Goal: Information Seeking & Learning: Learn about a topic

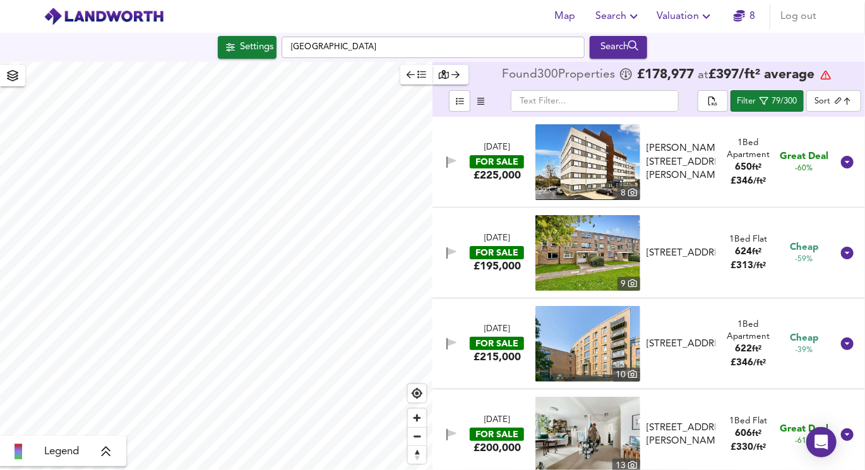
click at [411, 76] on icon "button" at bounding box center [410, 74] width 8 height 9
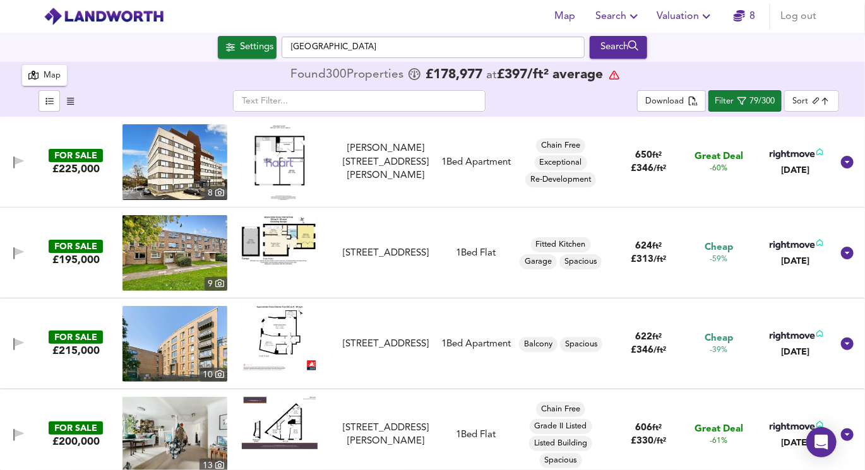
checkbox input "false"
click at [565, 6] on button "Map" at bounding box center [565, 16] width 40 height 25
click at [623, 15] on span "Search" at bounding box center [618, 17] width 46 height 18
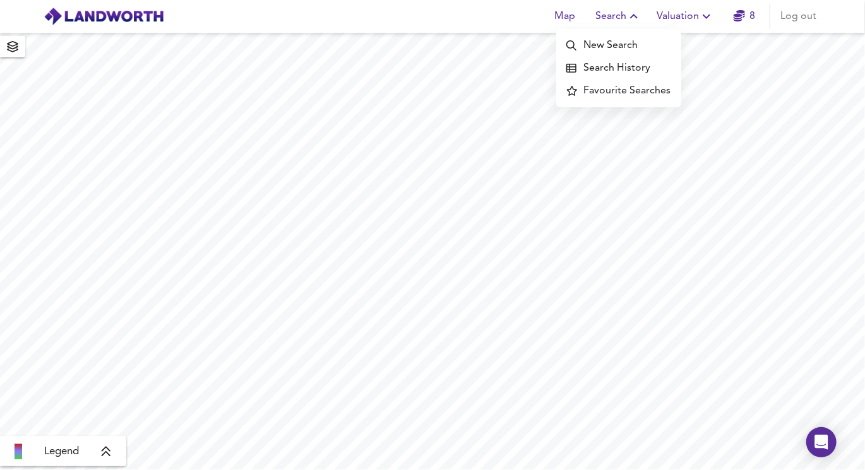
click at [617, 66] on li "Search History" at bounding box center [618, 68] width 125 height 23
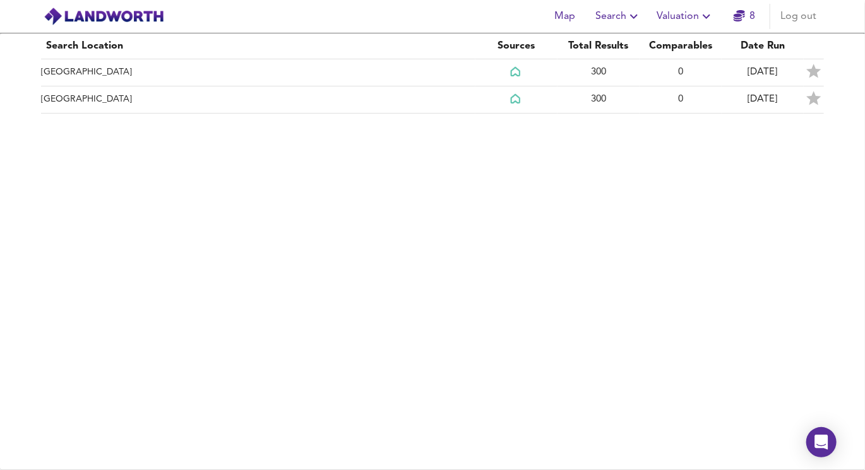
click at [613, 21] on span "Search" at bounding box center [618, 17] width 46 height 18
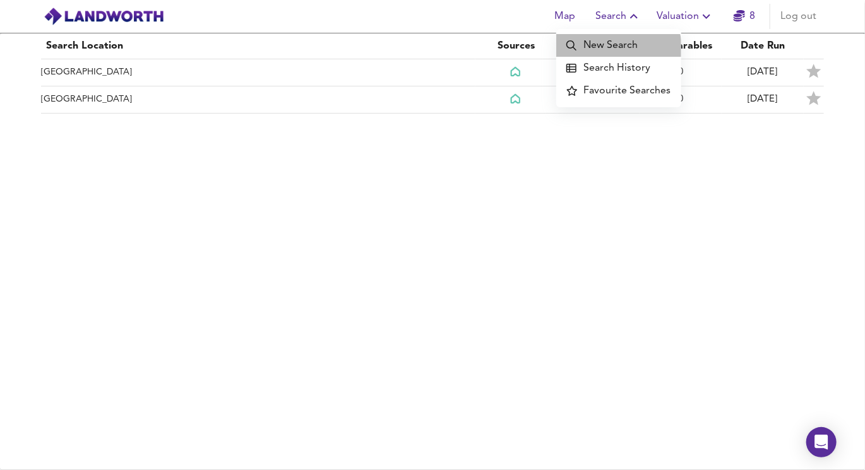
click at [599, 54] on li "New Search" at bounding box center [618, 45] width 125 height 23
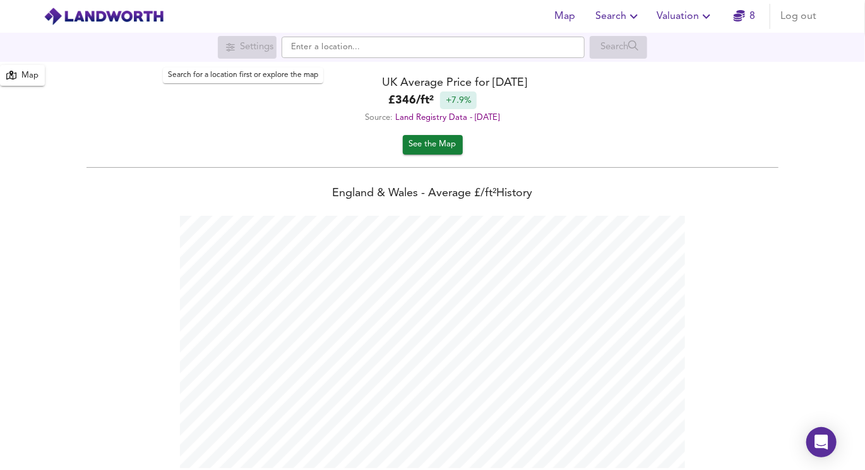
scroll to position [469, 865]
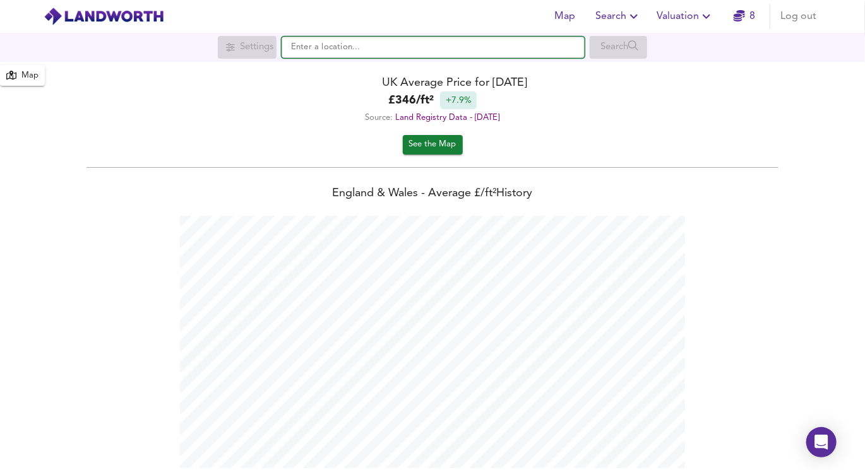
click at [315, 52] on input "text" at bounding box center [432, 47] width 303 height 21
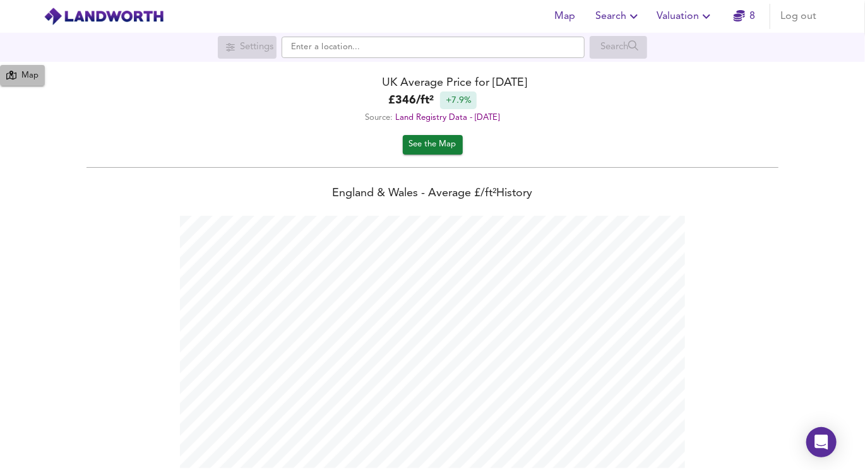
click at [27, 78] on div "Map" at bounding box center [29, 76] width 17 height 15
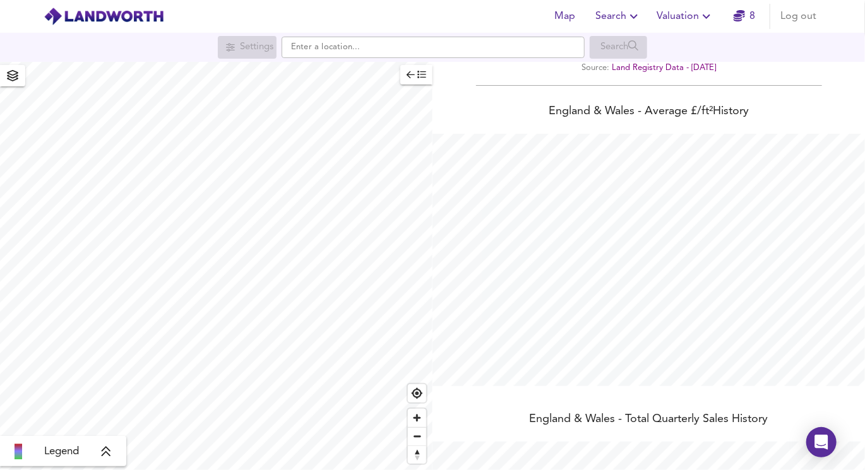
scroll to position [0, 0]
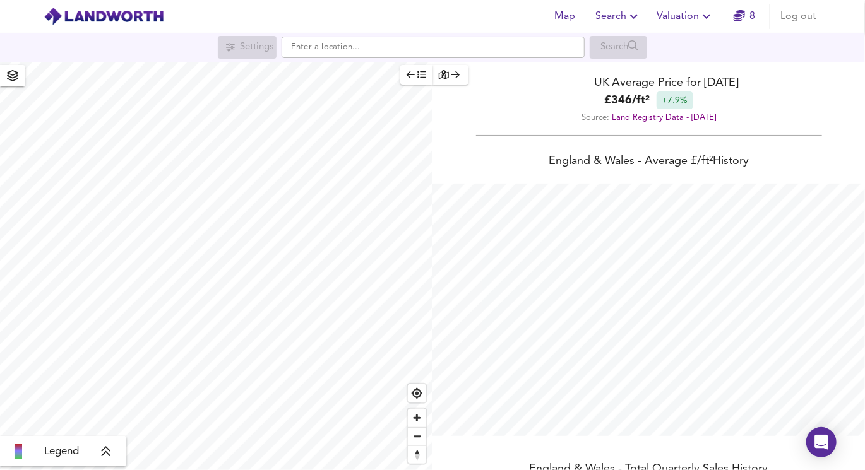
click at [601, 20] on span "Search" at bounding box center [618, 17] width 46 height 18
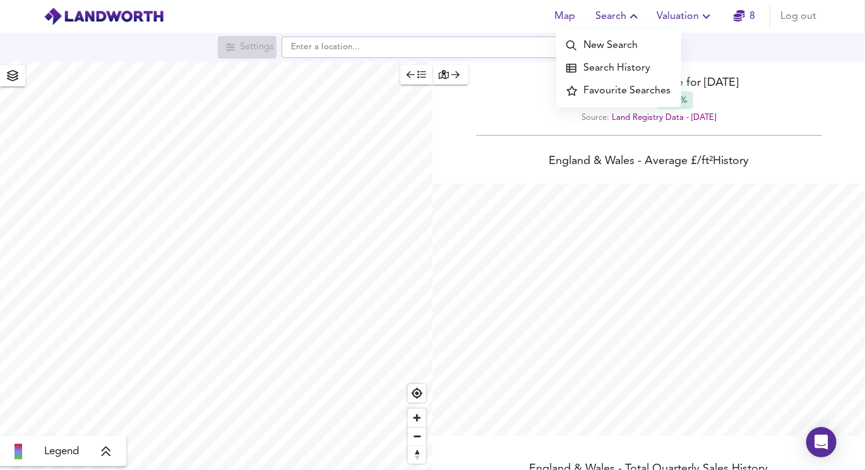
click at [473, 24] on div "Map Search New Search Search History Favourite Searches Valuation 8 Log out" at bounding box center [432, 17] width 808 height 32
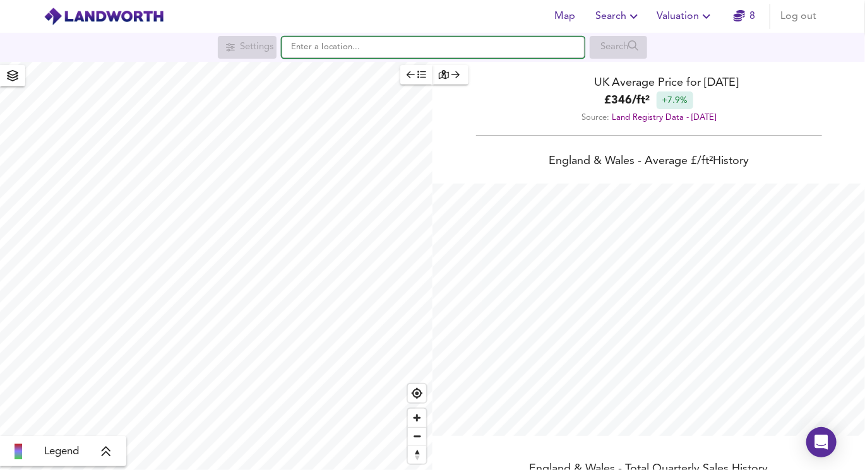
click at [485, 46] on input "text" at bounding box center [432, 47] width 303 height 21
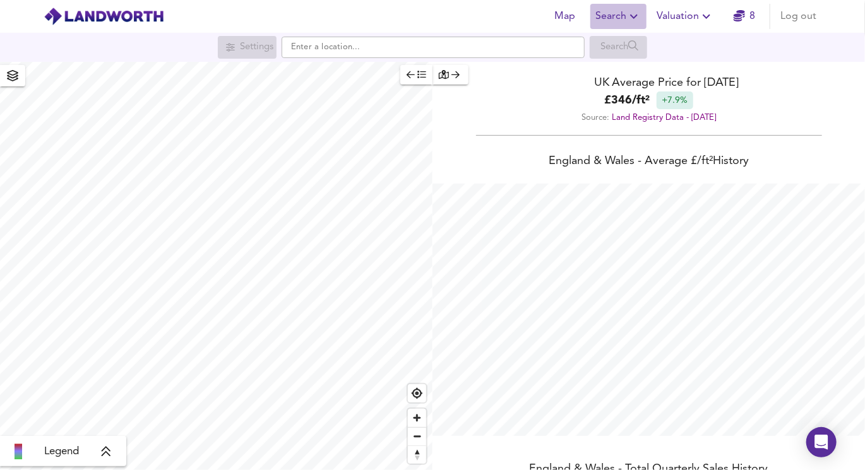
click at [605, 19] on span "Search" at bounding box center [618, 17] width 46 height 18
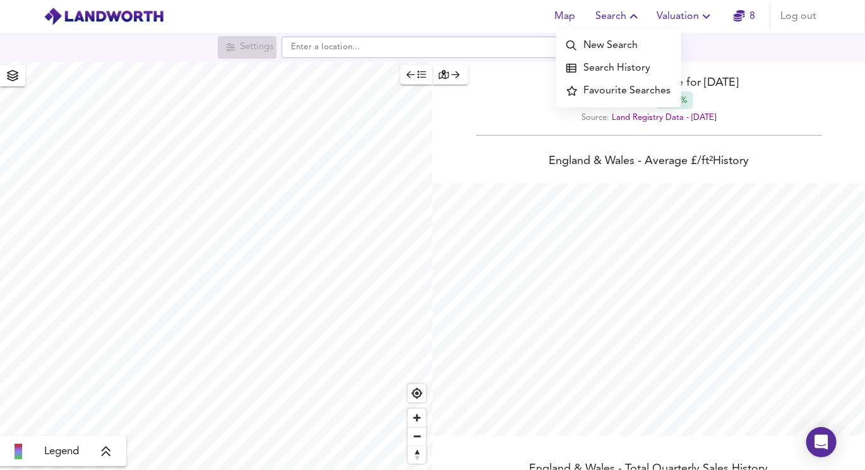
click at [602, 72] on li "Search History" at bounding box center [618, 68] width 125 height 23
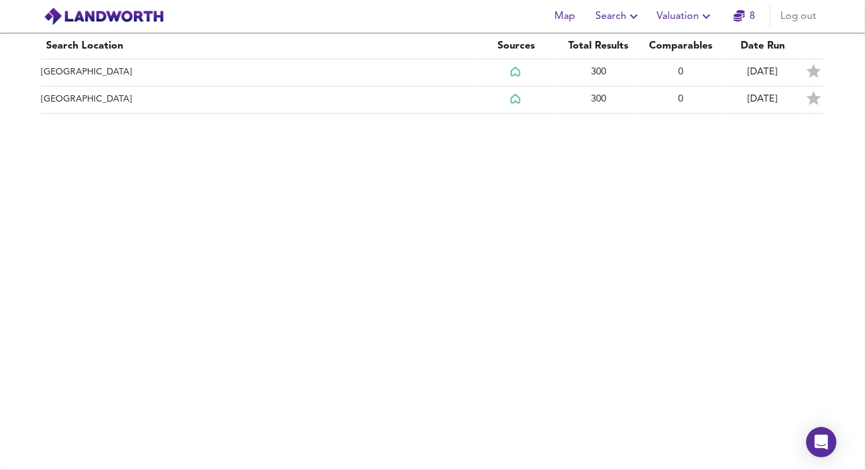
drag, startPoint x: 620, startPoint y: 19, endPoint x: 464, endPoint y: 136, distance: 194.7
click at [466, 136] on div "Map Search Valuation 8 Log out Search Location Sources Total Results Comparable…" at bounding box center [432, 235] width 865 height 470
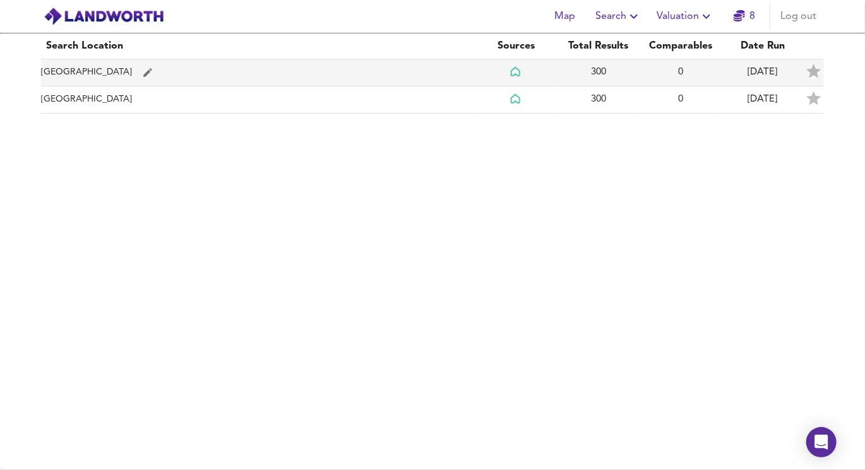
click at [395, 74] on td "[GEOGRAPHIC_DATA]" at bounding box center [258, 72] width 434 height 27
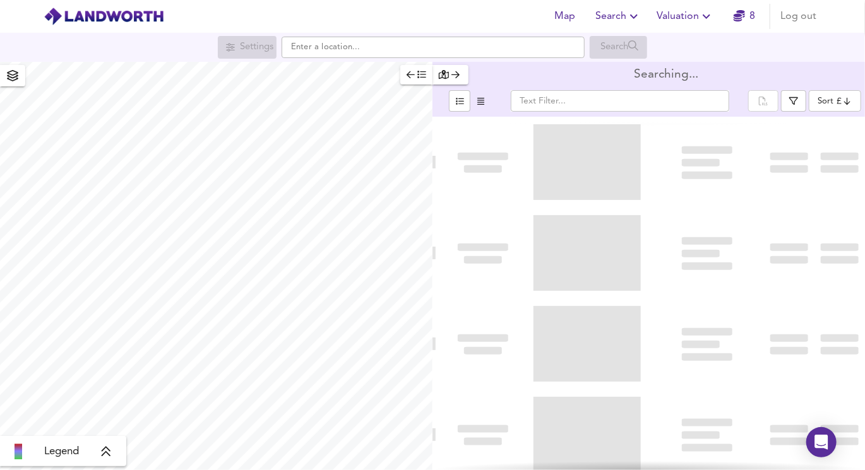
type input "biggest"
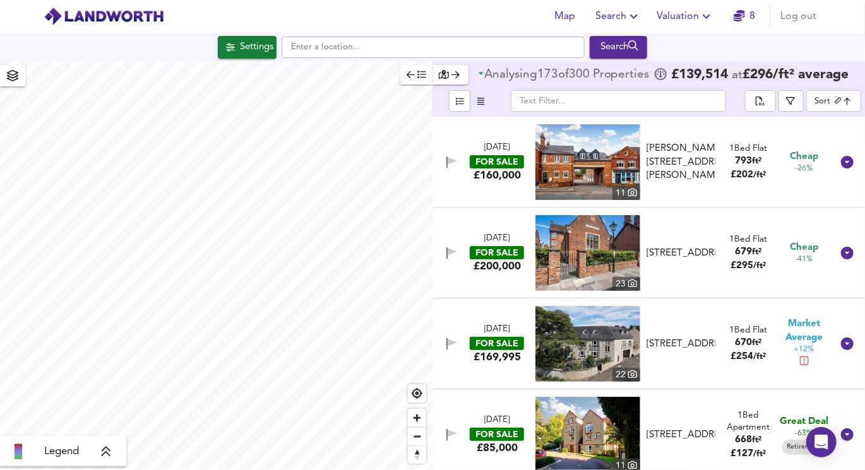
click at [411, 80] on span "button" at bounding box center [416, 75] width 20 height 15
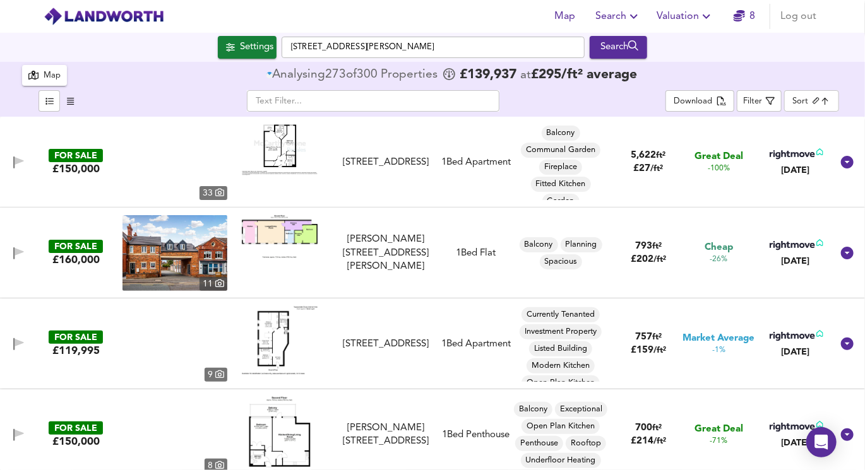
click at [815, 105] on body "Map Search Valuation 8 Log out Settings Saint Giles Square, NN1 1DA Search 300 …" at bounding box center [432, 235] width 865 height 470
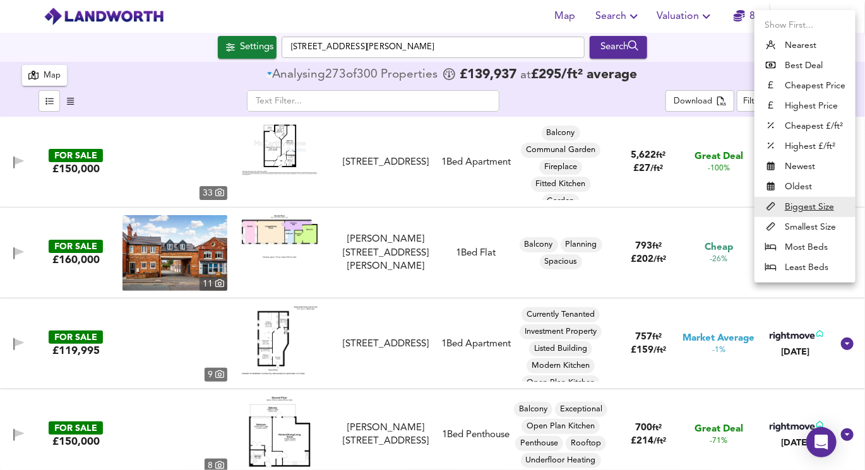
checkbox input "false"
checkbox input "true"
click at [735, 54] on div at bounding box center [432, 235] width 865 height 470
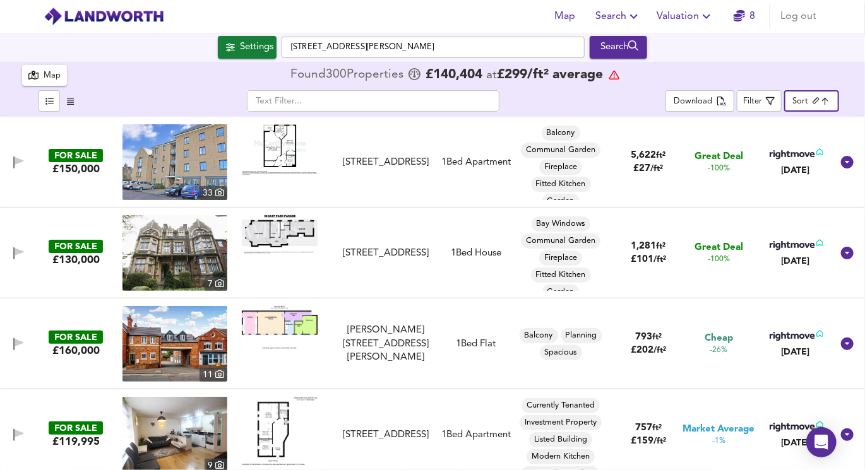
click at [805, 104] on body "Map Search Valuation 8 Log out Settings Saint Giles Square, NN1 1DA Search X Sa…" at bounding box center [432, 235] width 865 height 470
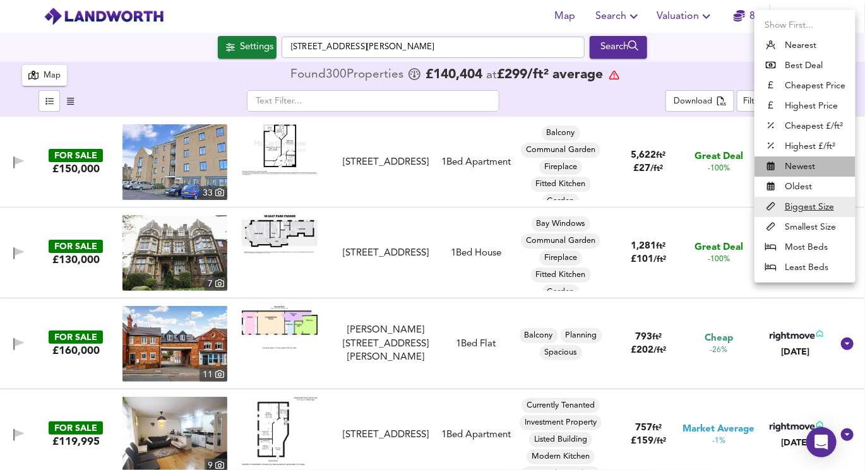
click at [805, 163] on li "Newest" at bounding box center [804, 166] width 101 height 20
type input "newest"
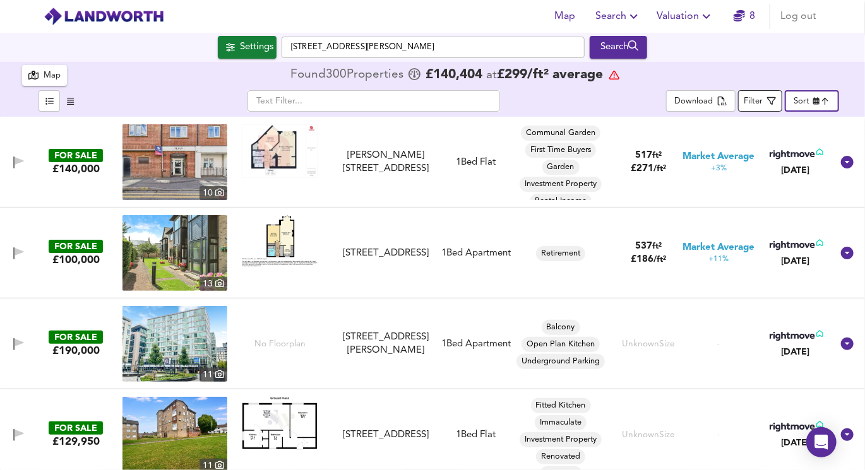
click at [748, 93] on span "Filter" at bounding box center [760, 101] width 32 height 16
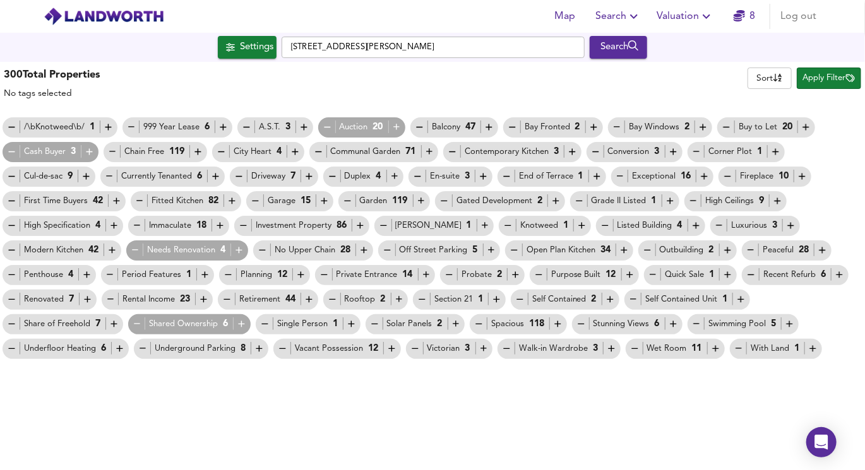
click at [823, 81] on span "Apply Filter" at bounding box center [829, 78] width 52 height 15
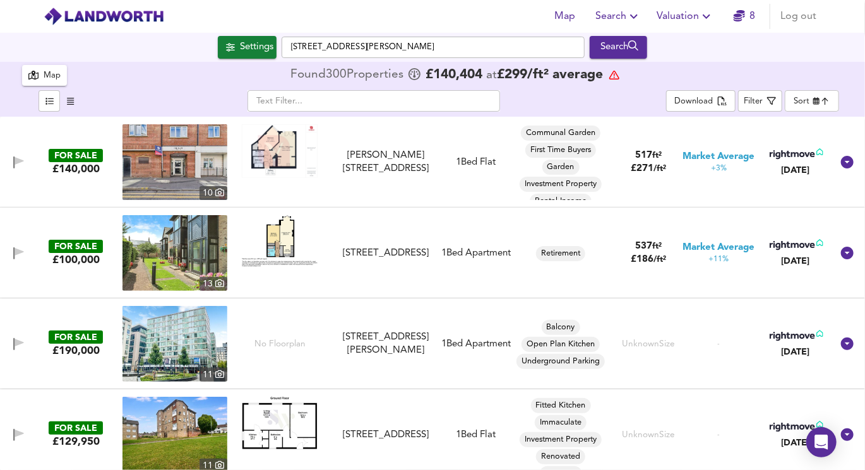
click at [279, 162] on img at bounding box center [280, 151] width 76 height 54
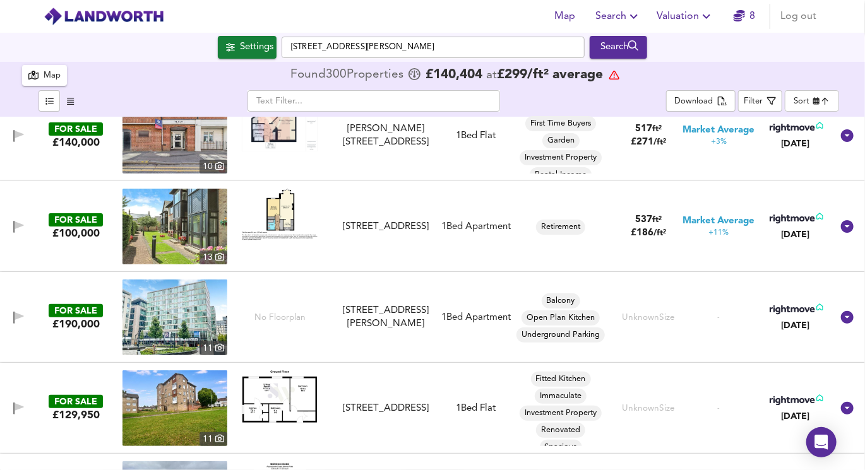
scroll to position [42, 0]
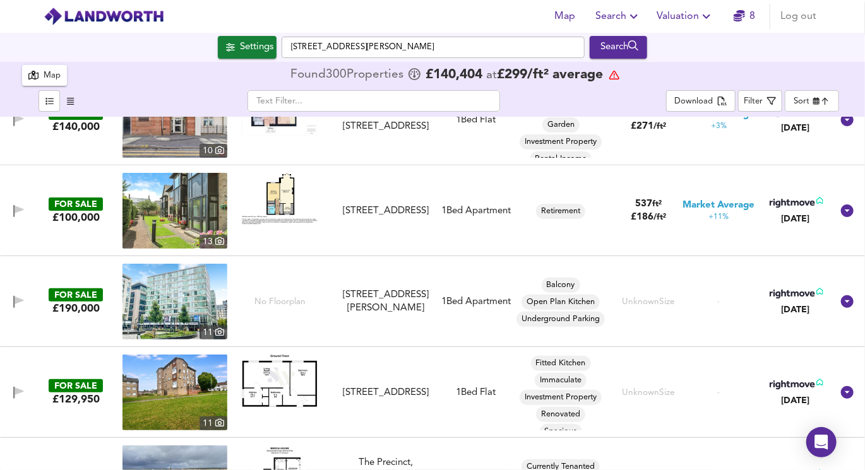
click at [278, 201] on img at bounding box center [280, 198] width 76 height 51
click at [191, 225] on img at bounding box center [174, 211] width 105 height 76
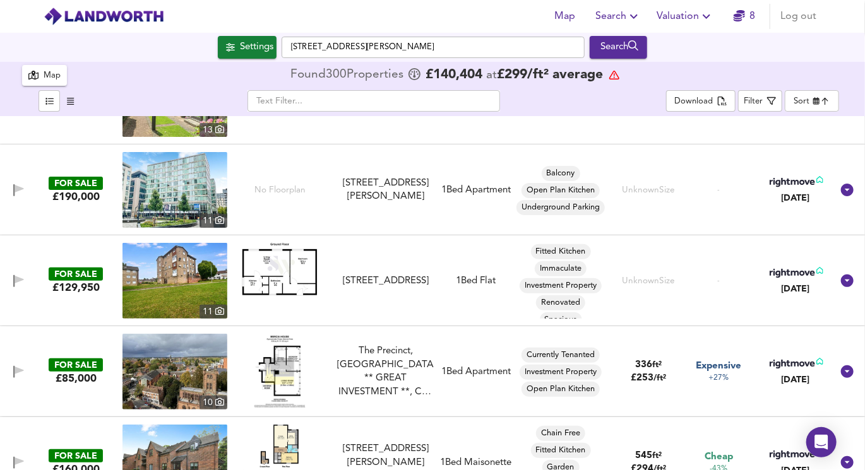
scroll to position [162, 0]
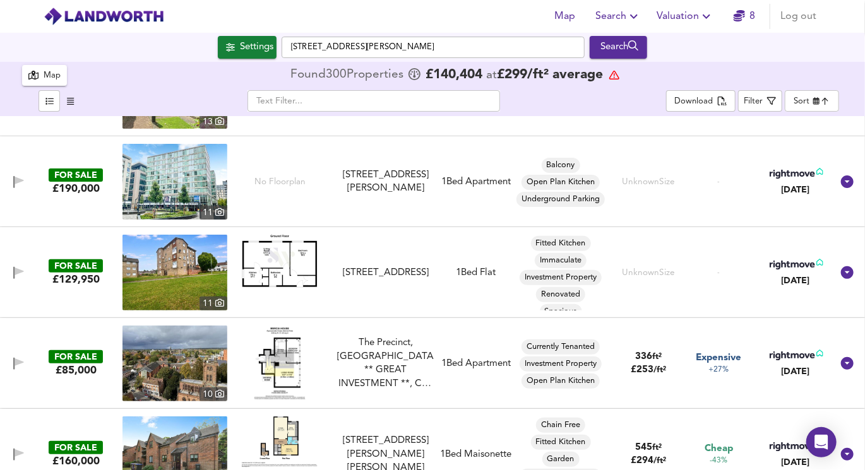
click at [285, 254] on img at bounding box center [280, 261] width 76 height 52
click at [172, 272] on img at bounding box center [174, 273] width 105 height 76
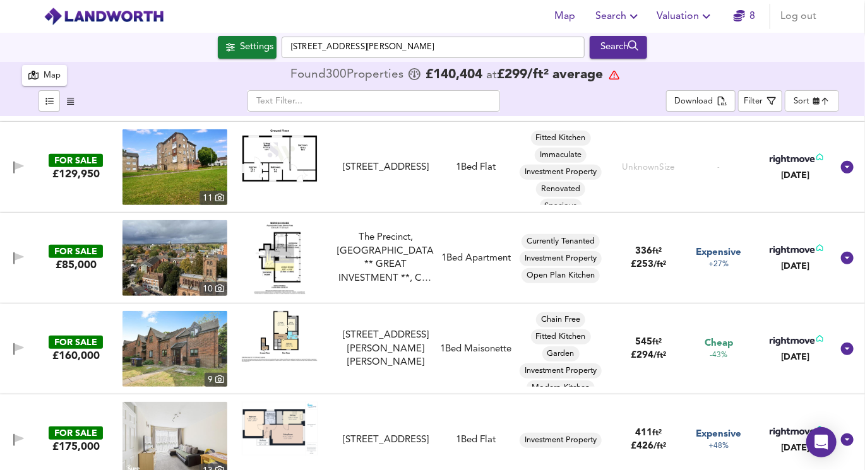
scroll to position [305, 0]
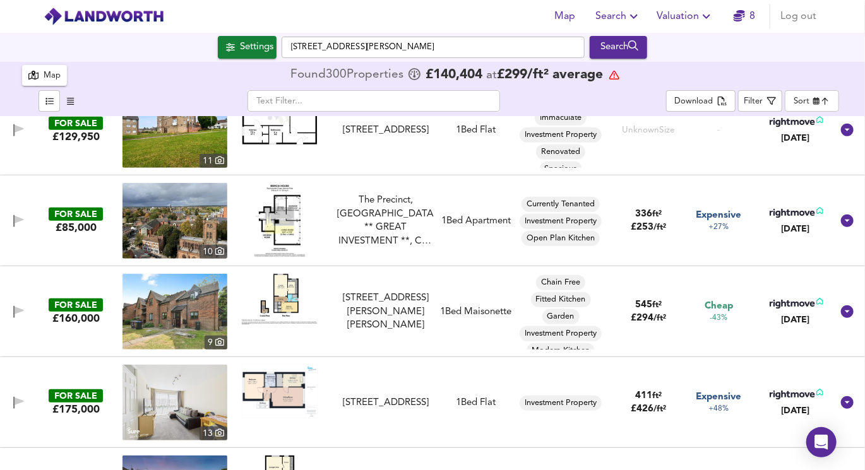
click at [266, 136] on img at bounding box center [280, 118] width 76 height 52
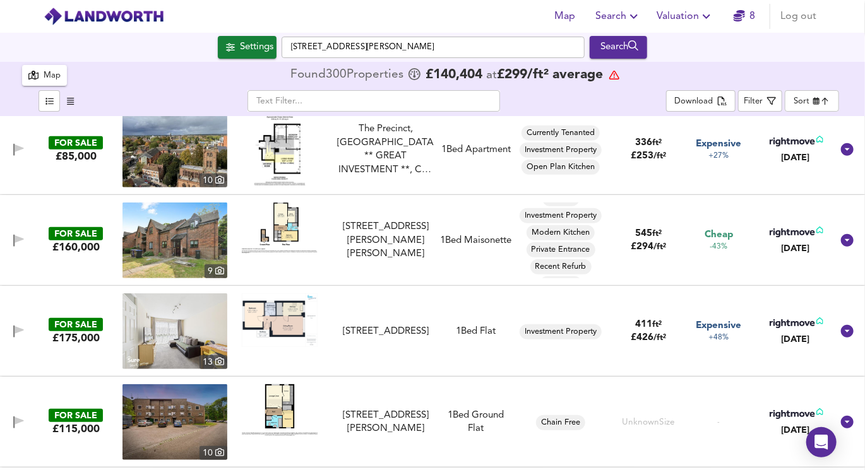
scroll to position [47, 0]
click at [267, 230] on img at bounding box center [280, 228] width 76 height 51
click at [172, 249] on img at bounding box center [174, 241] width 105 height 76
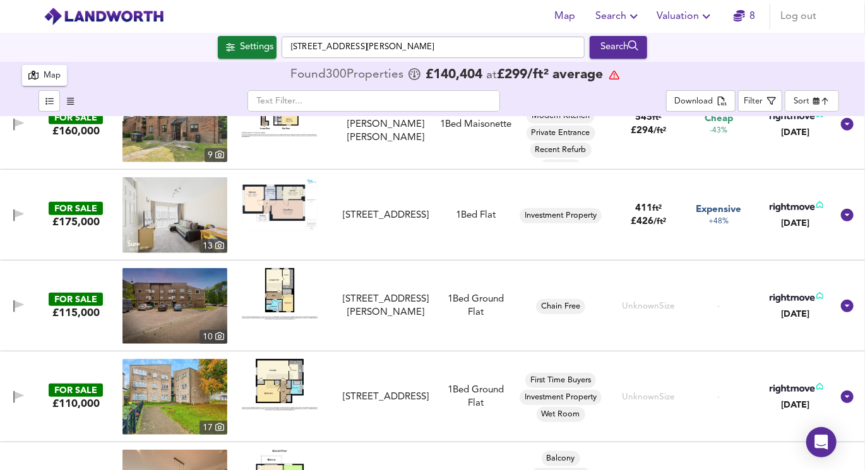
scroll to position [502, 0]
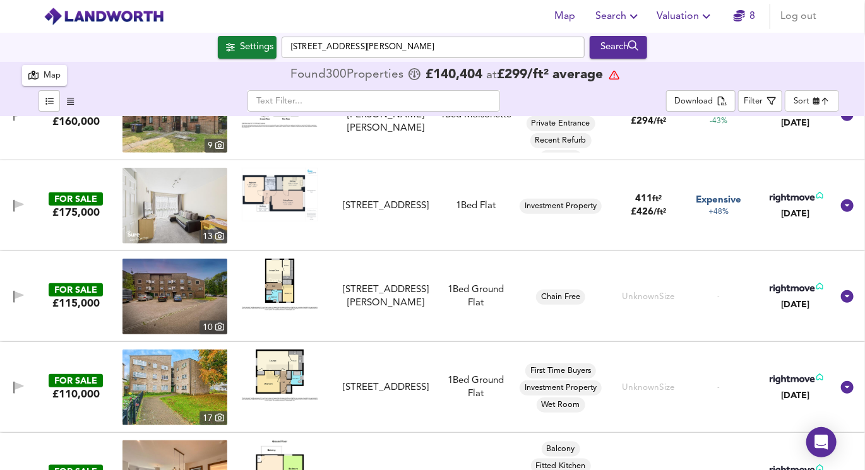
click at [274, 273] on img at bounding box center [280, 285] width 76 height 52
click at [292, 201] on img at bounding box center [280, 195] width 76 height 54
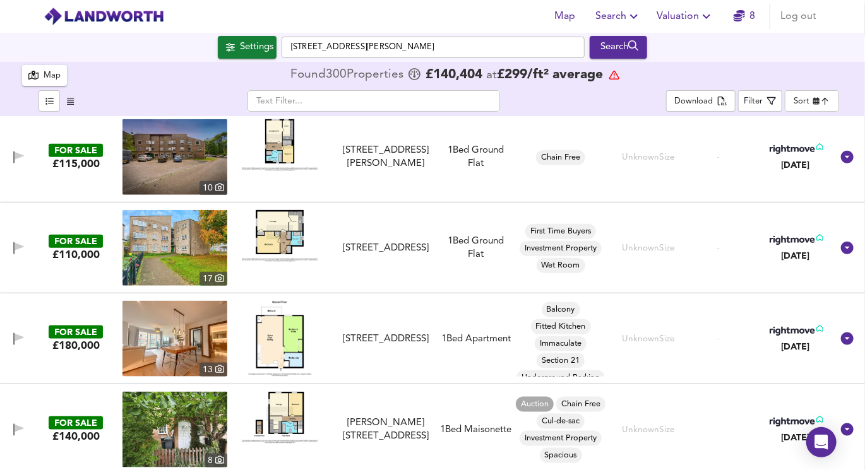
scroll to position [642, 0]
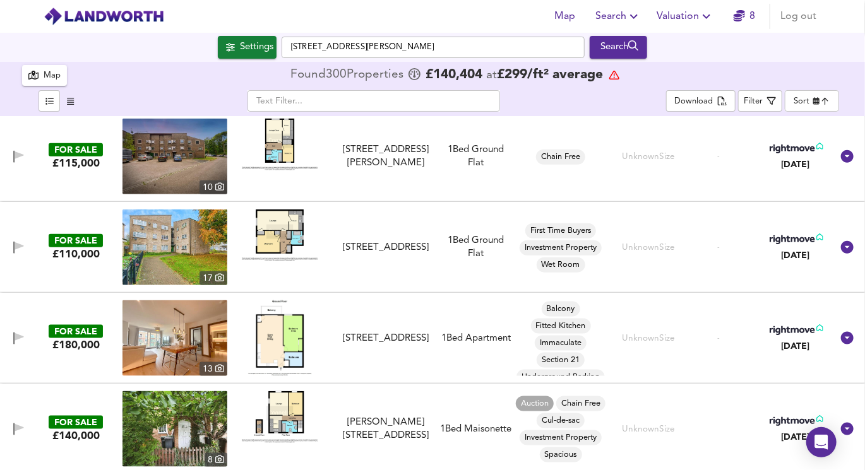
click at [280, 242] on img at bounding box center [280, 236] width 76 height 52
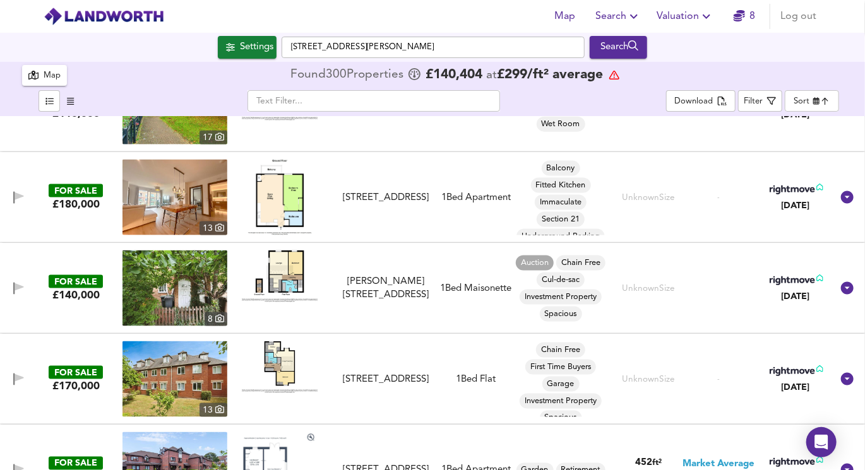
scroll to position [788, 0]
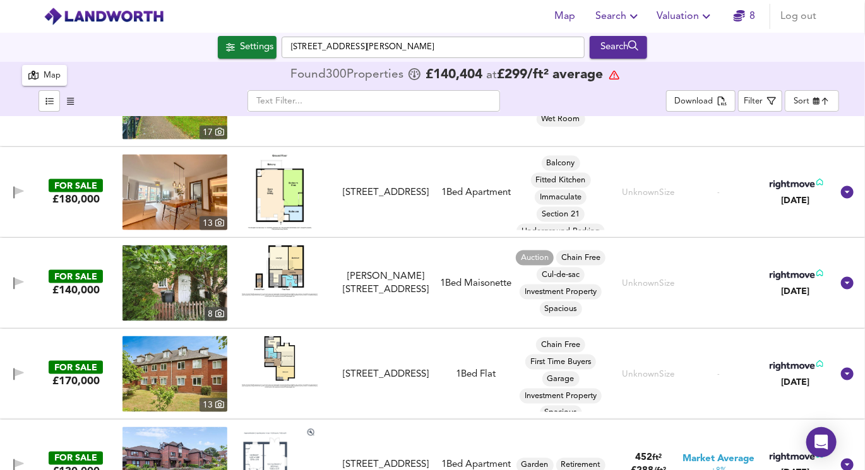
click at [261, 202] on img at bounding box center [280, 193] width 64 height 76
click at [290, 260] on img at bounding box center [280, 271] width 76 height 52
click at [194, 285] on img at bounding box center [174, 283] width 105 height 76
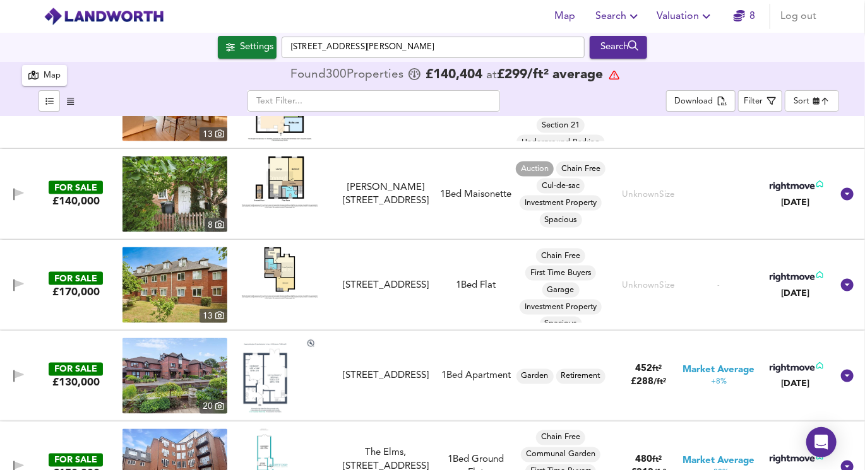
scroll to position [877, 0]
click at [286, 290] on img at bounding box center [280, 273] width 76 height 52
click at [186, 269] on img at bounding box center [174, 285] width 105 height 76
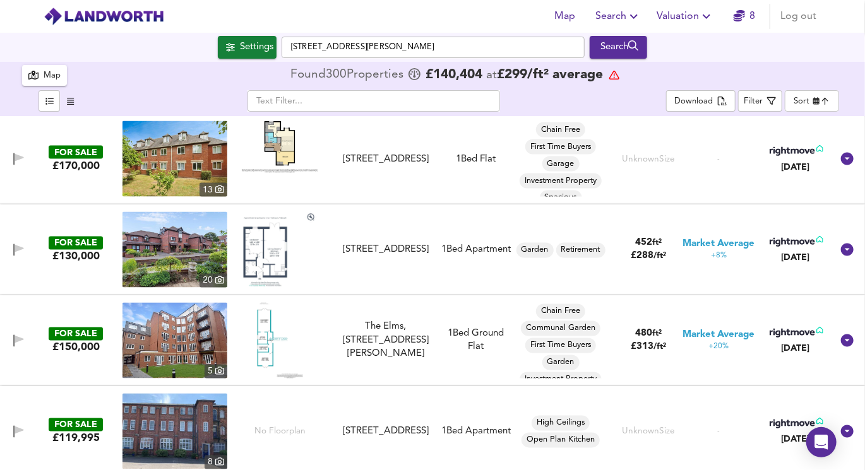
scroll to position [1004, 0]
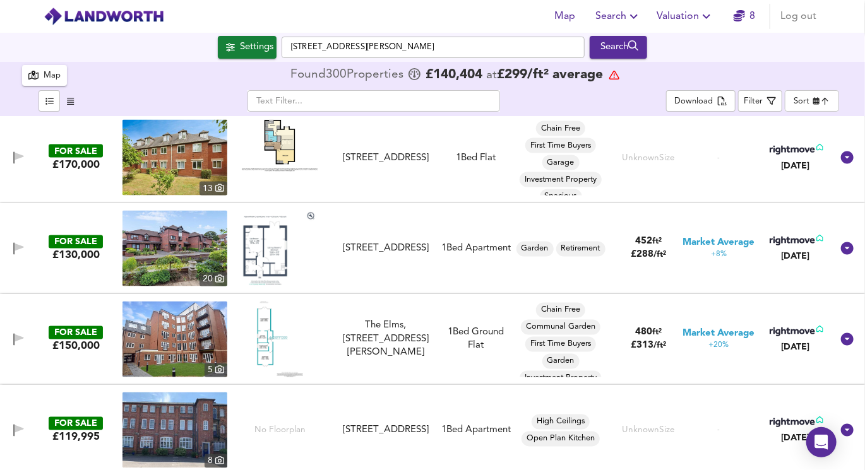
click at [274, 257] on img at bounding box center [280, 249] width 74 height 76
click at [163, 274] on img at bounding box center [174, 249] width 105 height 76
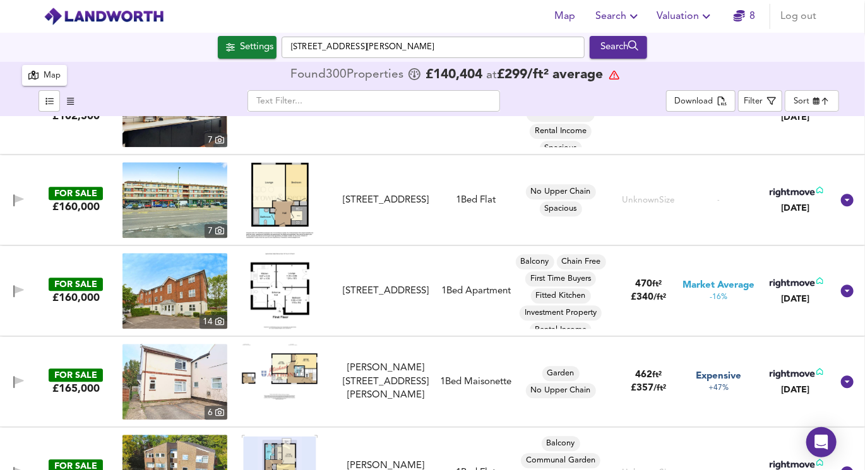
scroll to position [1431, 0]
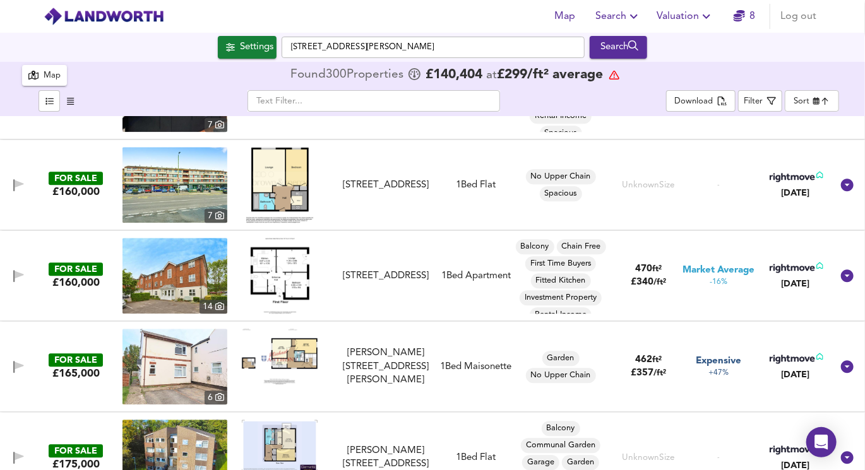
click at [279, 194] on img at bounding box center [280, 185] width 68 height 76
click at [208, 280] on img at bounding box center [174, 276] width 105 height 76
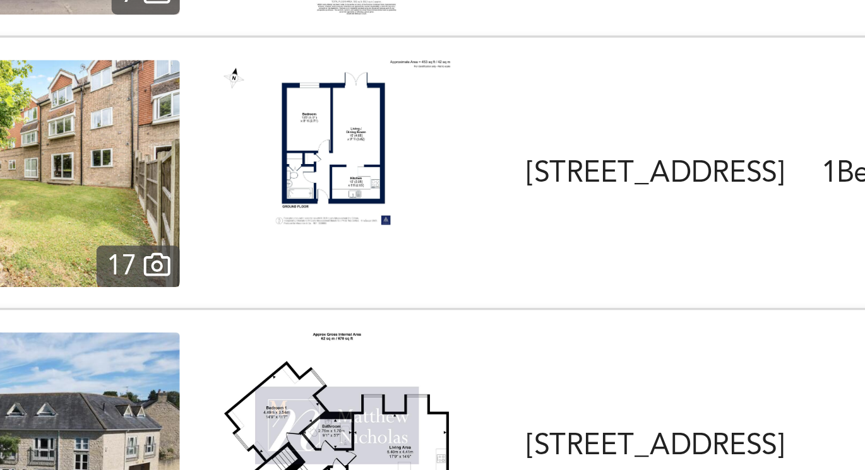
scroll to position [1942, 0]
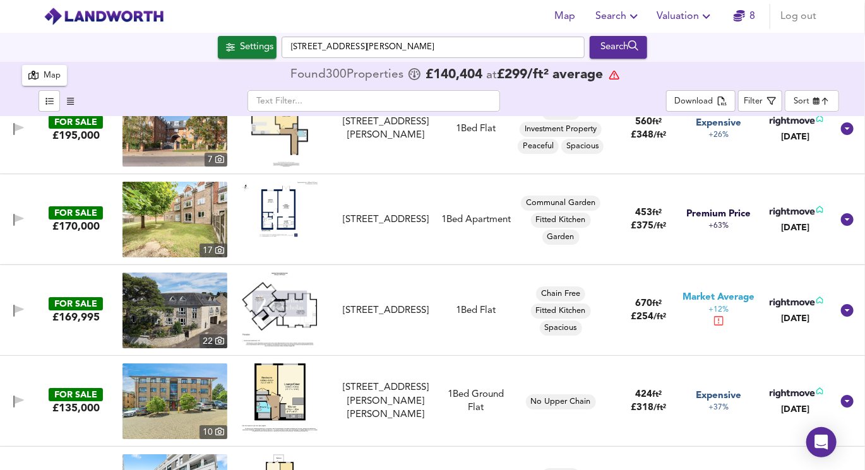
click at [615, 15] on span "Search" at bounding box center [618, 17] width 46 height 18
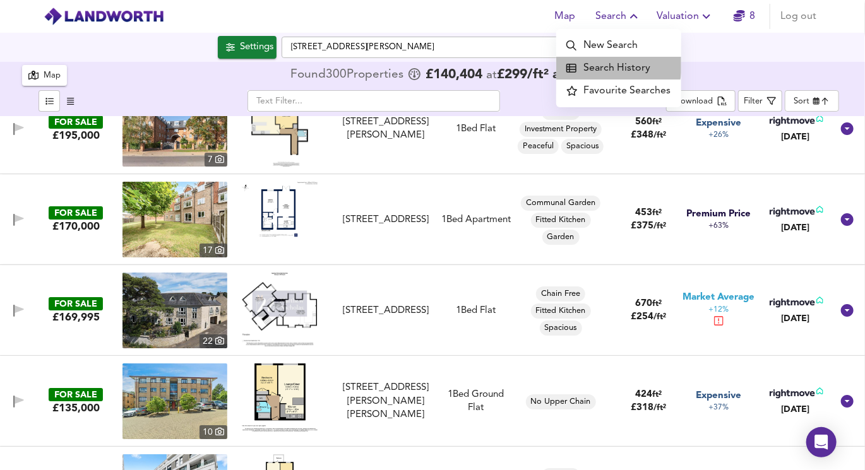
click at [599, 64] on li "Search History" at bounding box center [618, 68] width 125 height 23
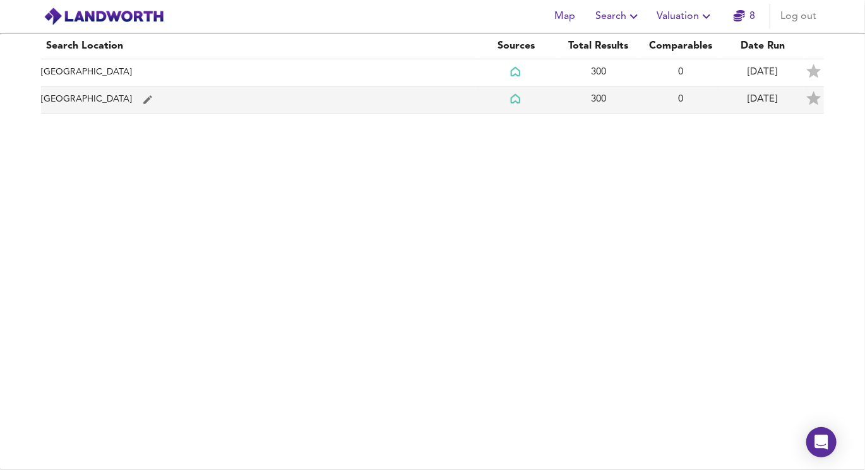
click at [286, 96] on td "[GEOGRAPHIC_DATA]" at bounding box center [258, 99] width 434 height 27
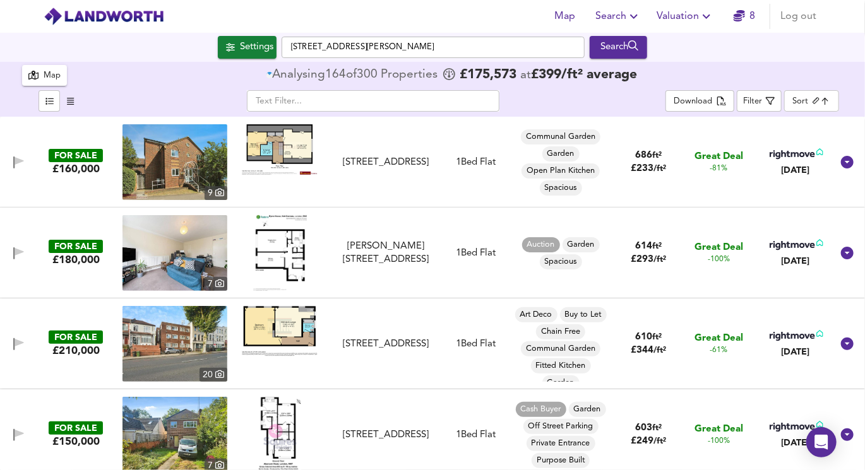
click at [795, 106] on body "Map Search Valuation 8 Log out Settings Saint Giles Square, NN1 1DA Search 300 …" at bounding box center [432, 235] width 865 height 470
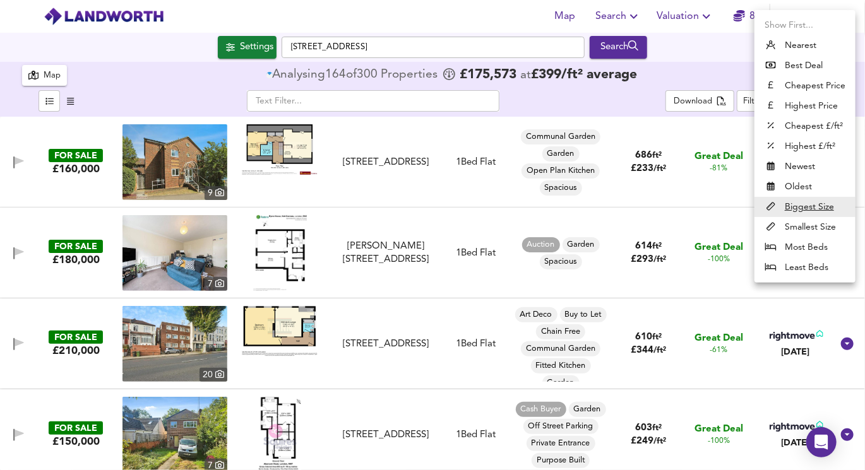
click at [794, 168] on li "Newest" at bounding box center [804, 166] width 101 height 20
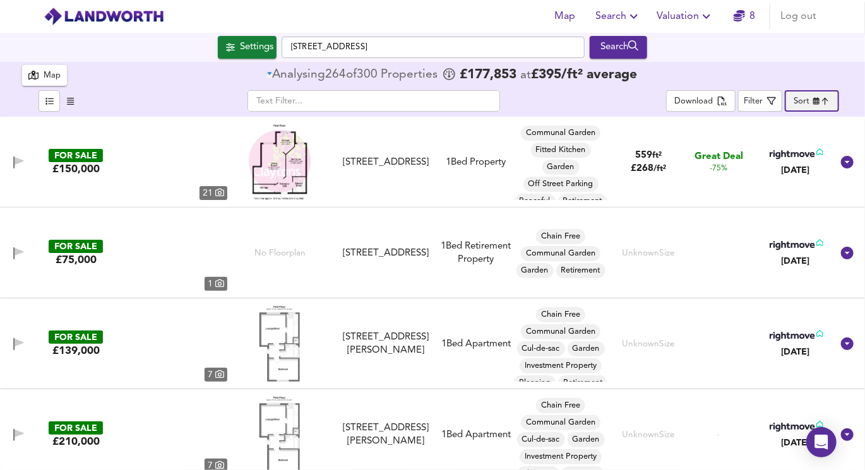
type input "newest"
checkbox input "false"
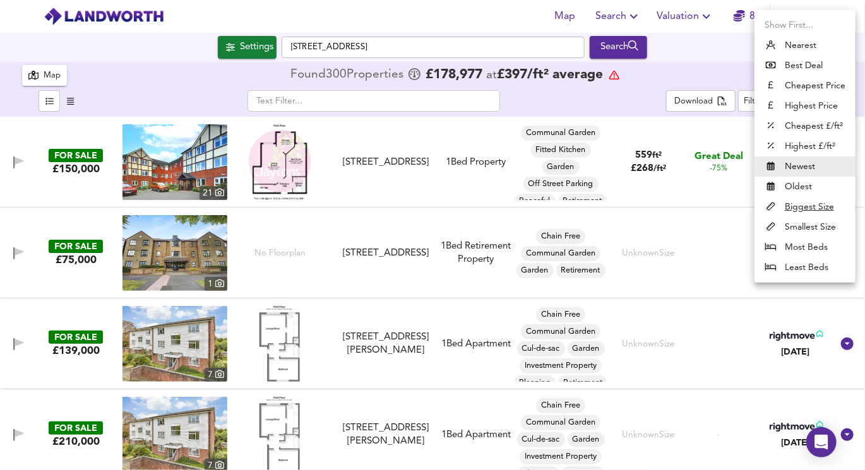
click at [786, 105] on body "Map Search Valuation 8 Log out Settings Charing Cross, SW1A 2DX Search X Charin…" at bounding box center [432, 235] width 865 height 470
click at [646, 86] on div at bounding box center [432, 235] width 865 height 470
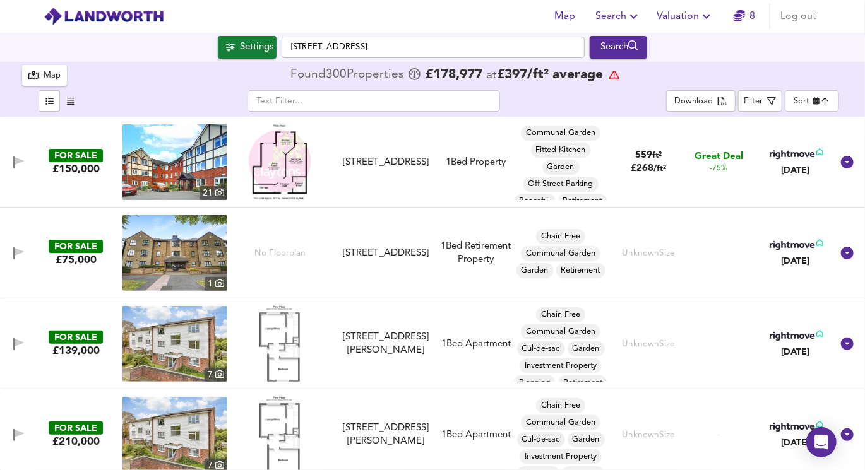
click at [285, 176] on img at bounding box center [280, 162] width 62 height 76
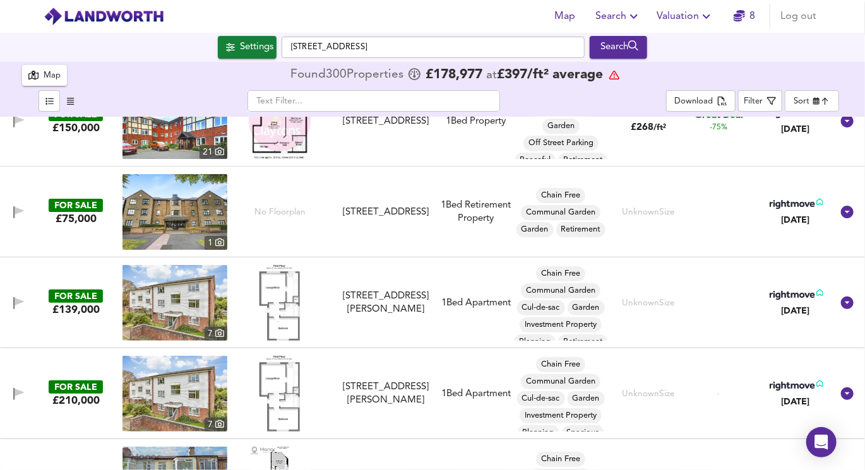
scroll to position [48, 0]
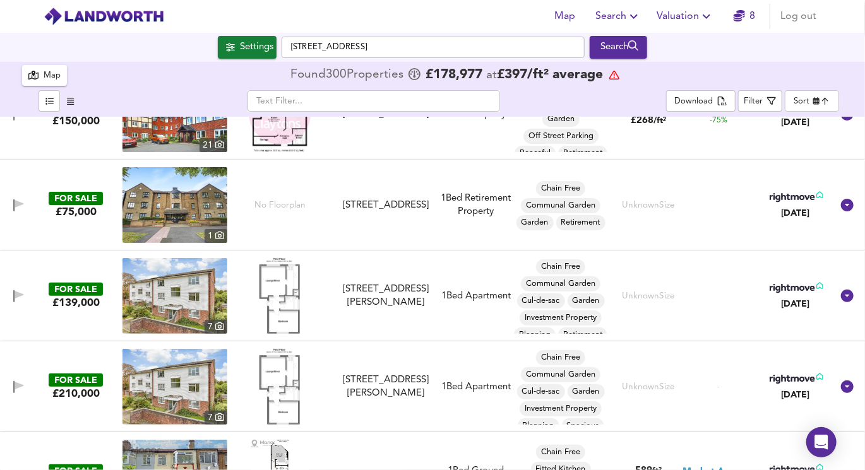
click at [210, 223] on img at bounding box center [174, 205] width 105 height 76
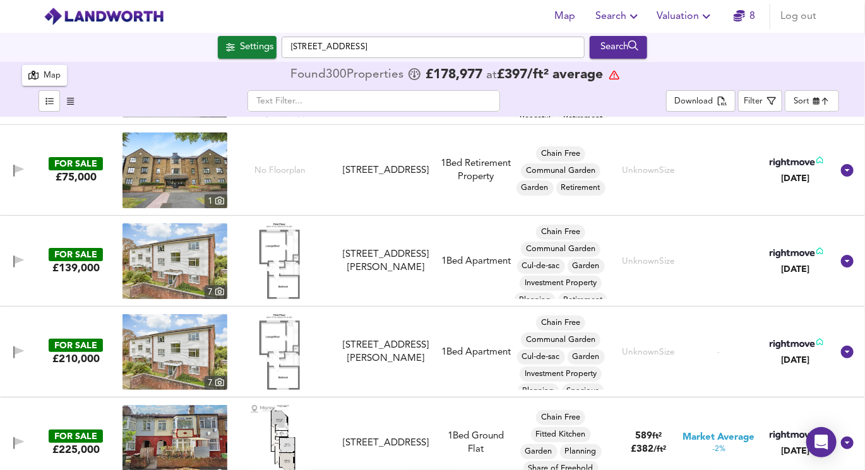
scroll to position [117, 0]
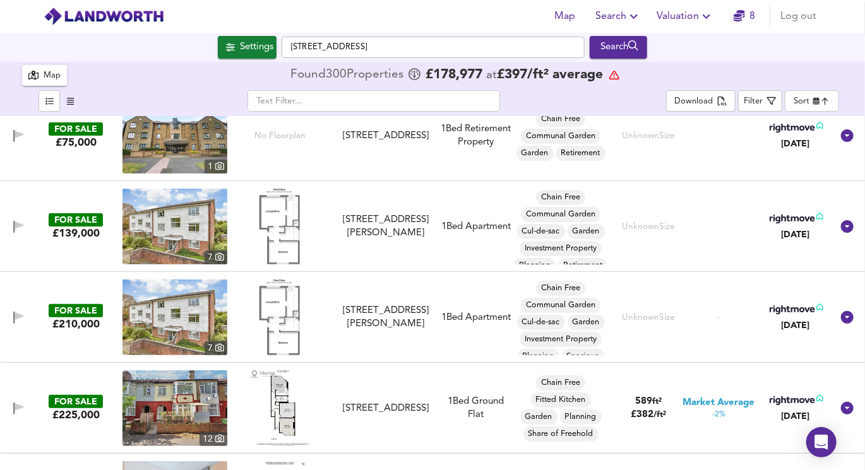
click at [292, 219] on img at bounding box center [279, 227] width 40 height 76
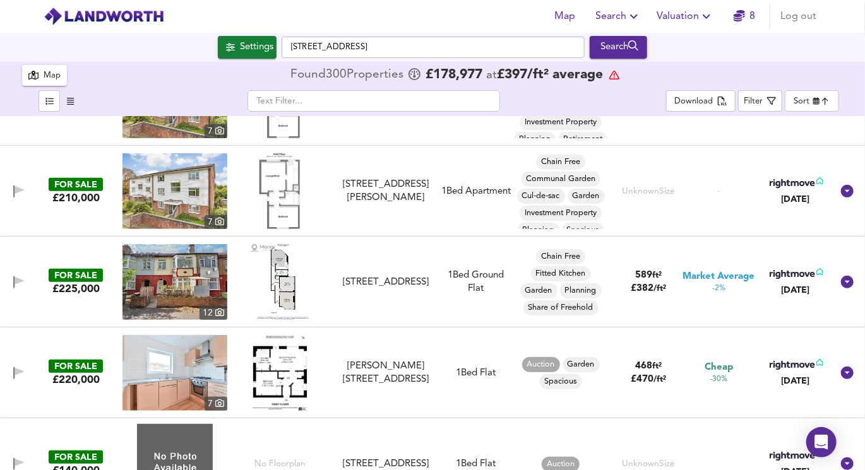
scroll to position [255, 0]
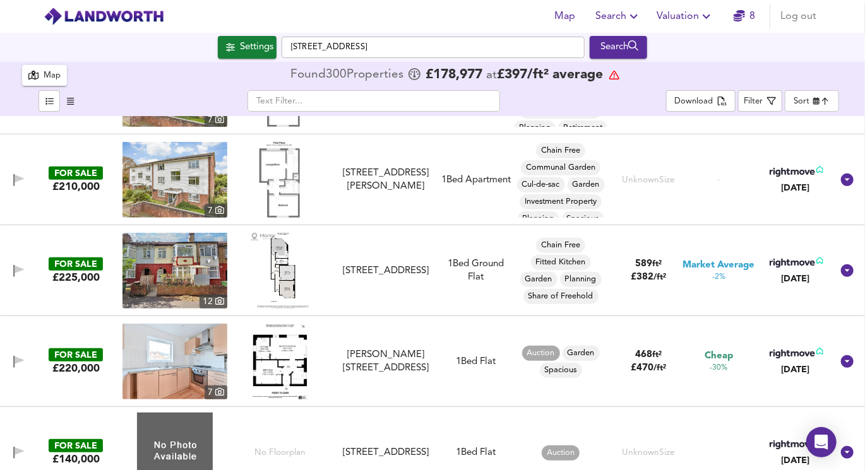
click at [273, 269] on img at bounding box center [280, 271] width 58 height 76
click at [178, 284] on img at bounding box center [174, 271] width 105 height 76
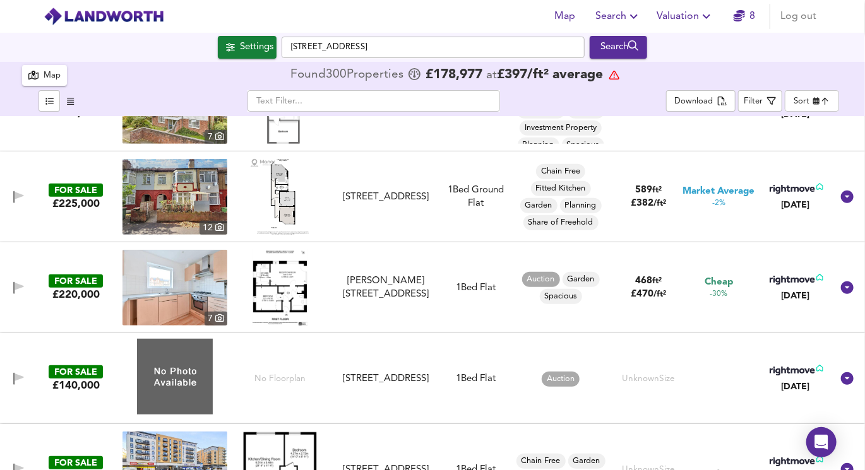
scroll to position [358, 0]
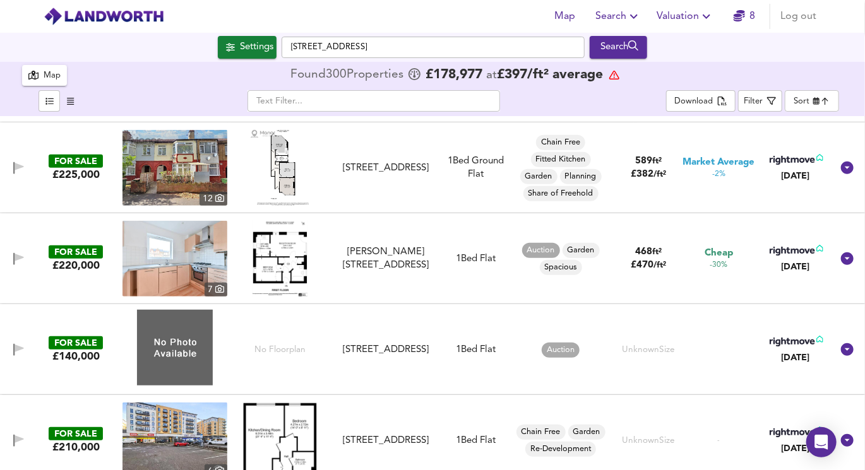
click at [278, 266] on img at bounding box center [279, 259] width 55 height 76
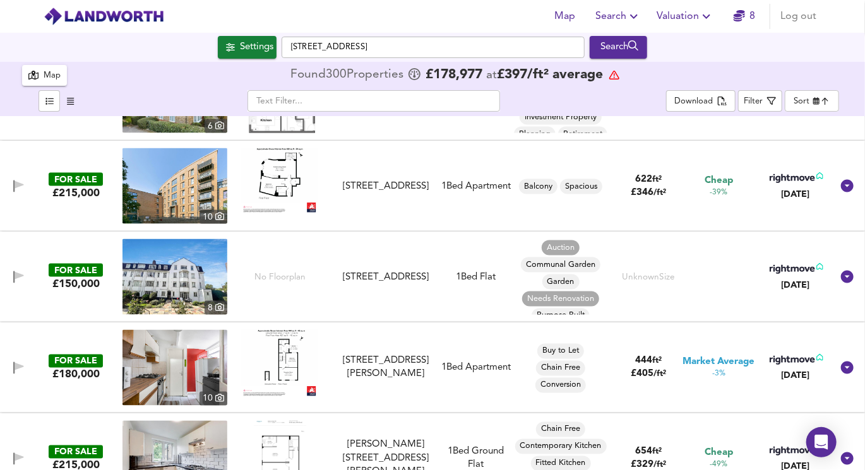
scroll to position [902, 0]
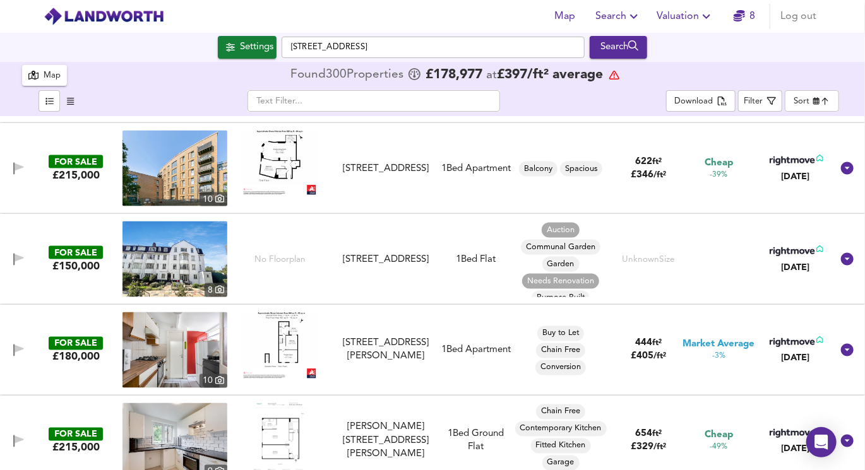
click at [282, 350] on img at bounding box center [280, 345] width 76 height 66
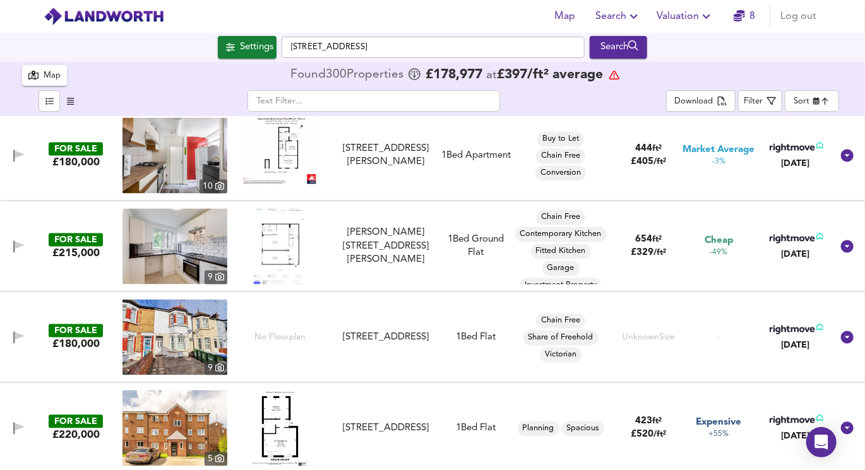
scroll to position [1121, 0]
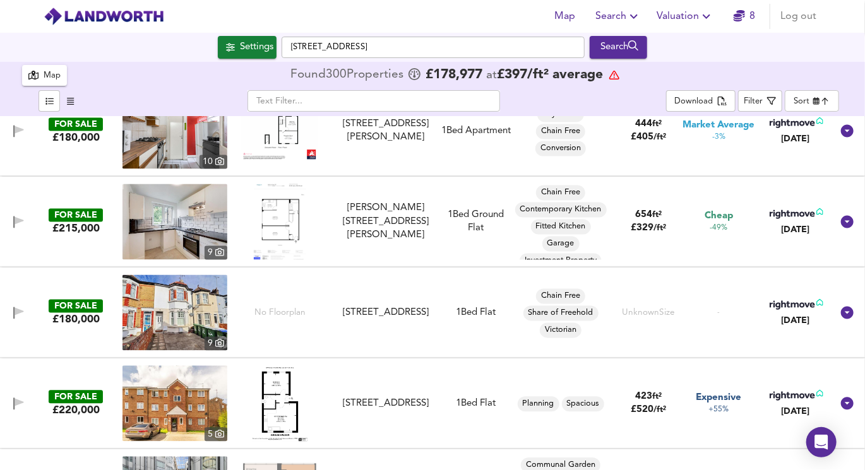
click at [197, 315] on img at bounding box center [174, 313] width 105 height 76
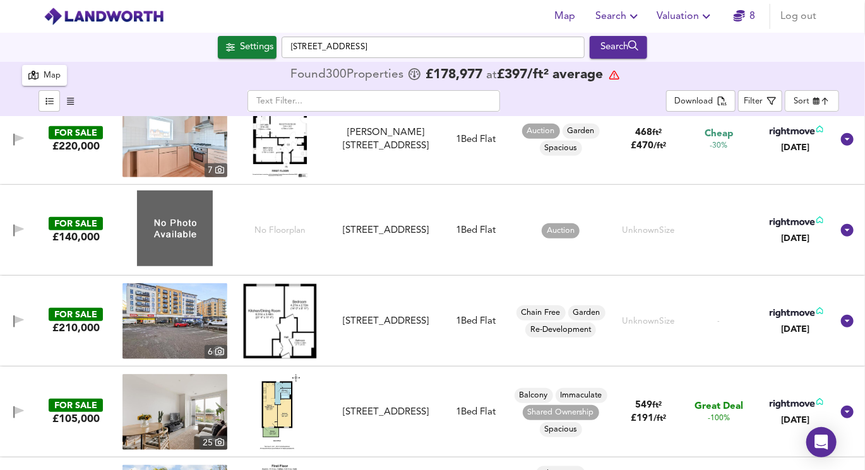
scroll to position [0, 0]
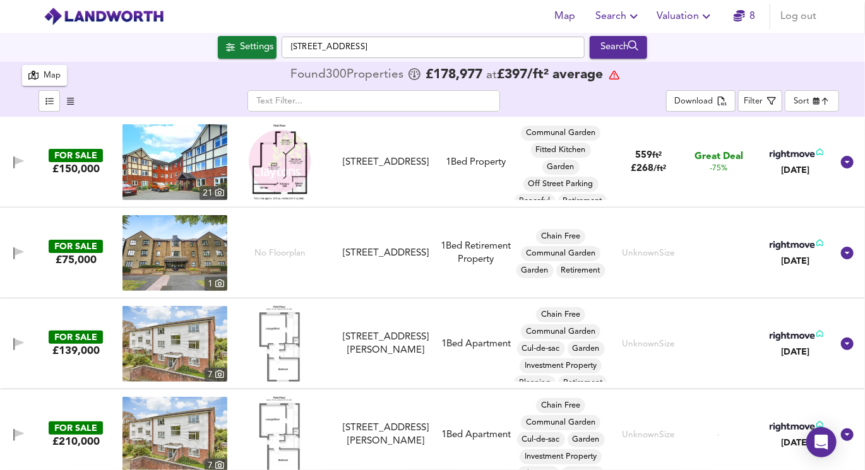
click at [616, 20] on span "Search" at bounding box center [618, 17] width 46 height 18
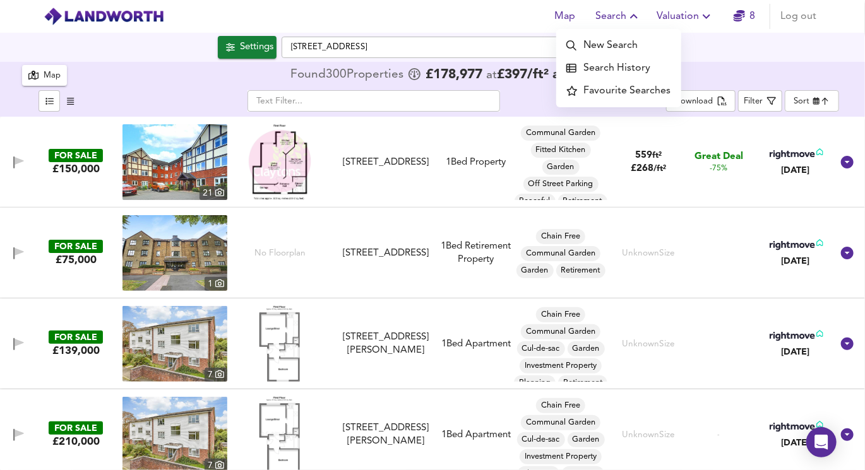
click at [635, 41] on li "New Search" at bounding box center [618, 45] width 125 height 23
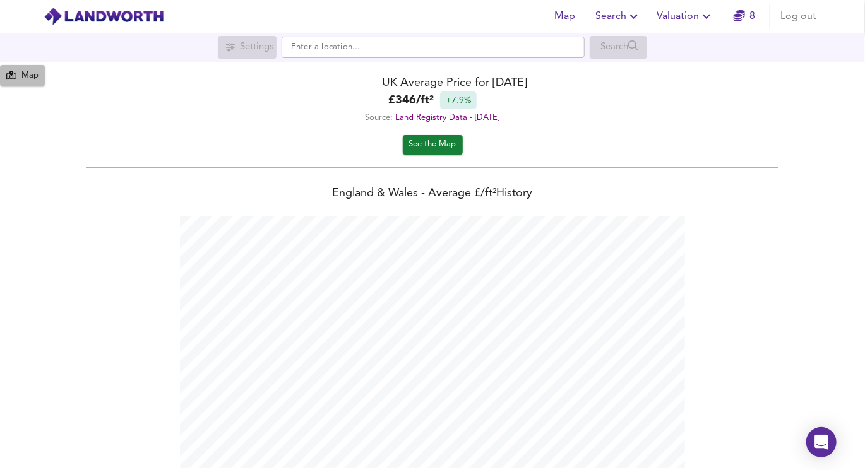
click at [30, 78] on div "Map" at bounding box center [29, 76] width 17 height 15
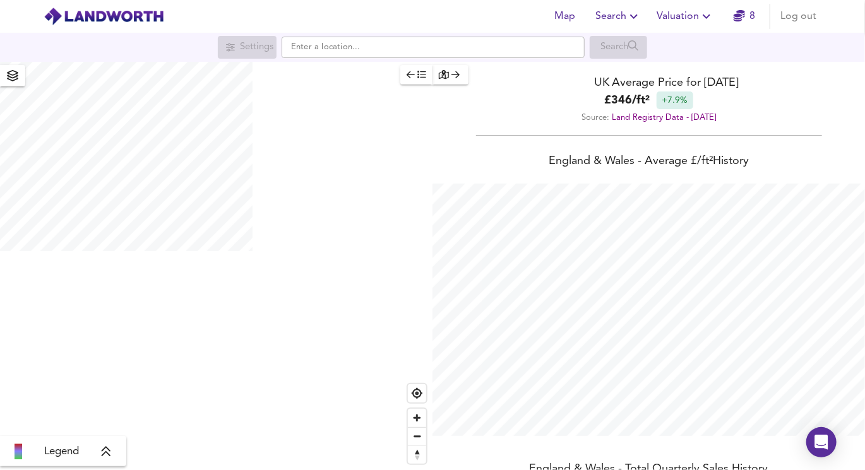
click at [15, 80] on icon "button" at bounding box center [12, 75] width 11 height 11
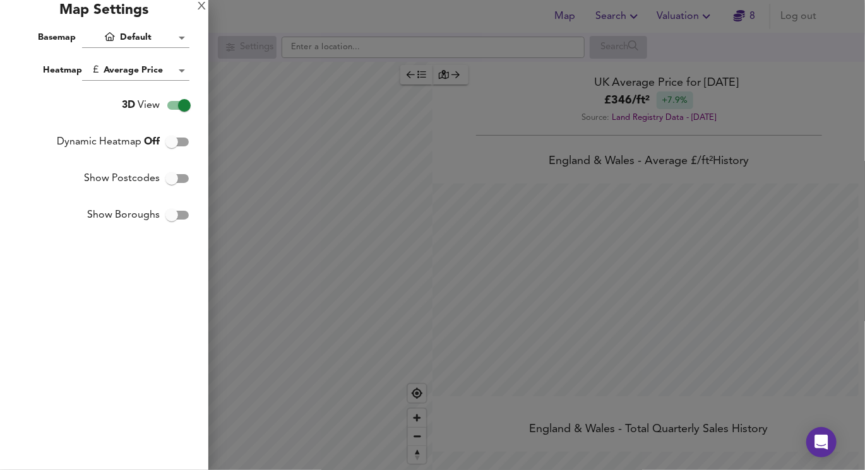
scroll to position [469, 865]
click at [179, 180] on input "Show Postcodes" at bounding box center [172, 179] width 72 height 24
click at [322, 129] on div at bounding box center [432, 235] width 865 height 470
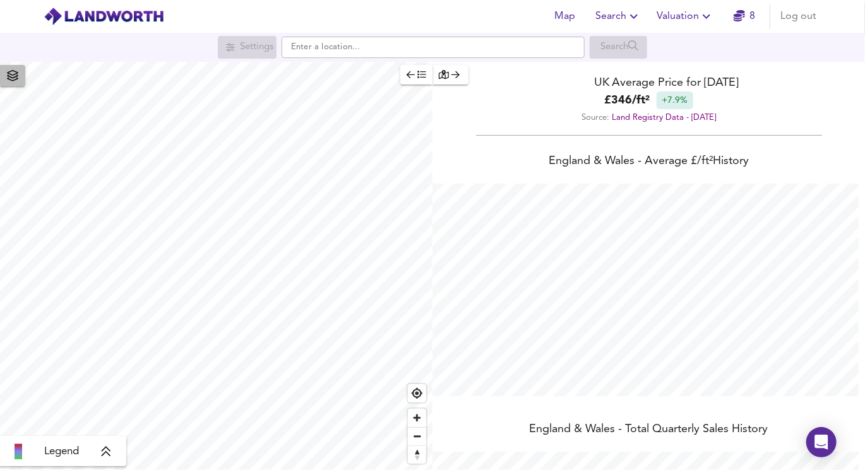
click at [11, 78] on icon "button" at bounding box center [12, 75] width 13 height 11
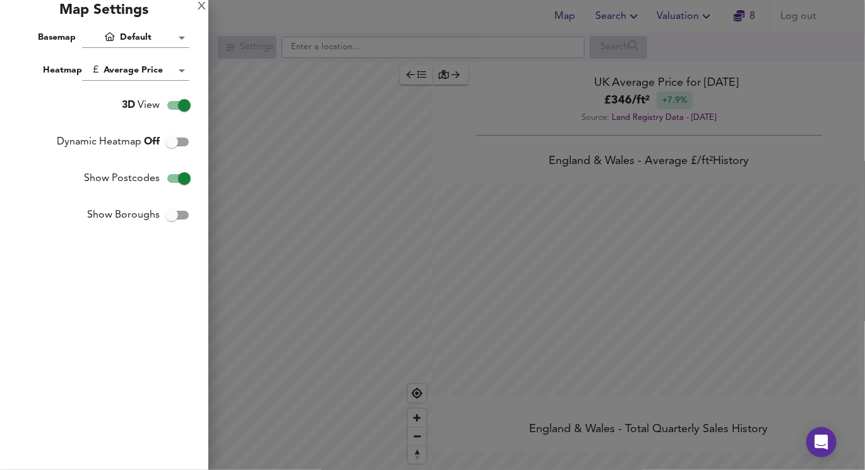
click at [185, 179] on input "Show Postcodes" at bounding box center [184, 179] width 72 height 24
checkbox input "false"
click at [297, 168] on div at bounding box center [432, 235] width 865 height 470
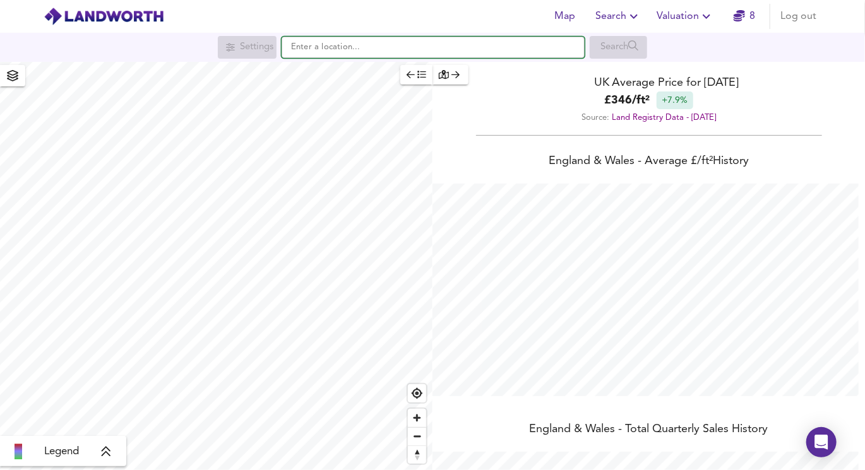
click at [343, 46] on input "text" at bounding box center [432, 47] width 303 height 21
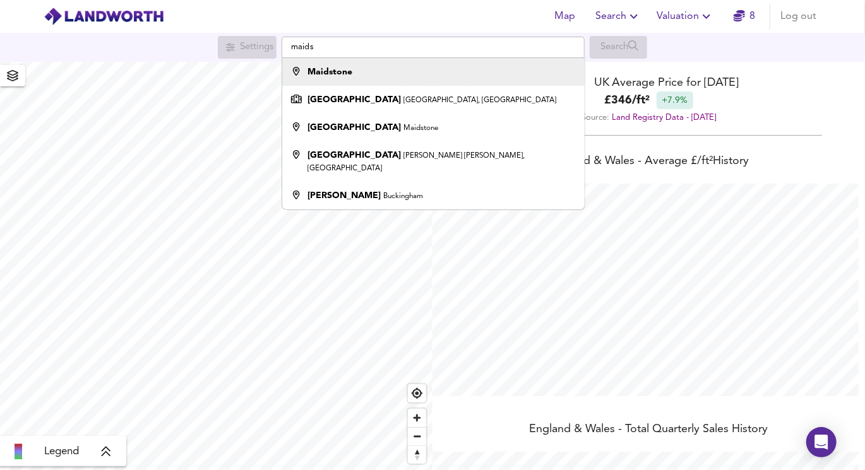
click at [331, 71] on strong "Maidstone" at bounding box center [329, 72] width 45 height 9
type input "Maidstone"
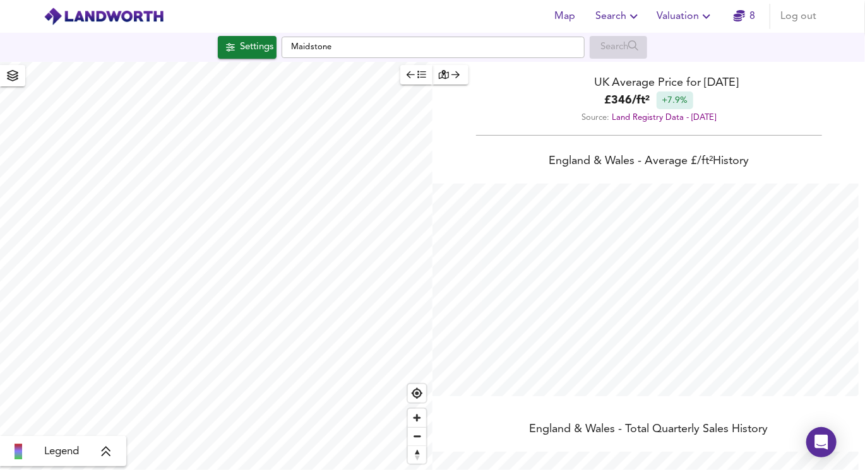
click at [13, 81] on icon "button" at bounding box center [12, 75] width 11 height 11
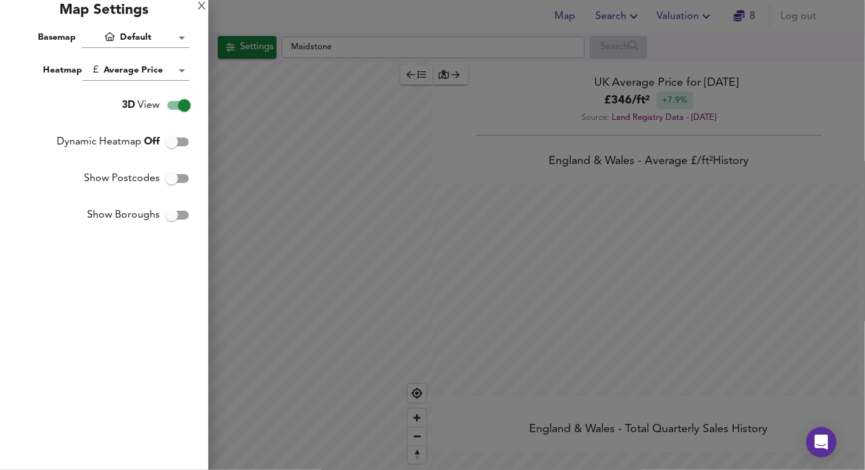
checkbox input "false"
checkbox input "true"
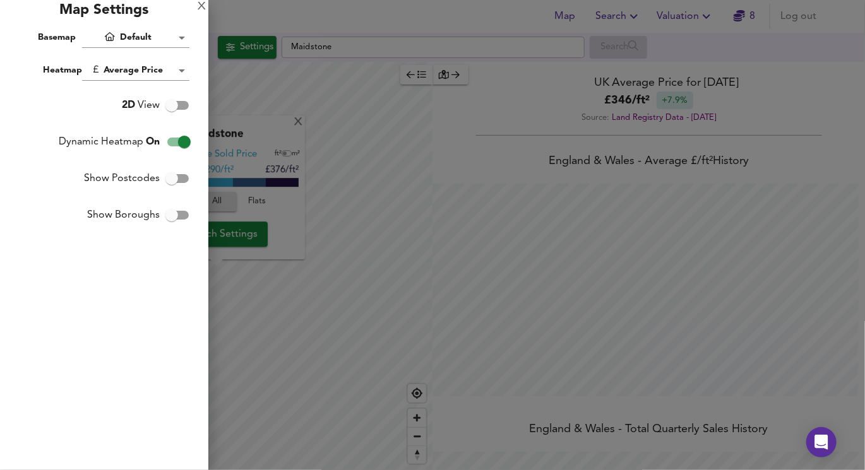
drag, startPoint x: 171, startPoint y: 218, endPoint x: 37, endPoint y: 254, distance: 138.7
click at [38, 254] on div "X Map Settings Basemap Default hybrid Heatmap Average Price landworth 2D View D…" at bounding box center [104, 235] width 208 height 470
click at [201, 4] on div "X" at bounding box center [202, 7] width 8 height 9
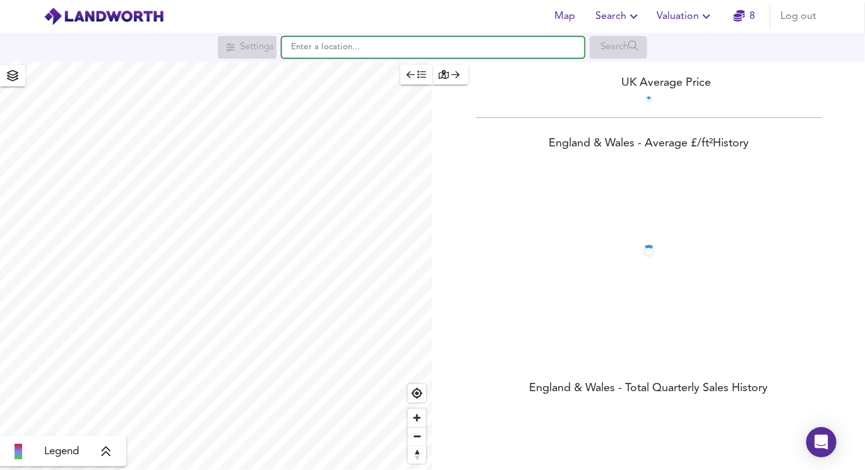
click at [334, 49] on input "text" at bounding box center [432, 47] width 303 height 21
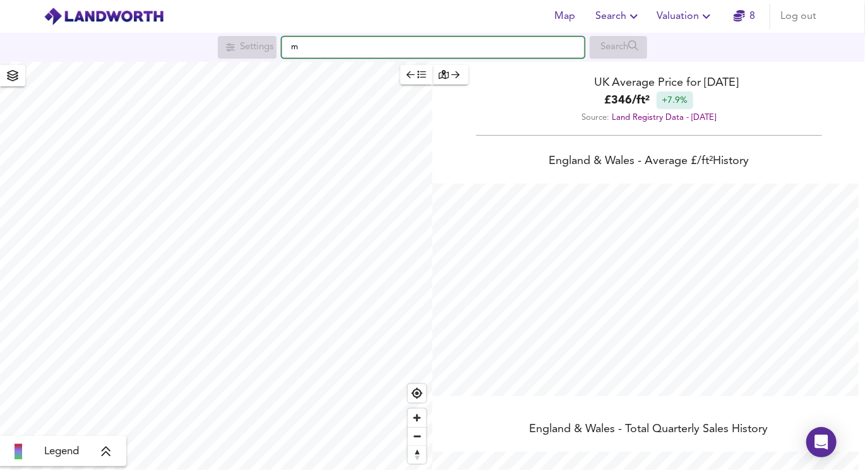
scroll to position [469, 865]
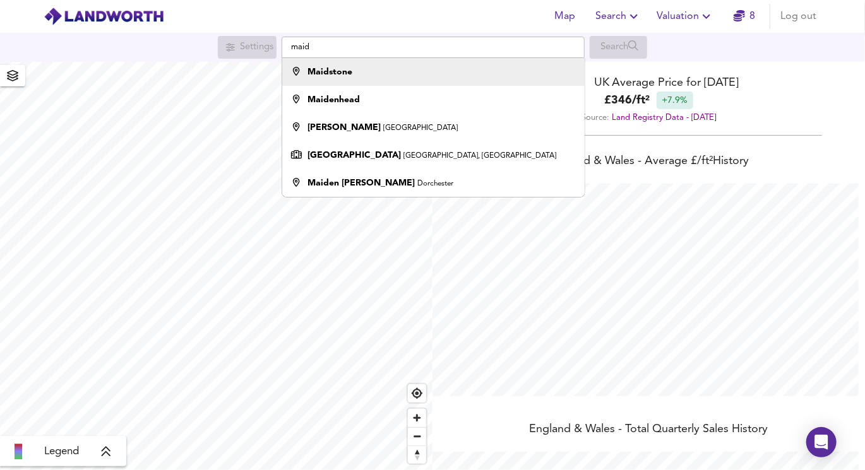
click at [353, 76] on div "Maidstone" at bounding box center [430, 72] width 290 height 13
type input "Maidstone"
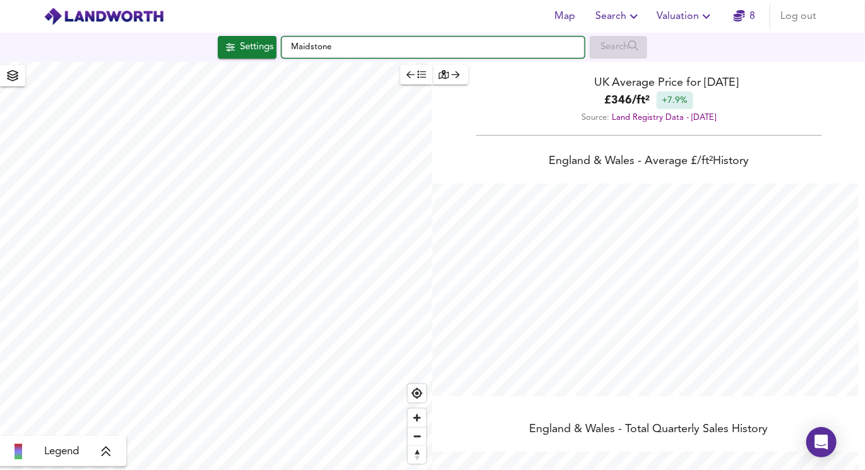
click at [359, 48] on input "Maidstone" at bounding box center [432, 47] width 303 height 21
checkbox input "false"
checkbox input "true"
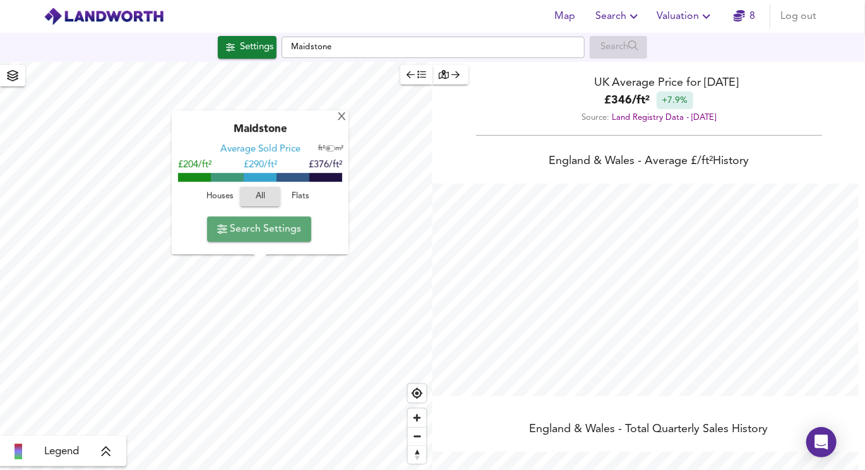
click at [279, 232] on span "Search Settings" at bounding box center [259, 229] width 84 height 18
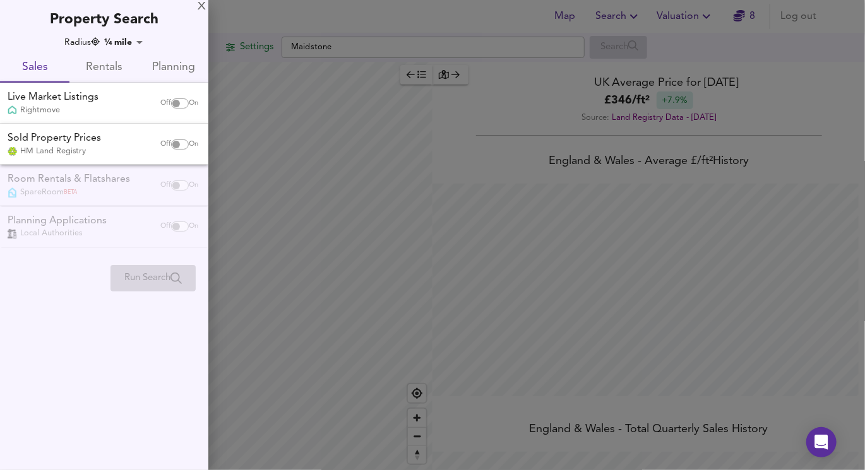
click at [174, 99] on input "checkbox" at bounding box center [176, 103] width 30 height 10
checkbox input "true"
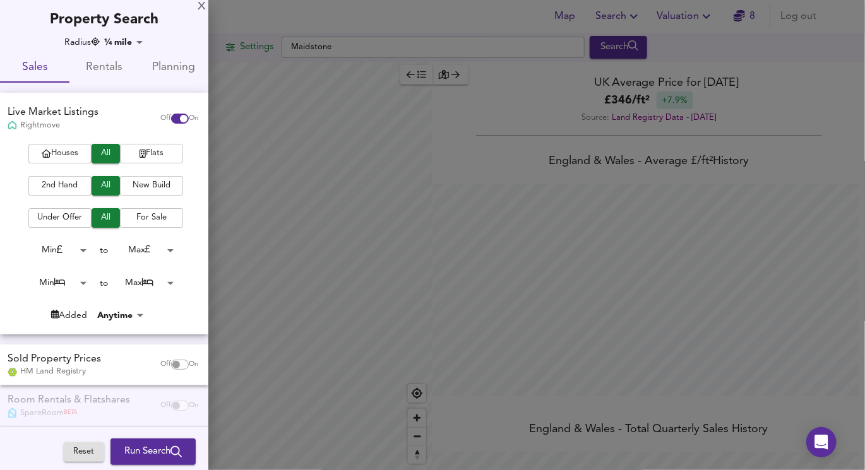
click at [139, 153] on icon "button" at bounding box center [142, 154] width 6 height 8
click at [91, 172] on div "Houses All Flats 2nd Hand All New Build Under Offer All For Sale Min 0 to Max 2…" at bounding box center [104, 239] width 208 height 190
click at [82, 177] on button "2nd Hand" at bounding box center [59, 186] width 63 height 20
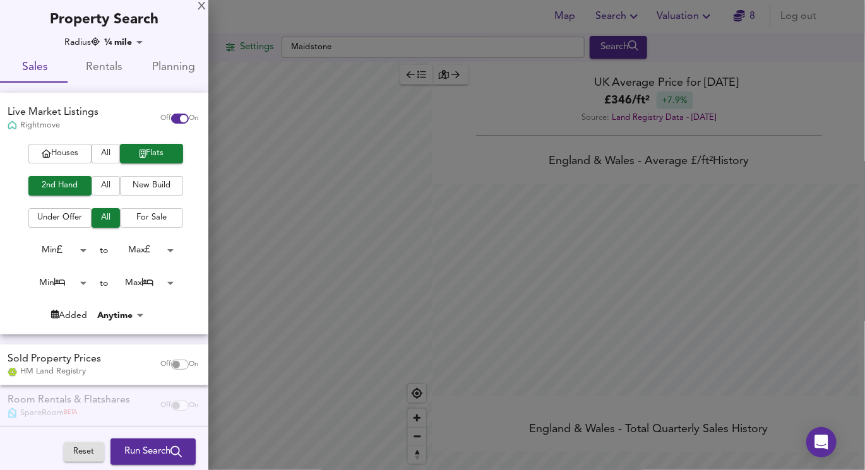
click at [139, 214] on span "For Sale" at bounding box center [151, 218] width 50 height 15
click at [135, 245] on body "Map Search Valuation 8 Log out Settings Maidstone Search Legend UK Average Pric…" at bounding box center [432, 235] width 865 height 470
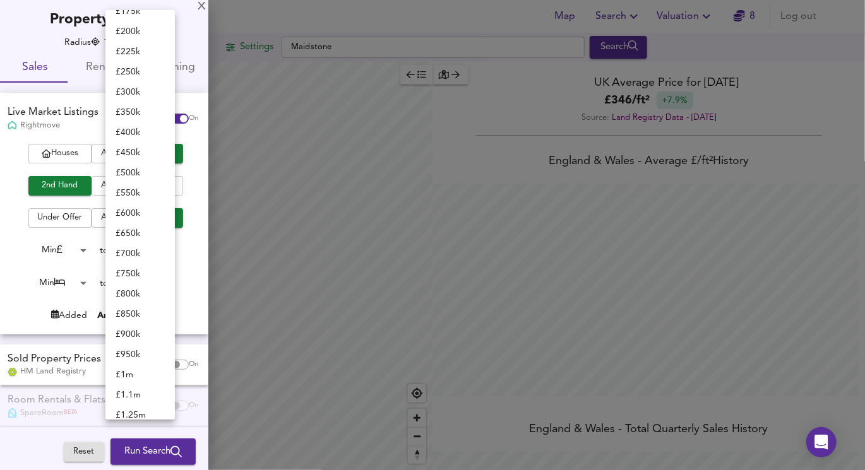
scroll to position [158, 0]
click at [131, 45] on li "£ 200k" at bounding box center [139, 48] width 69 height 20
type input "200000"
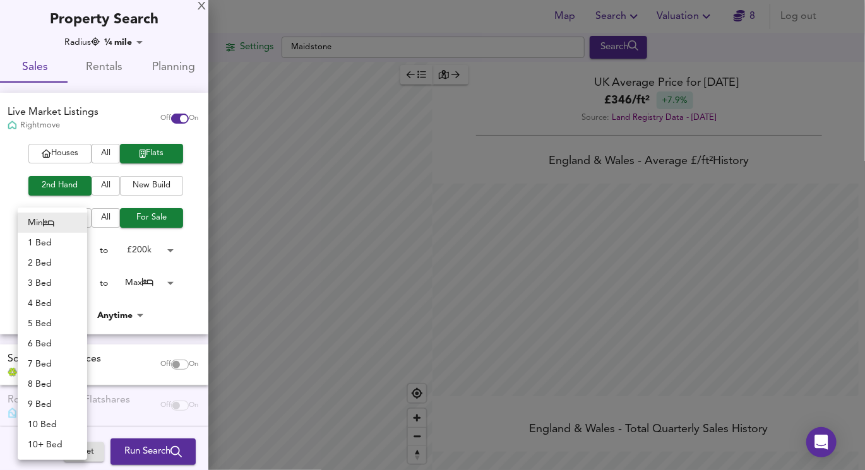
click at [64, 283] on body "Map Search Valuation 8 Log out Settings Maidstone Search Legend UK Average Pric…" at bounding box center [432, 235] width 865 height 470
click at [50, 241] on li "1 Bed" at bounding box center [52, 243] width 69 height 20
type input "1"
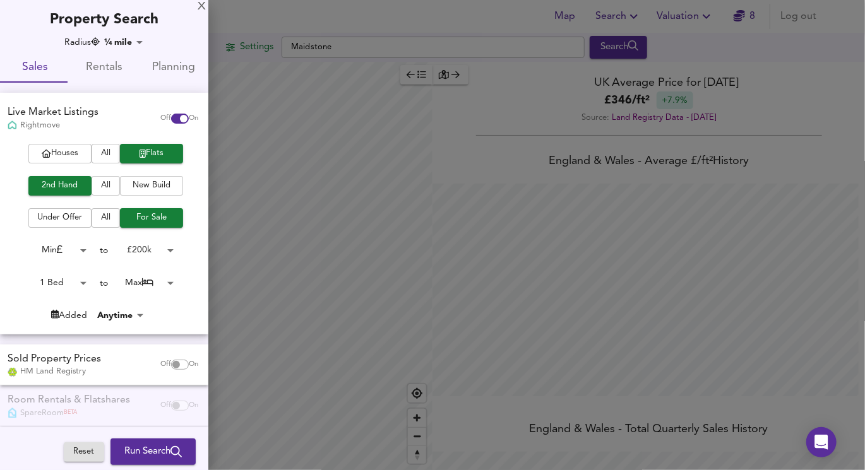
click at [134, 275] on body "Map Search Valuation 8 Log out Settings Maidstone Search Legend UK Average Pric…" at bounding box center [432, 235] width 865 height 470
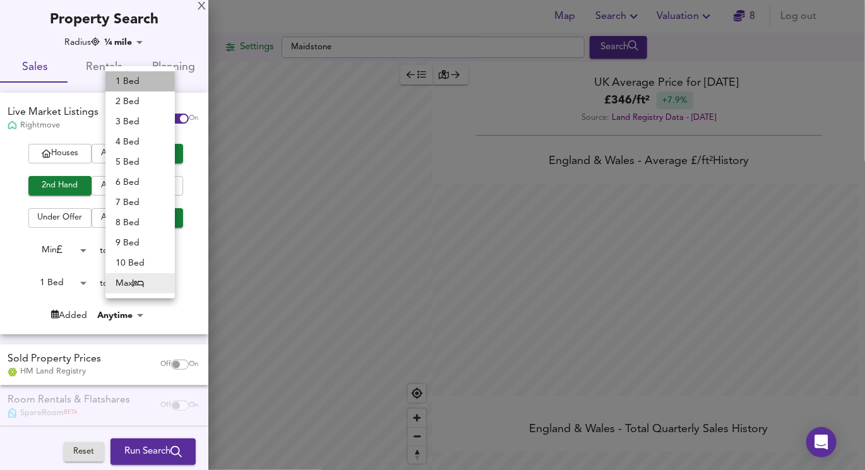
click at [126, 73] on li "1 Bed" at bounding box center [139, 81] width 69 height 20
type input "1"
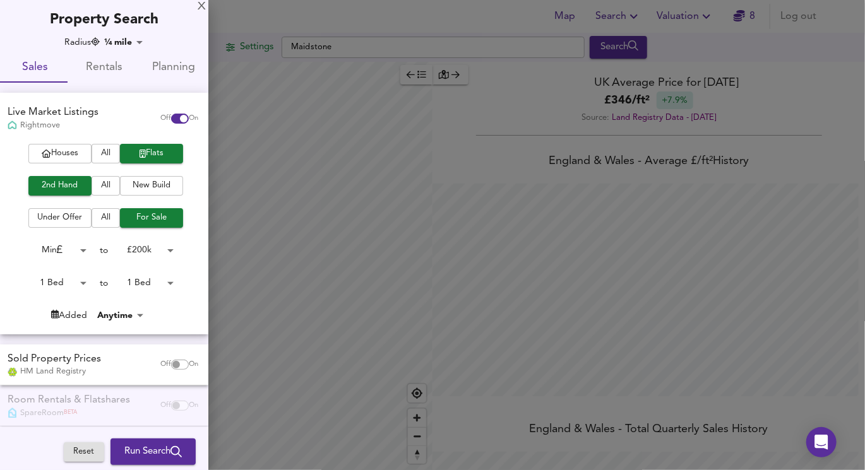
click at [253, 200] on div at bounding box center [432, 235] width 865 height 470
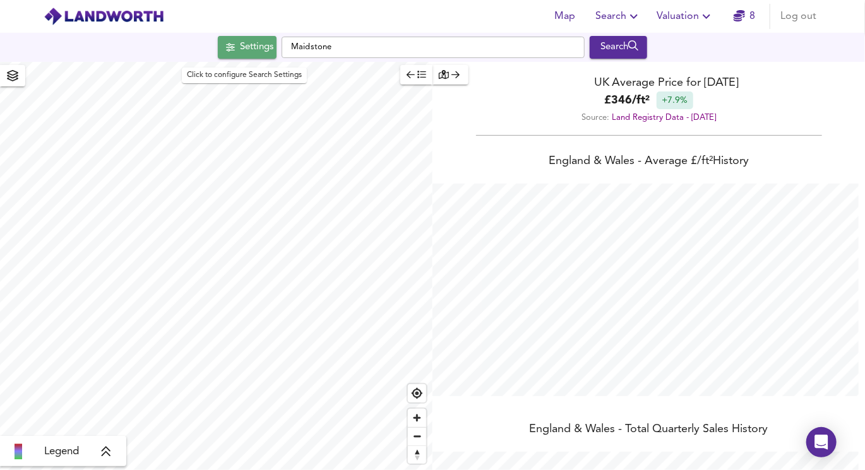
click at [240, 52] on div "Settings" at bounding box center [256, 47] width 33 height 16
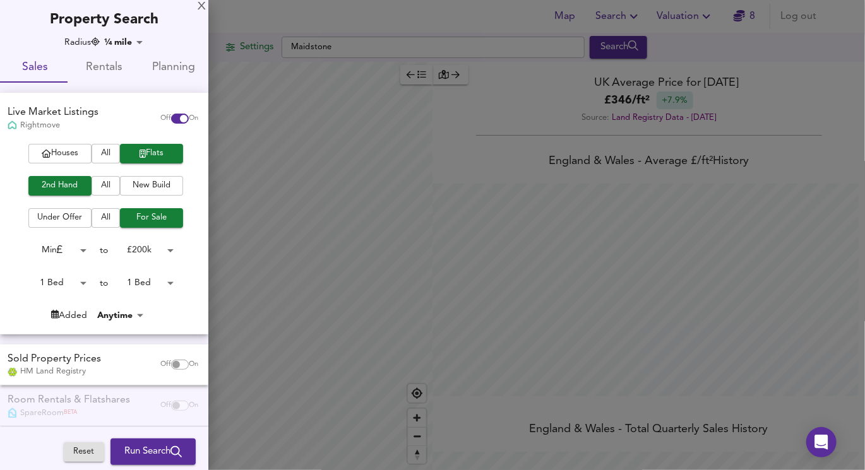
click at [177, 360] on input "checkbox" at bounding box center [176, 365] width 30 height 10
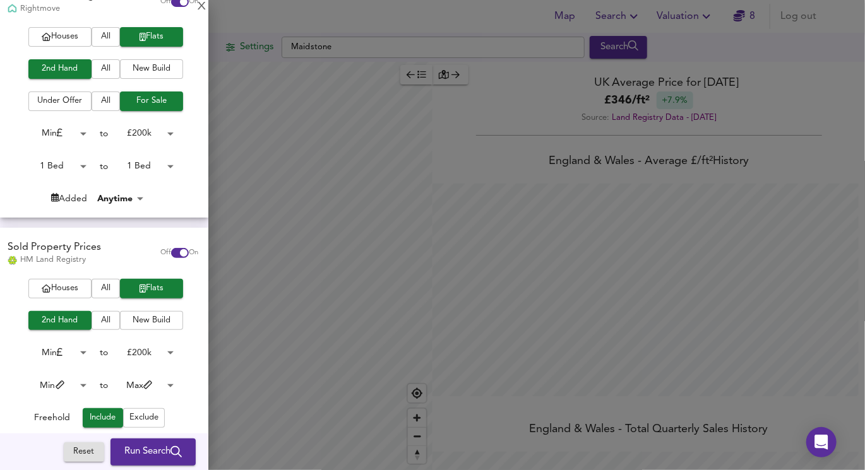
scroll to position [123, 0]
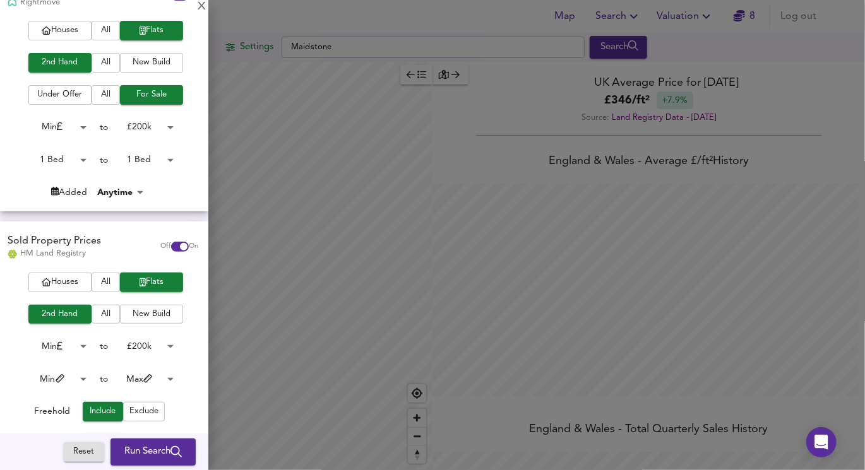
click at [163, 237] on div "Off On" at bounding box center [179, 246] width 53 height 25
checkbox input "false"
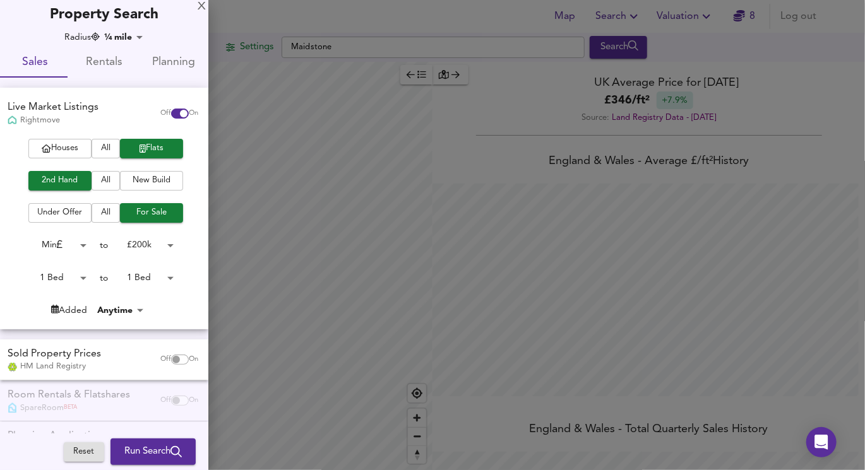
scroll to position [0, 0]
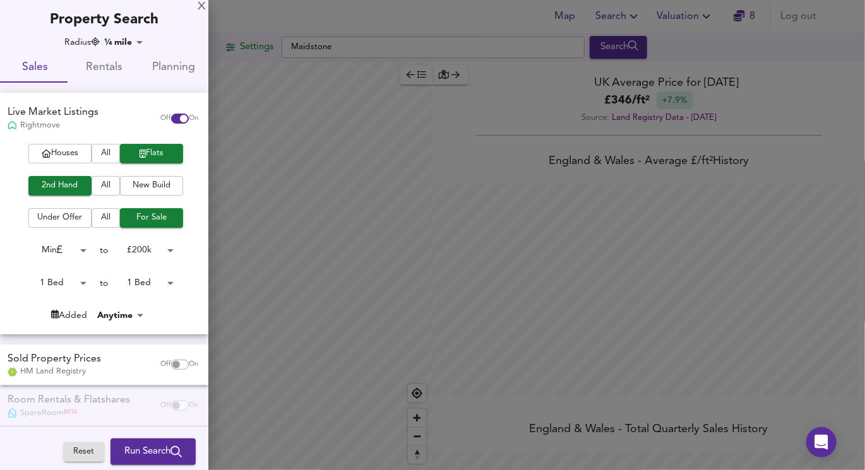
click at [124, 46] on body "Map Search Valuation 8 Log out Settings Maidstone Search Legend UK Average Pric…" at bounding box center [432, 235] width 865 height 470
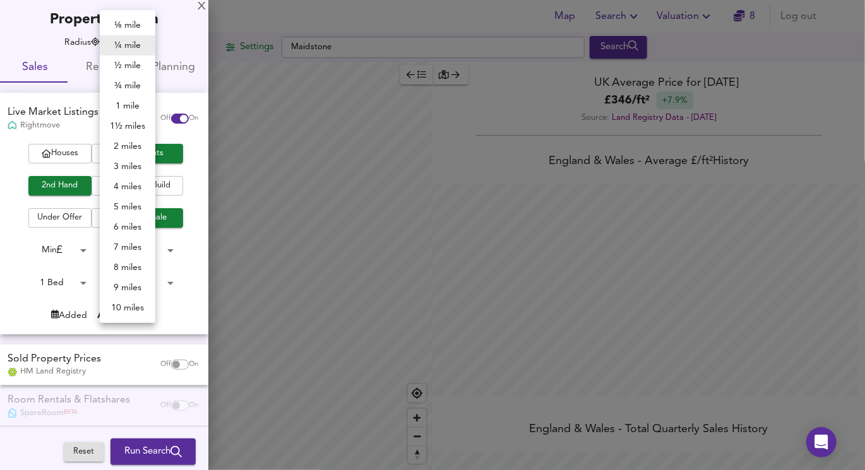
click at [134, 188] on li "4 miles" at bounding box center [128, 187] width 56 height 20
type input "6436"
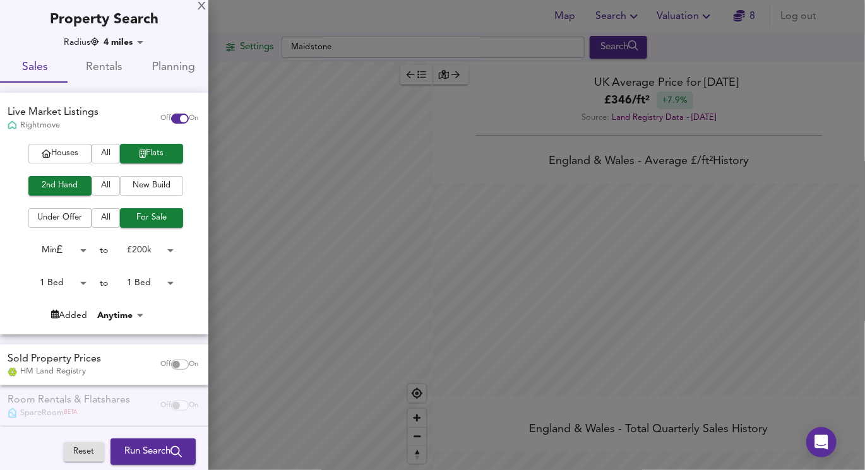
click at [289, 224] on div at bounding box center [432, 235] width 865 height 470
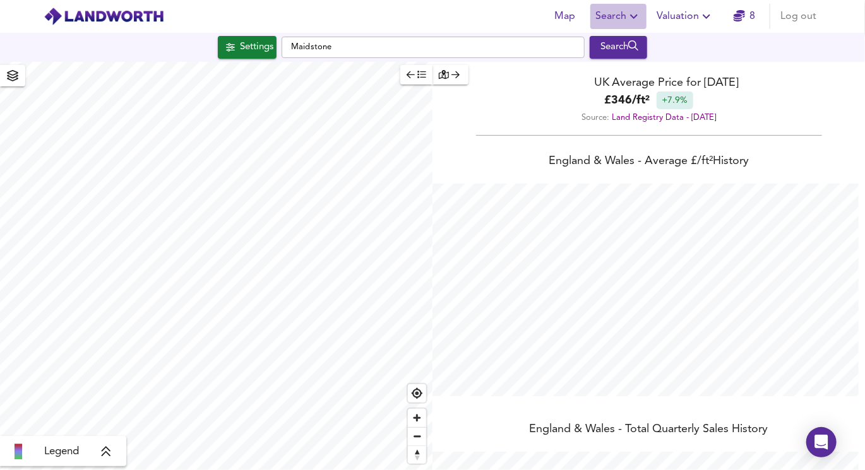
click at [619, 14] on span "Search" at bounding box center [618, 17] width 46 height 18
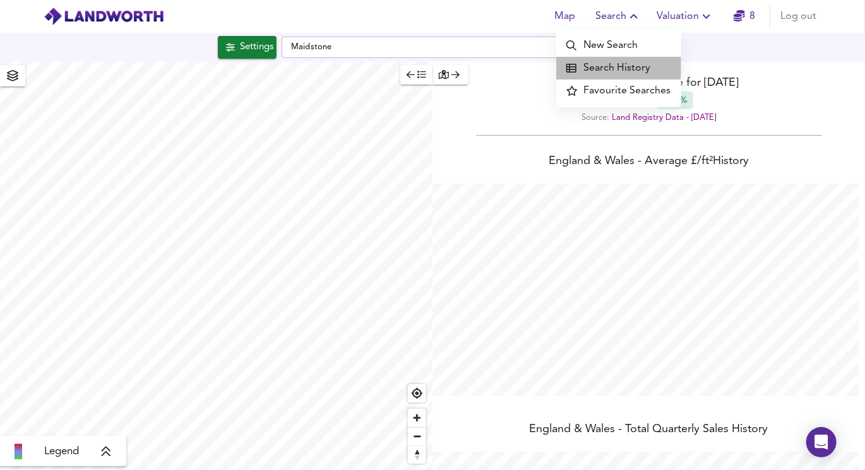
click at [612, 66] on li "Search History" at bounding box center [618, 68] width 125 height 23
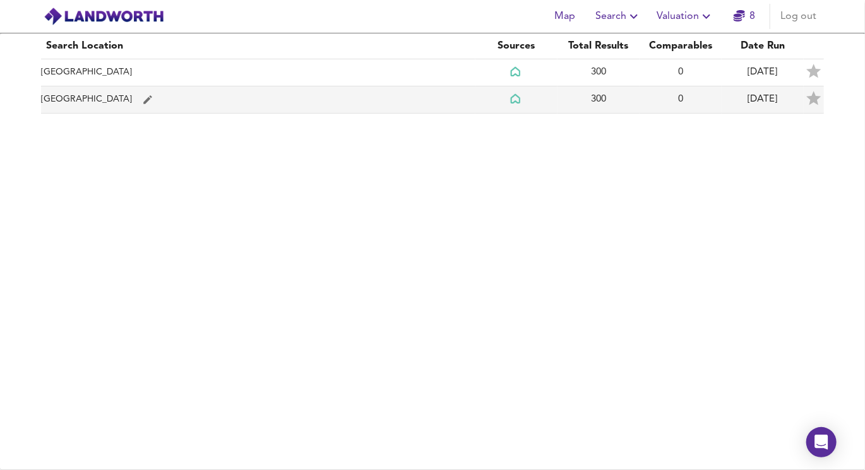
click at [298, 111] on td "[GEOGRAPHIC_DATA]" at bounding box center [258, 99] width 434 height 27
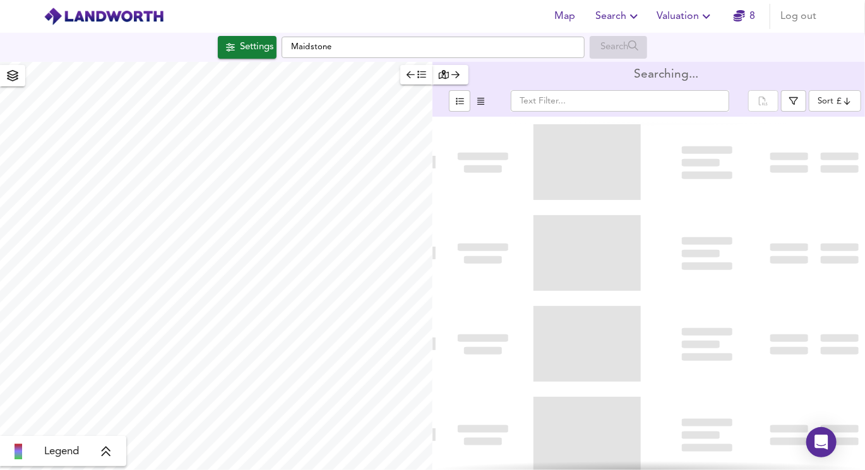
type input "newest"
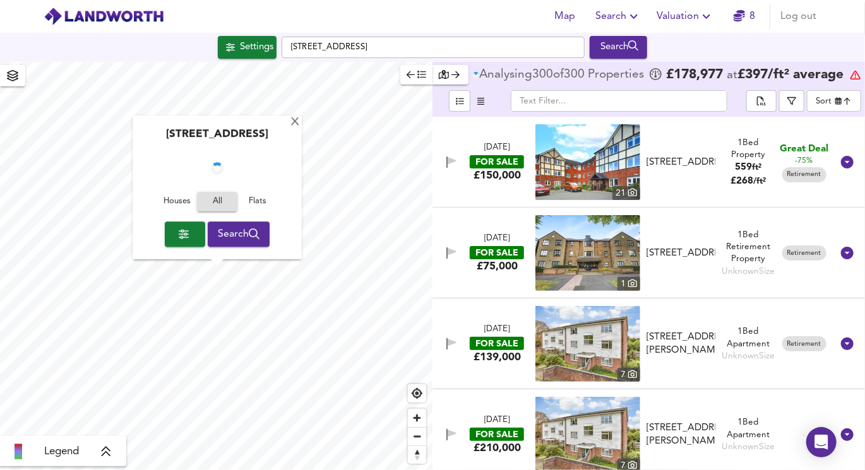
checkbox input "false"
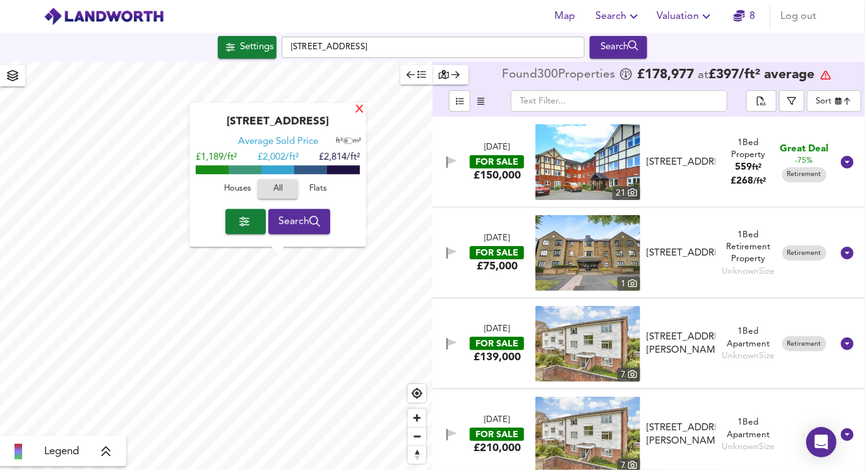
click at [361, 110] on div "X" at bounding box center [359, 110] width 11 height 12
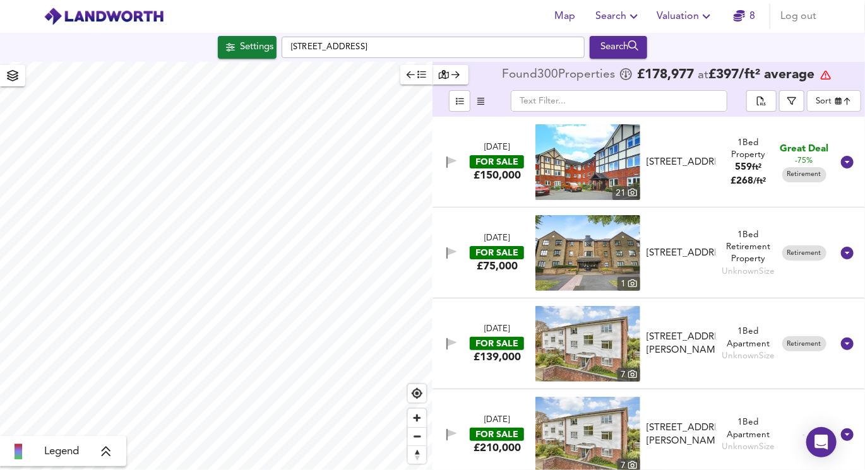
click at [610, 18] on span "Search" at bounding box center [618, 17] width 46 height 18
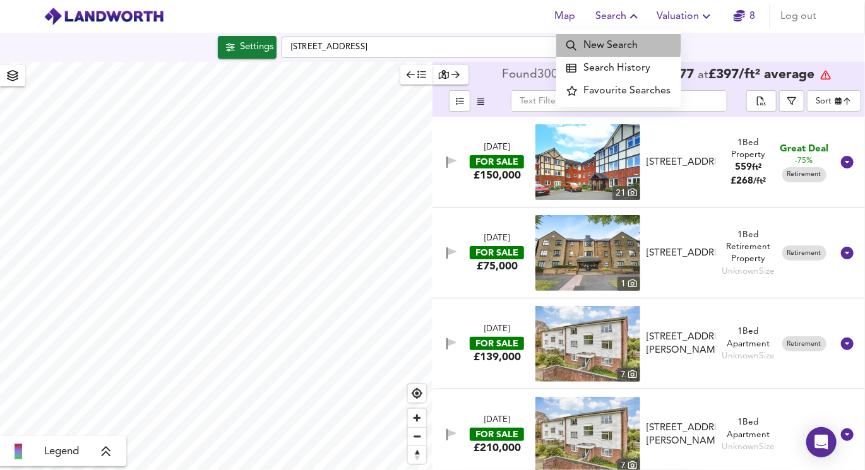
click at [592, 44] on li "New Search" at bounding box center [618, 45] width 125 height 23
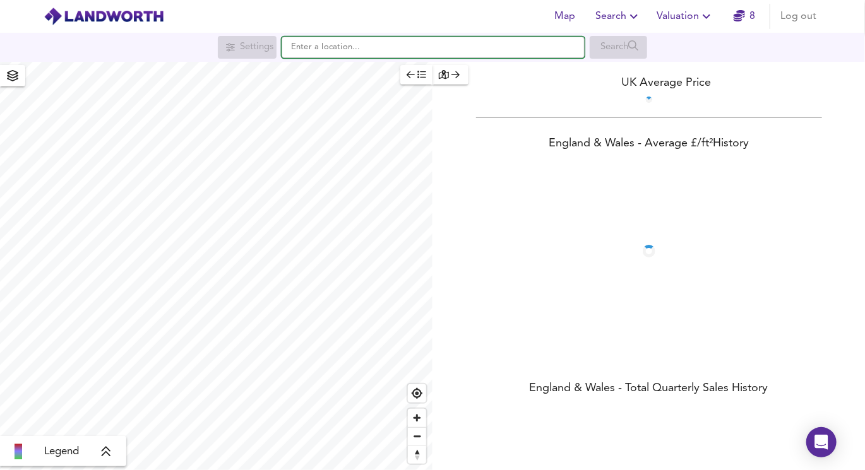
click at [338, 42] on input "text" at bounding box center [432, 47] width 303 height 21
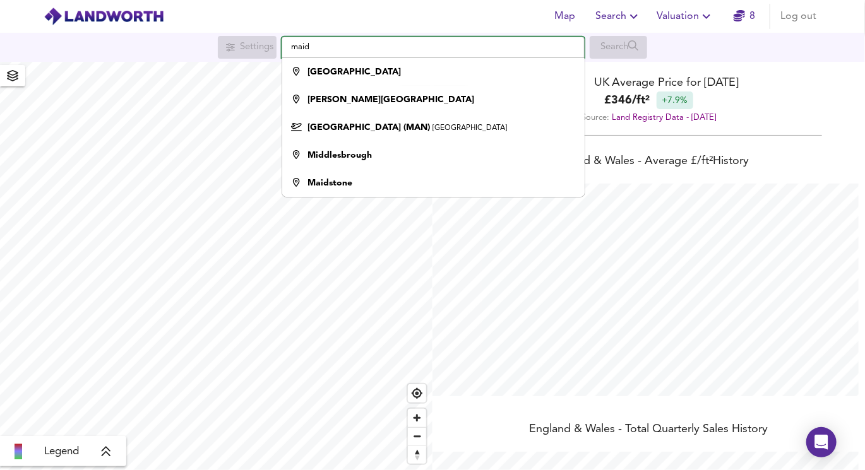
scroll to position [469, 865]
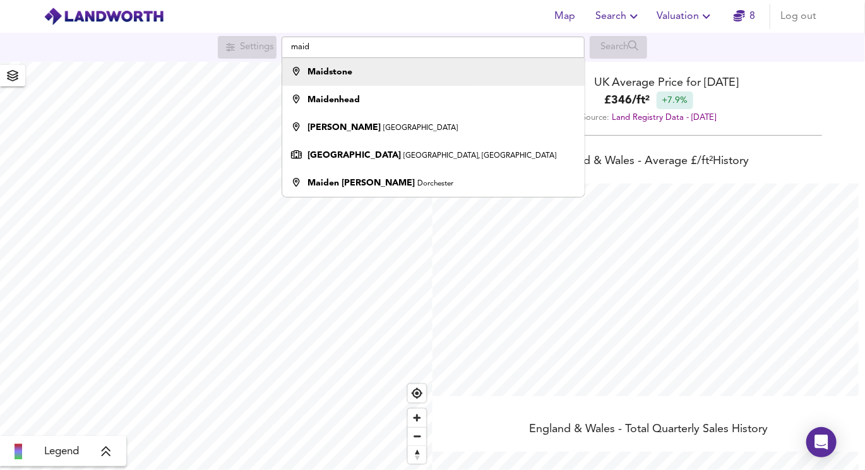
click at [324, 71] on strong "Maidstone" at bounding box center [329, 72] width 45 height 9
type input "Maidstone"
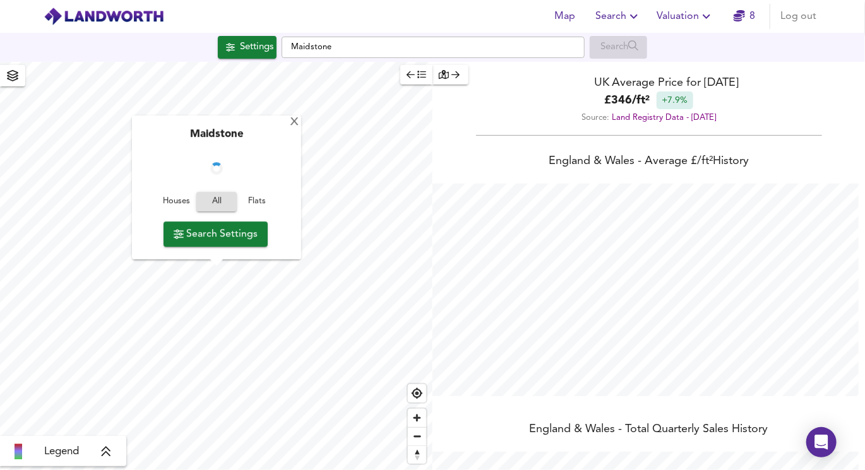
checkbox input "false"
checkbox input "true"
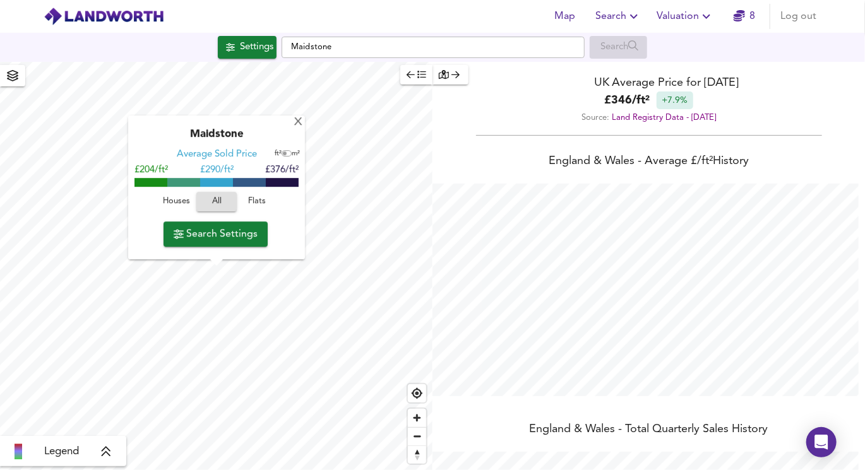
click at [230, 230] on span "Search Settings" at bounding box center [216, 234] width 84 height 18
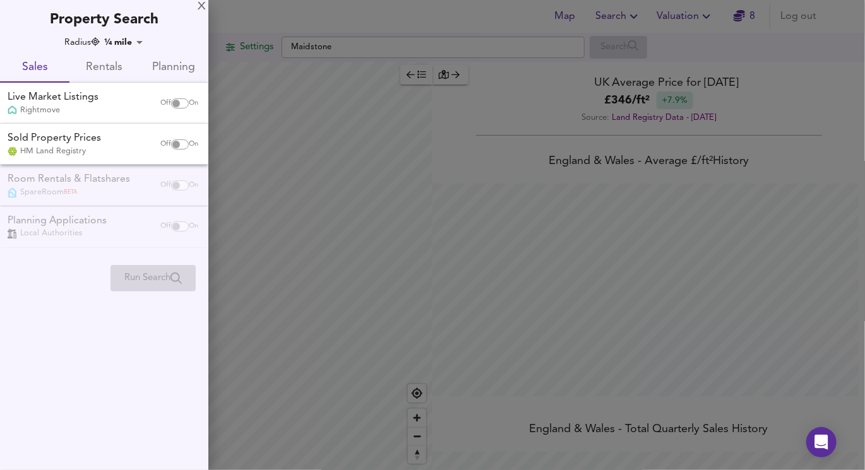
click at [174, 98] on input "checkbox" at bounding box center [176, 103] width 30 height 10
checkbox input "true"
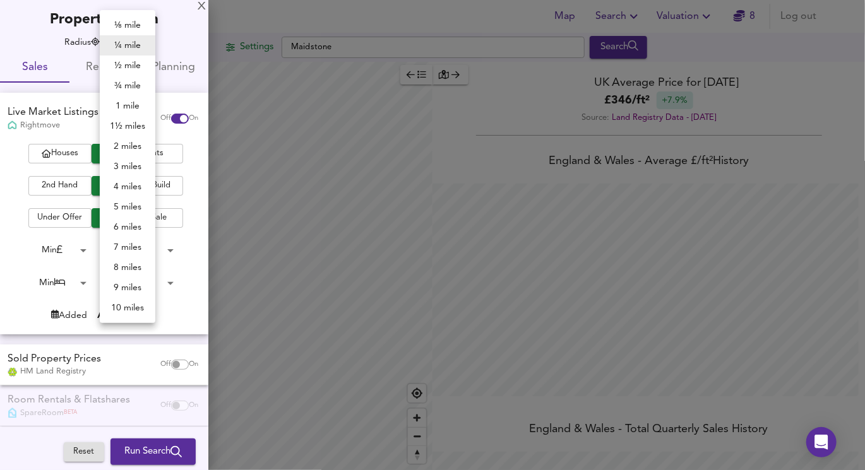
click at [139, 47] on body "Map Search Valuation 8 Log out Settings Maidstone Search Legend UK Average Pric…" at bounding box center [432, 235] width 865 height 470
click at [133, 203] on li "5 miles" at bounding box center [128, 207] width 56 height 20
type input "8045"
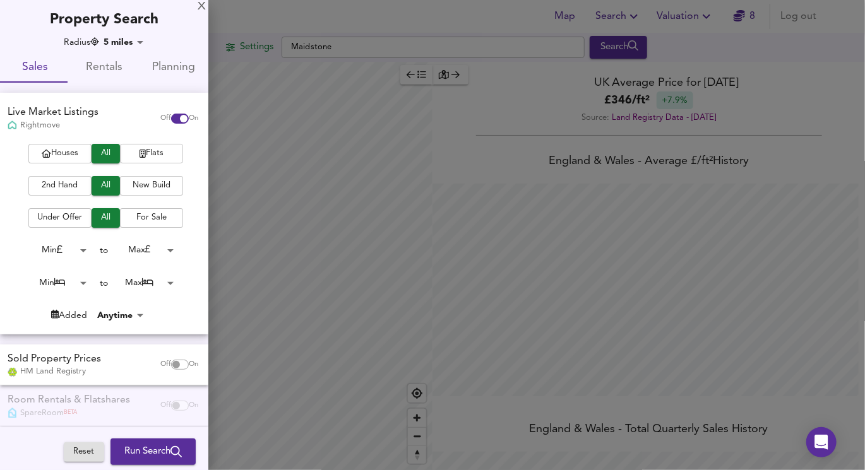
click at [164, 153] on span "Flats" at bounding box center [151, 153] width 50 height 15
click at [59, 182] on span "2nd Hand" at bounding box center [60, 186] width 50 height 15
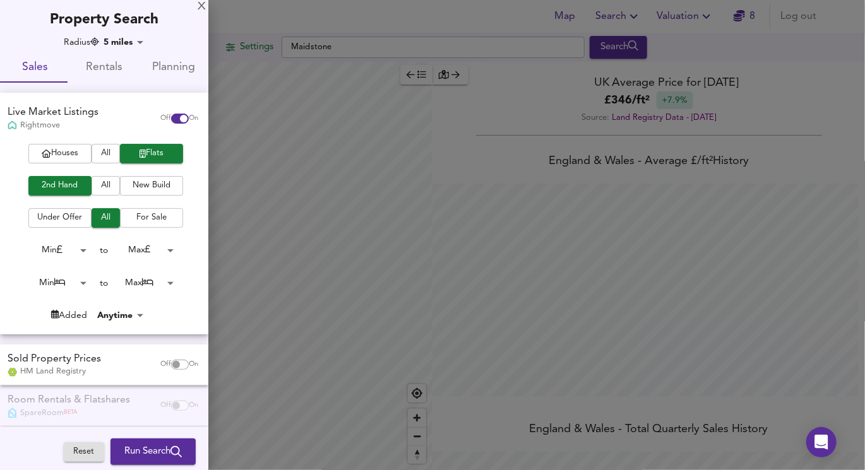
click at [147, 213] on span "For Sale" at bounding box center [151, 218] width 50 height 15
click at [146, 247] on body "Map Search Valuation 8 Log out Settings Maidstone Search Legend UK Average Pric…" at bounding box center [432, 235] width 865 height 470
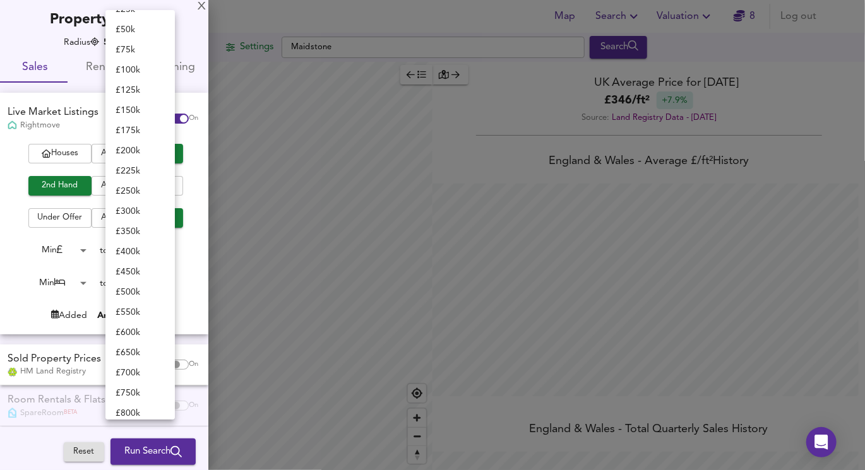
scroll to position [0, 0]
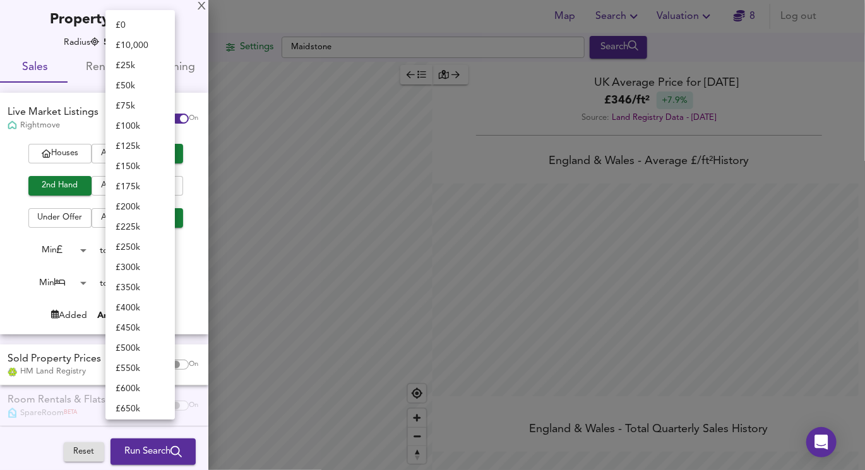
click at [136, 208] on li "£ 200k" at bounding box center [139, 207] width 69 height 20
type input "200000"
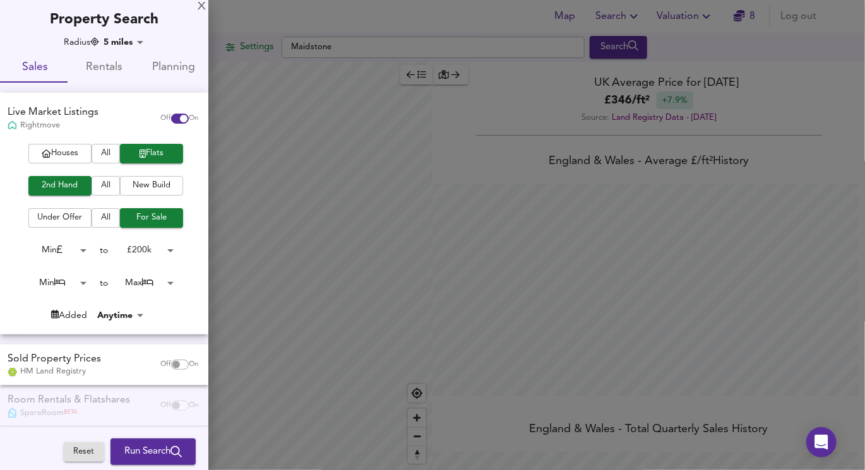
click at [54, 251] on body "Map Search Valuation 8 Log out Settings Maidstone Search Legend UK Average Pric…" at bounding box center [432, 235] width 865 height 470
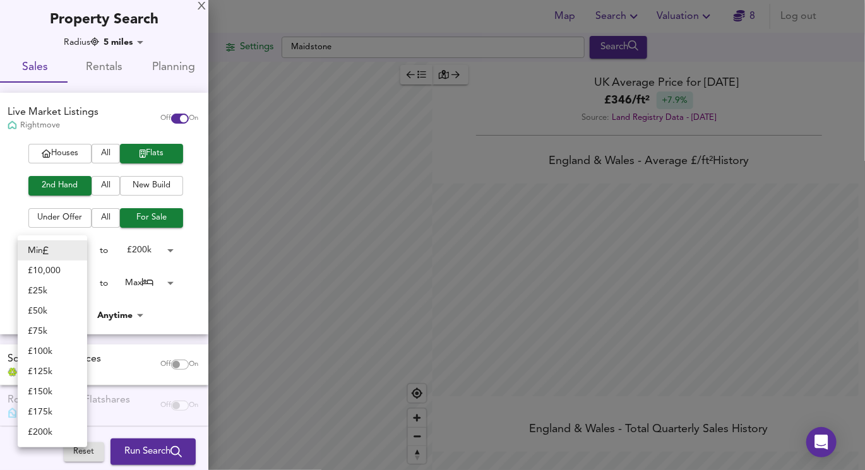
click at [89, 224] on div at bounding box center [432, 235] width 865 height 470
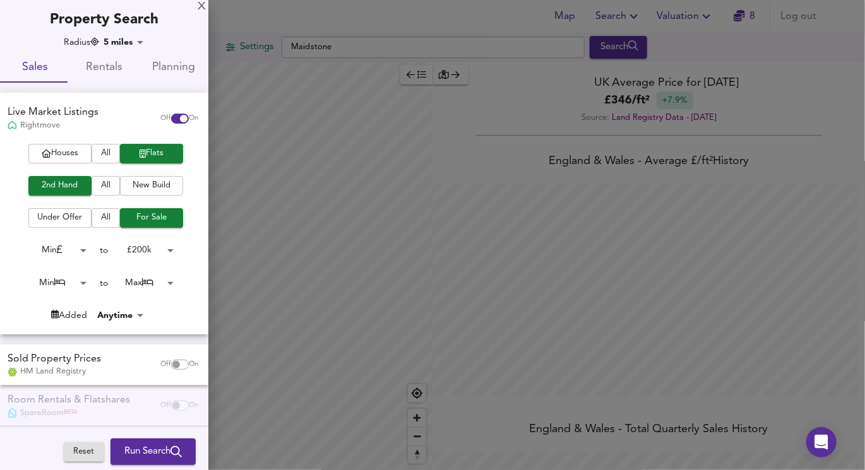
click at [50, 282] on body "Map Search Valuation 8 Log out Settings Maidstone Search Legend UK Average Pric…" at bounding box center [432, 235] width 865 height 470
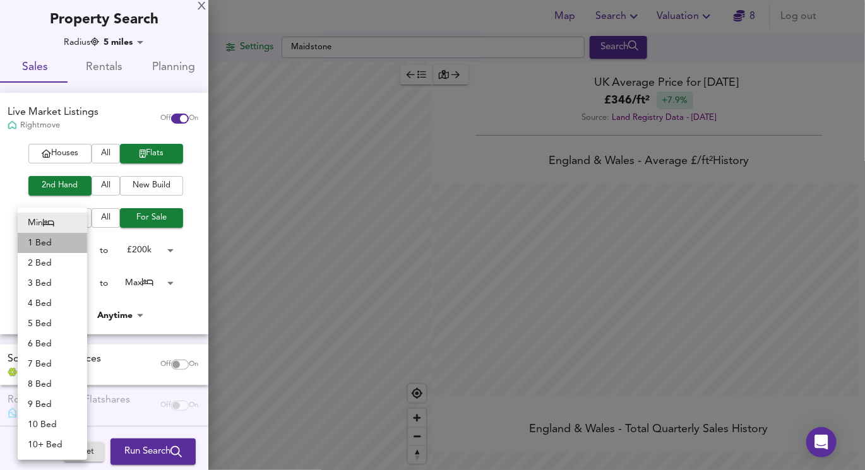
click at [55, 240] on li "1 Bed" at bounding box center [52, 243] width 69 height 20
type input "1"
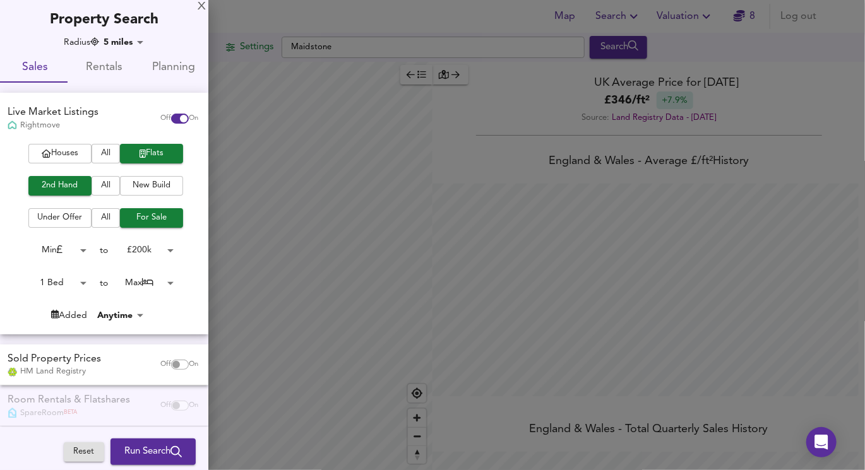
click at [141, 273] on div "Houses All Flats 2nd Hand All New Build Under Offer All For Sale Min 0 to £ 200…" at bounding box center [104, 239] width 208 height 190
click at [141, 283] on body "Map Search Valuation 8 Log out Settings Maidstone Search Legend UK Average Pric…" at bounding box center [432, 235] width 865 height 470
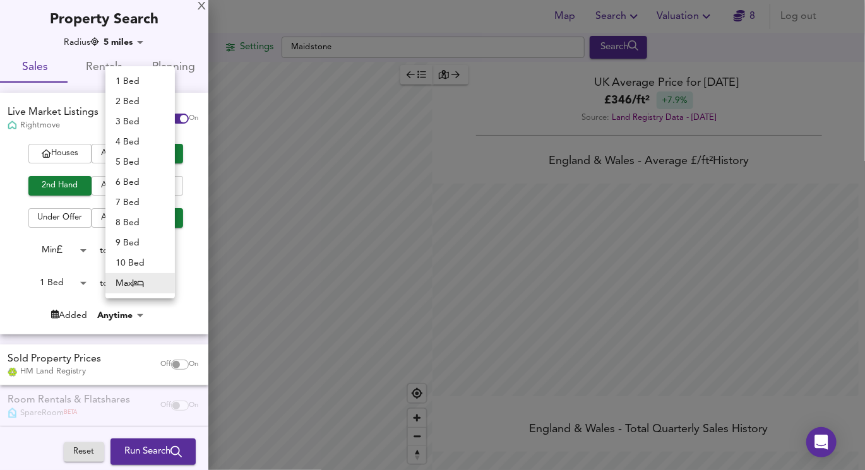
click at [122, 78] on li "1 Bed" at bounding box center [139, 81] width 69 height 20
type input "1"
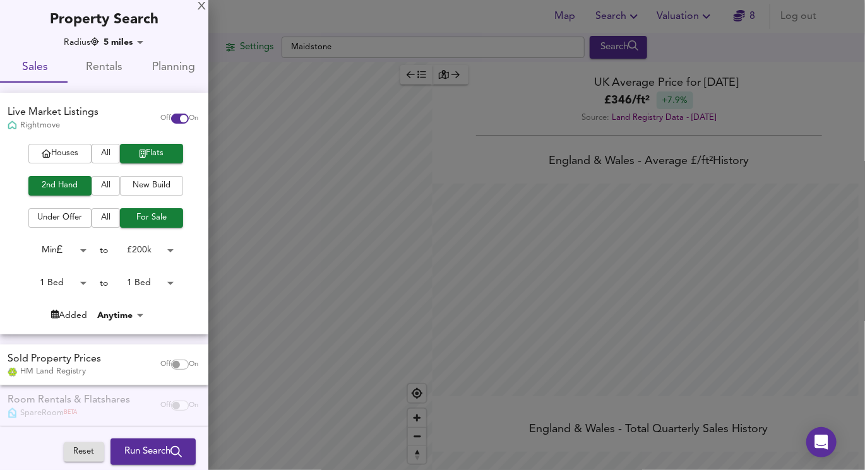
click at [263, 223] on div at bounding box center [432, 235] width 865 height 470
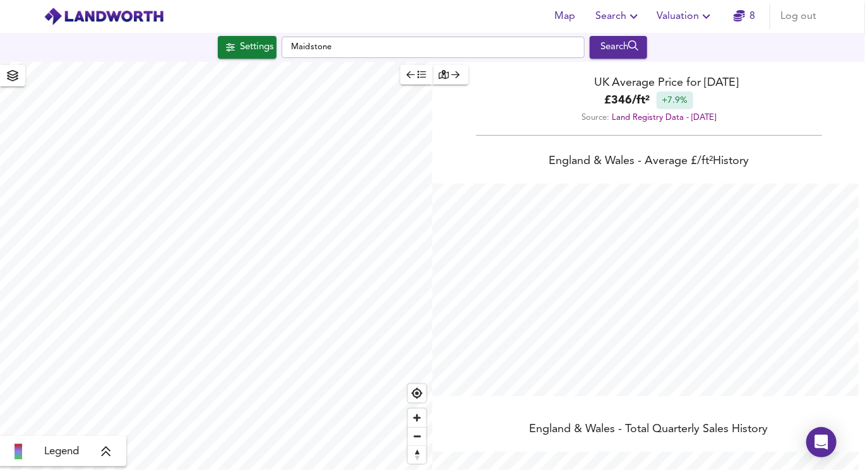
type input "19343"
click at [281, 50] on div "Map Search Valuation 8 Log out Settings Maidstone Search Legend UK Average Pric…" at bounding box center [432, 235] width 865 height 470
click at [318, 49] on input "Maidstone" at bounding box center [432, 47] width 303 height 21
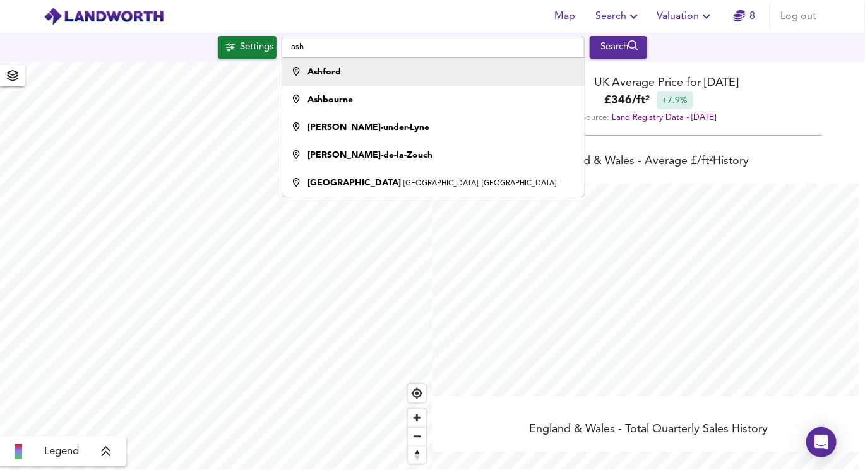
click at [309, 66] on div "Ashford" at bounding box center [323, 72] width 33 height 13
type input "Ashford"
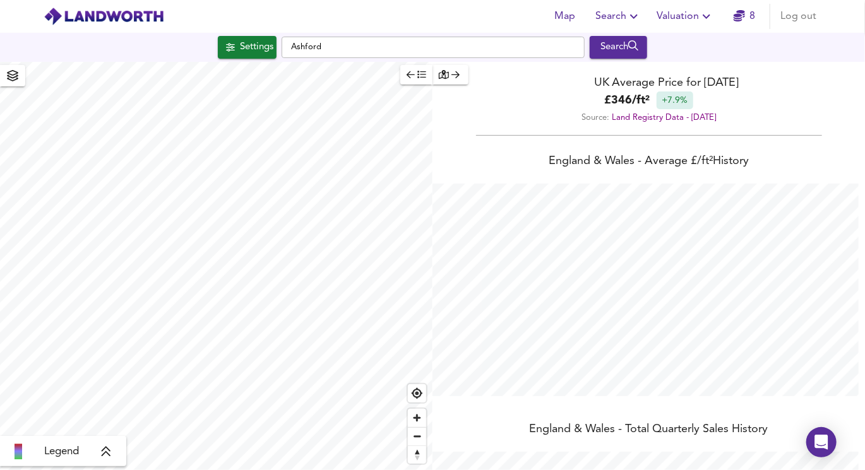
type input "33005"
click at [358, 50] on input "Ashford" at bounding box center [432, 47] width 303 height 21
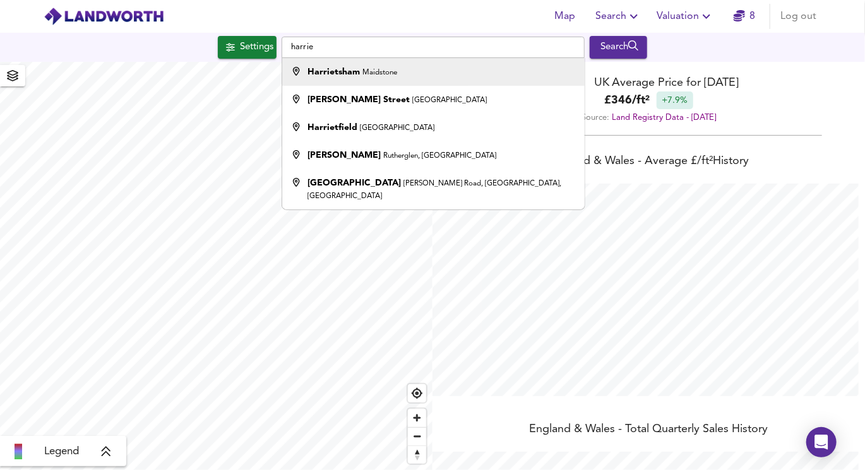
click at [402, 72] on div "[PERSON_NAME]" at bounding box center [430, 72] width 290 height 13
type input "Harrietsham, [GEOGRAPHIC_DATA]"
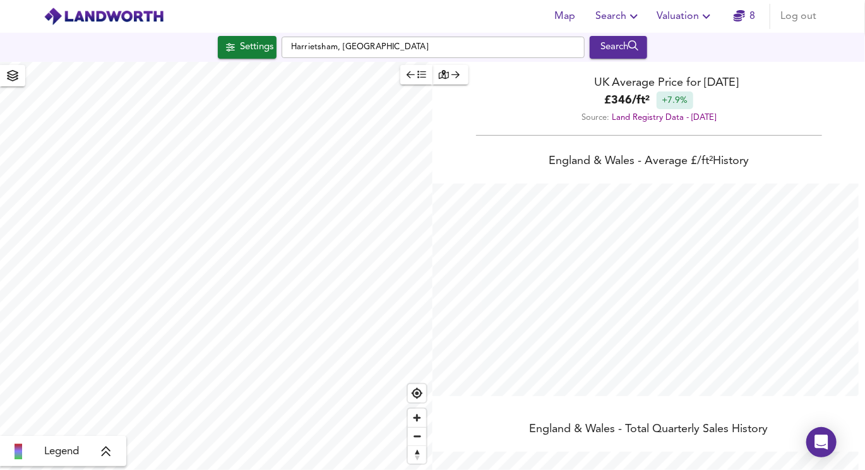
type input "33208"
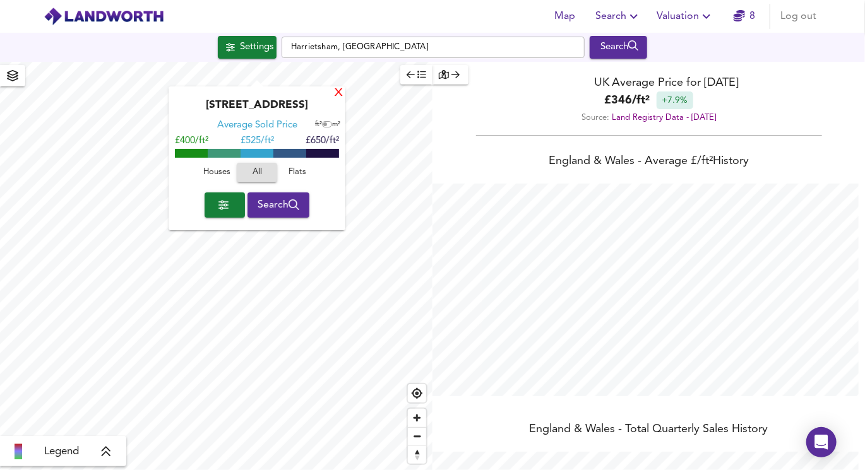
click at [336, 90] on div "X" at bounding box center [338, 94] width 11 height 12
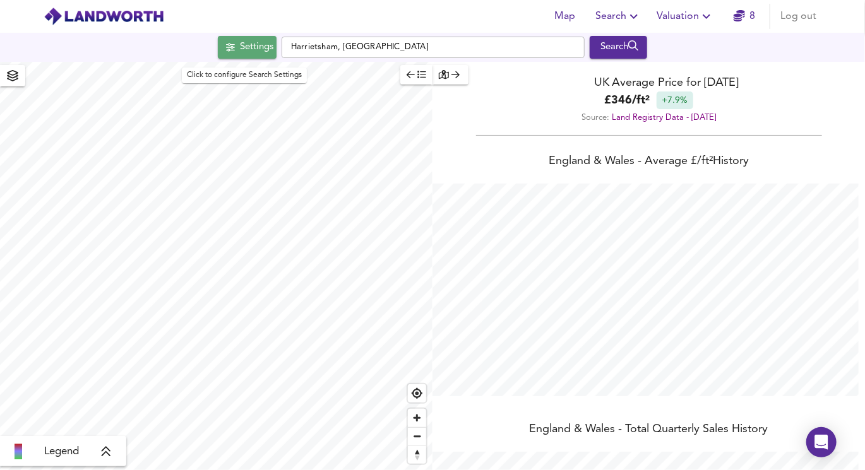
click at [232, 38] on button "Settings" at bounding box center [247, 47] width 59 height 23
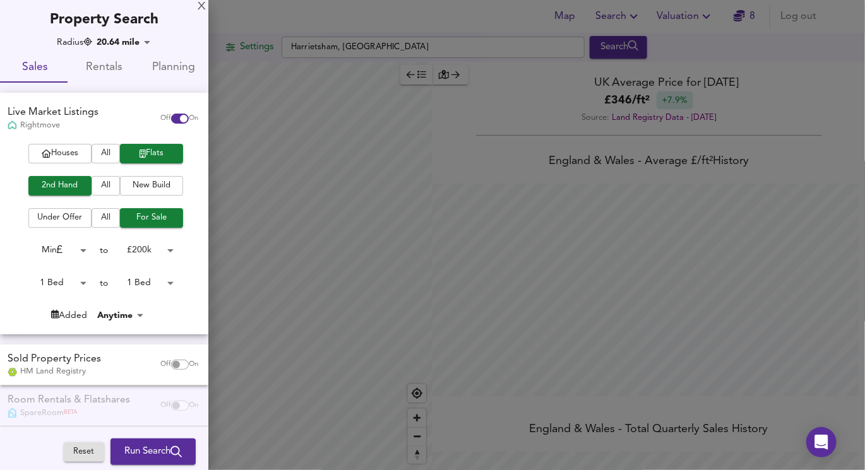
click at [232, 38] on div at bounding box center [432, 235] width 865 height 470
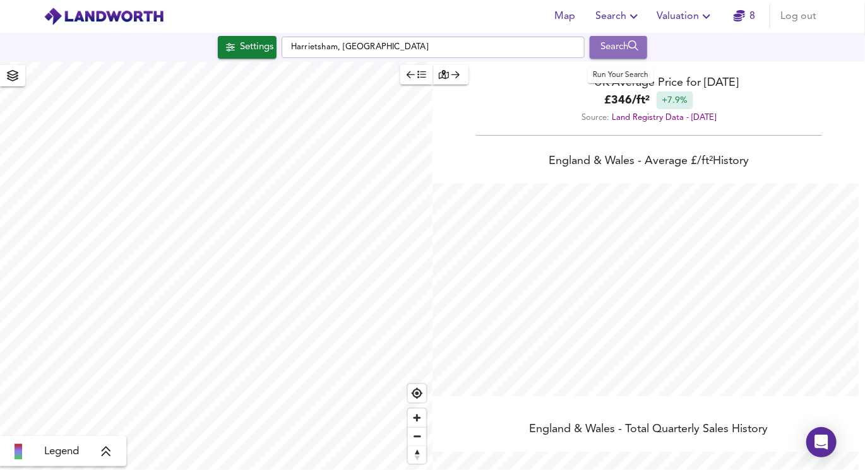
click at [622, 49] on div "Search" at bounding box center [618, 47] width 51 height 16
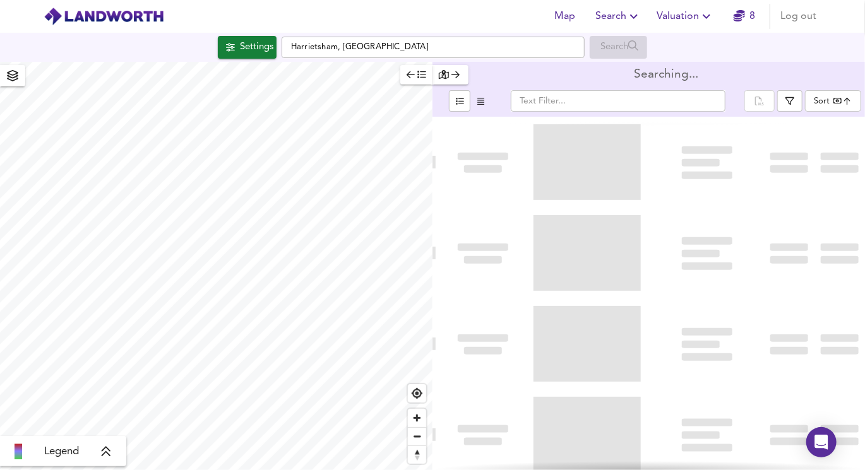
type input "bestdeal"
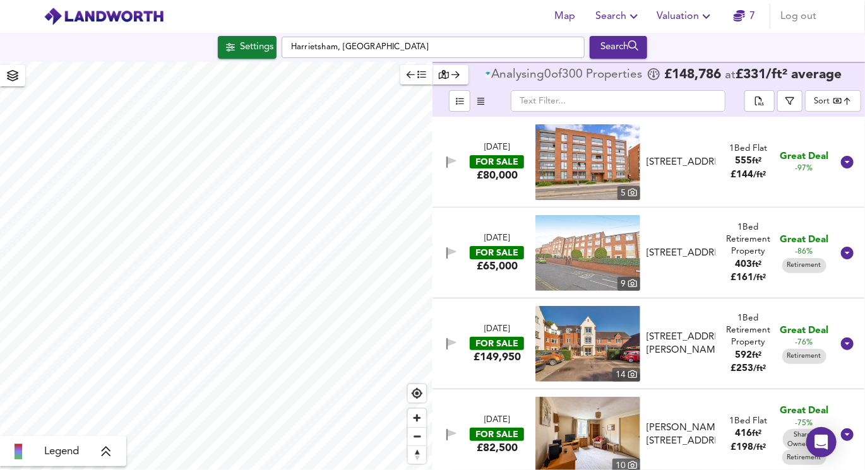
click at [416, 80] on span "button" at bounding box center [416, 75] width 20 height 15
click at [485, 71] on div "Analysing 0 of 300 Propert ies" at bounding box center [565, 75] width 161 height 13
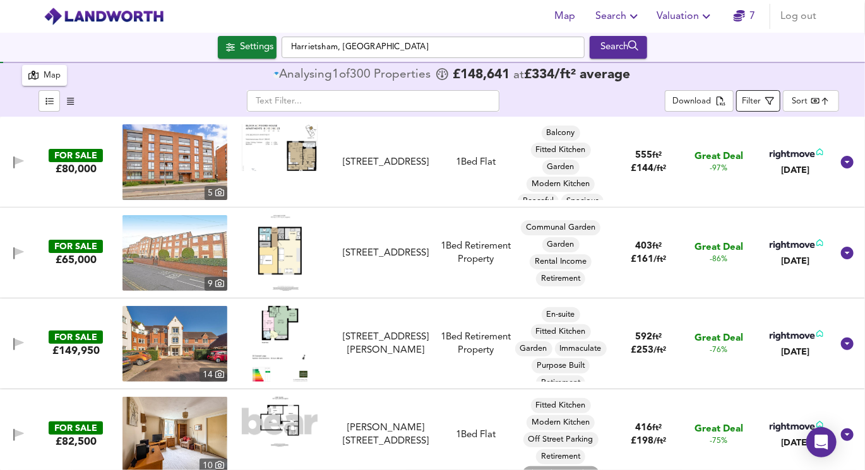
click at [753, 102] on div "Filter" at bounding box center [751, 102] width 19 height 15
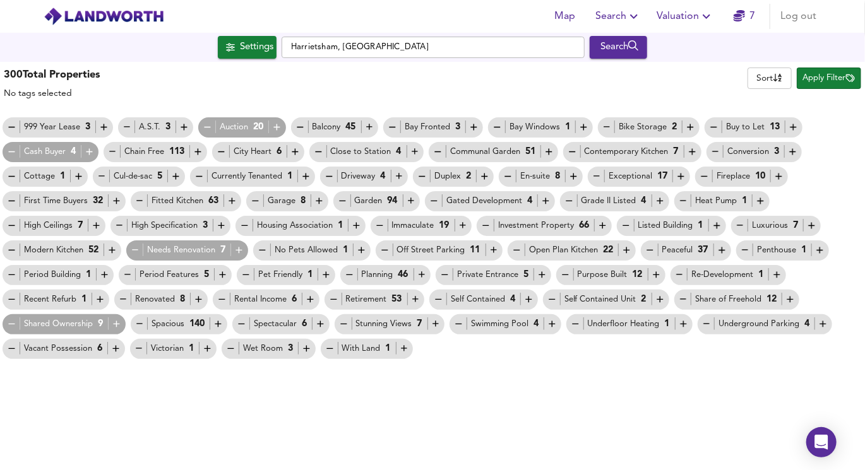
click at [602, 227] on icon "button" at bounding box center [602, 226] width 6 height 6
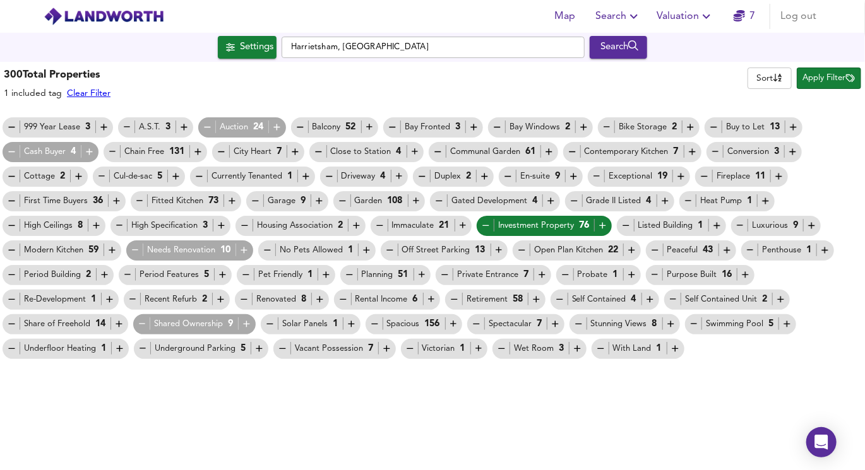
click at [244, 252] on icon "button" at bounding box center [244, 250] width 11 height 11
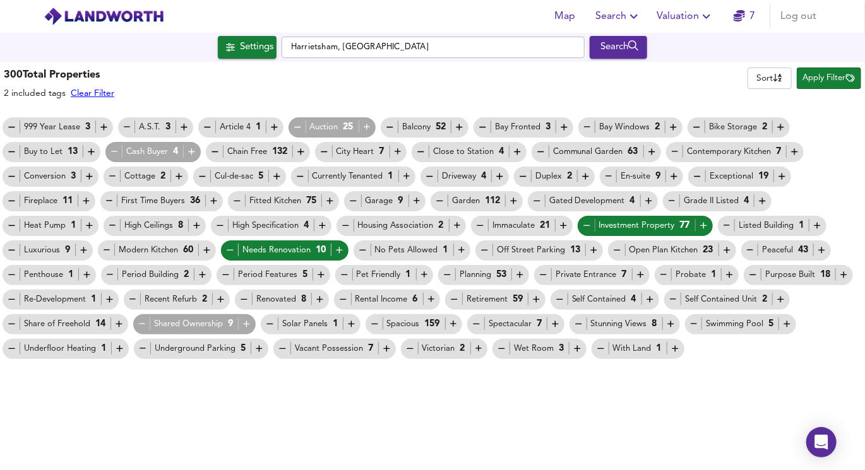
click at [226, 252] on icon "button" at bounding box center [230, 250] width 11 height 11
click at [228, 251] on icon "button" at bounding box center [230, 250] width 6 height 1
click at [589, 224] on icon "button" at bounding box center [586, 225] width 11 height 11
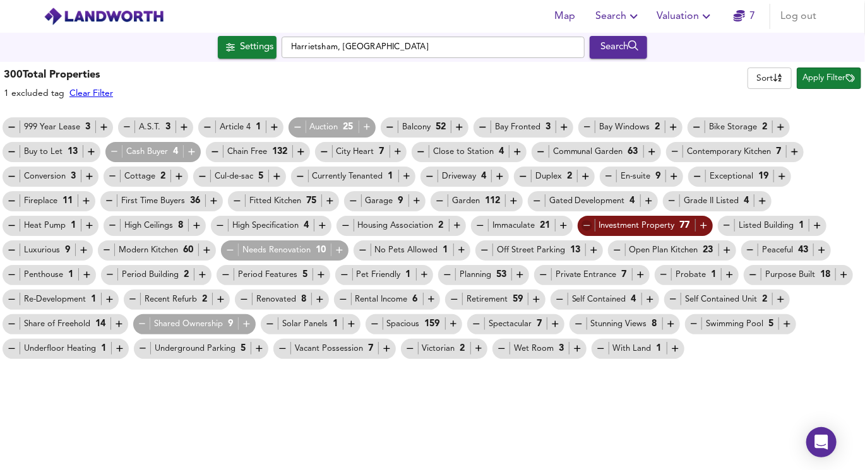
click at [589, 224] on icon "button" at bounding box center [586, 225] width 11 height 11
click at [458, 297] on icon "button" at bounding box center [454, 299] width 11 height 11
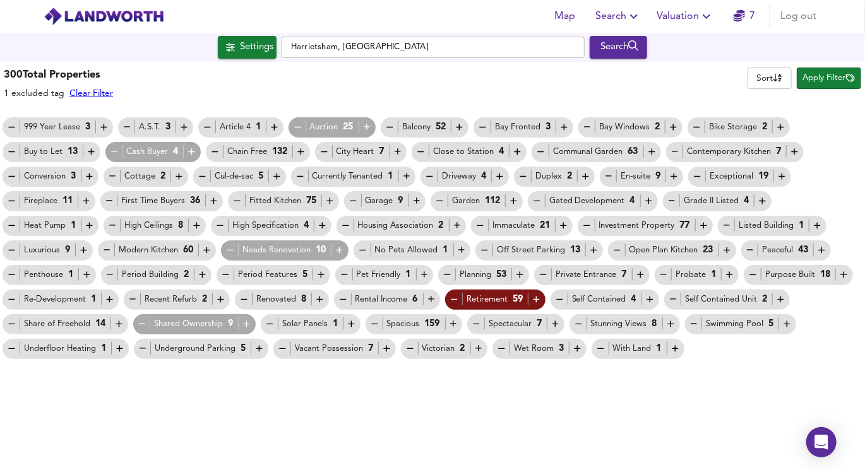
click at [363, 125] on icon "button" at bounding box center [367, 127] width 11 height 11
click at [186, 148] on icon "button" at bounding box center [191, 151] width 11 height 11
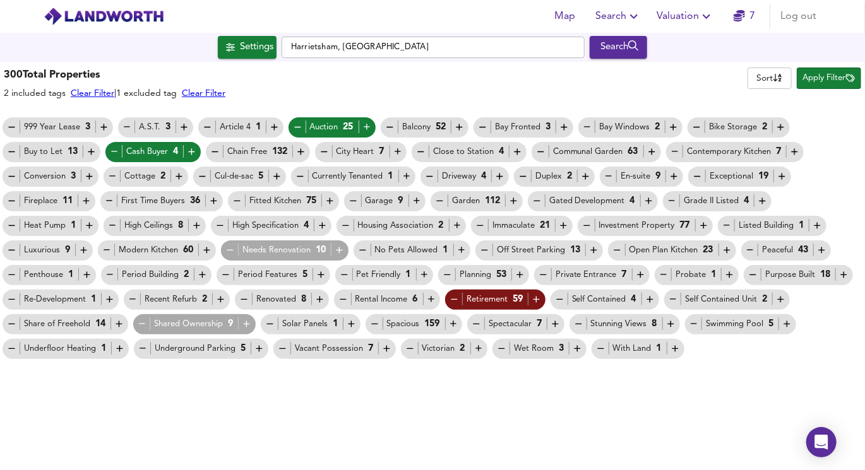
click at [343, 247] on icon "button" at bounding box center [339, 250] width 11 height 11
click at [139, 324] on icon "button" at bounding box center [142, 324] width 6 height 1
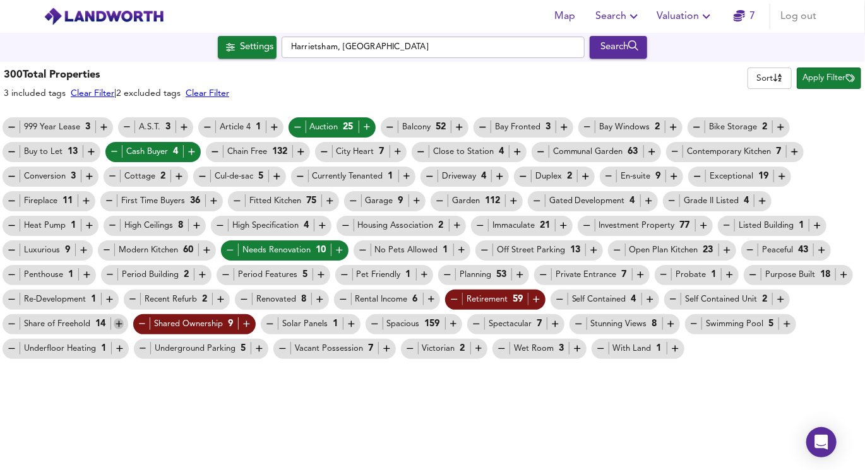
click at [117, 324] on icon "button" at bounding box center [118, 324] width 6 height 6
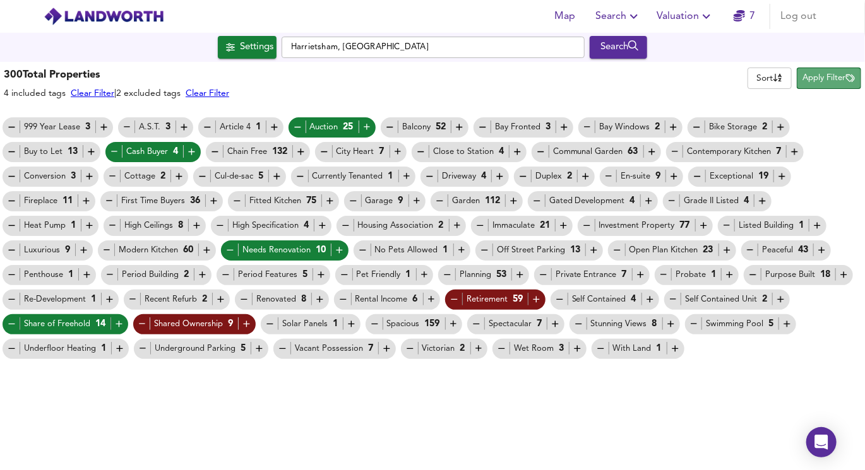
click at [846, 81] on icon "button" at bounding box center [850, 78] width 9 height 9
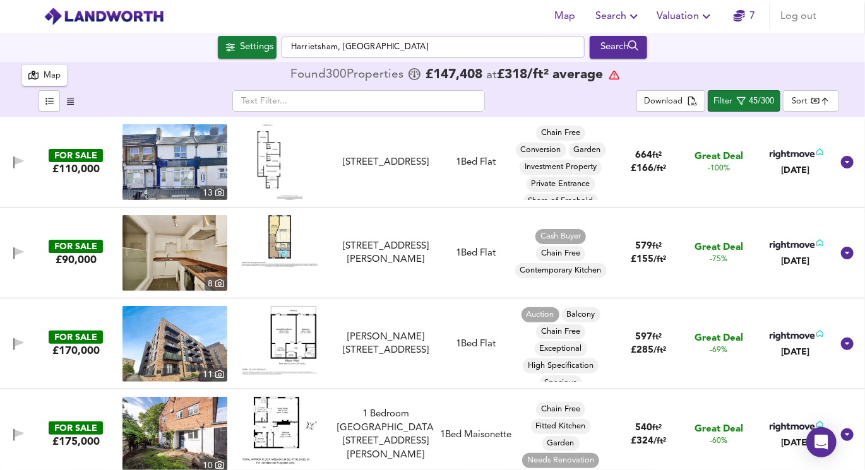
click at [828, 101] on body "Map Search Valuation 7 Log out Settings [GEOGRAPHIC_DATA], [GEOGRAPHIC_DATA] Se…" at bounding box center [432, 235] width 865 height 470
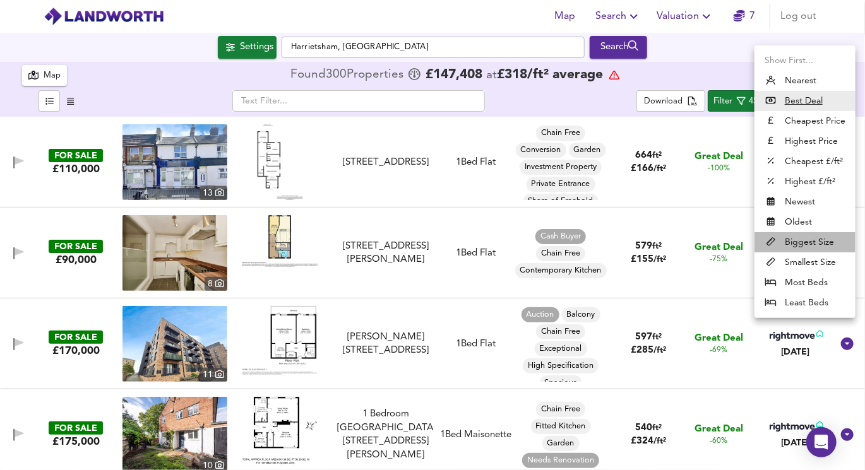
click at [805, 241] on li "Biggest Size" at bounding box center [804, 242] width 101 height 20
type input "biggest"
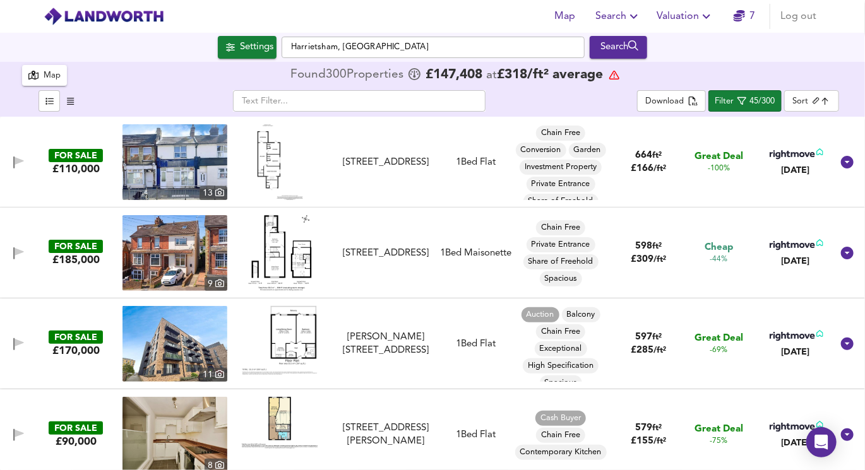
click at [276, 167] on img at bounding box center [280, 162] width 46 height 76
click at [160, 154] on img at bounding box center [174, 162] width 105 height 76
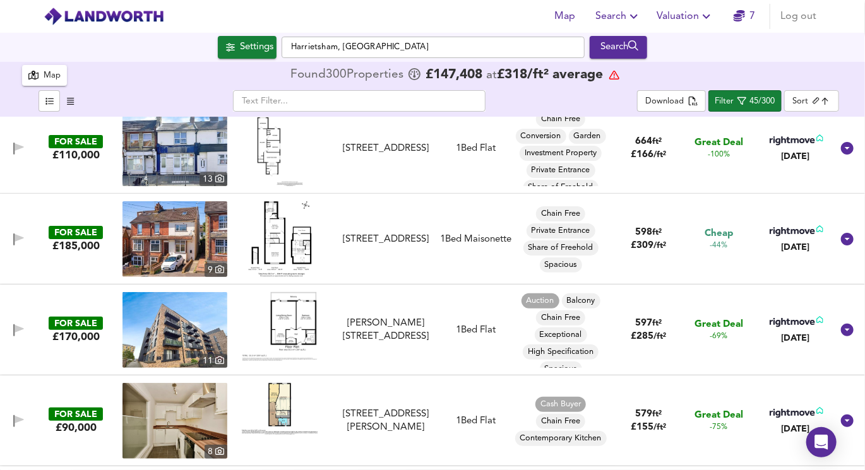
click at [280, 235] on img at bounding box center [280, 239] width 64 height 76
click at [184, 233] on img at bounding box center [174, 239] width 105 height 76
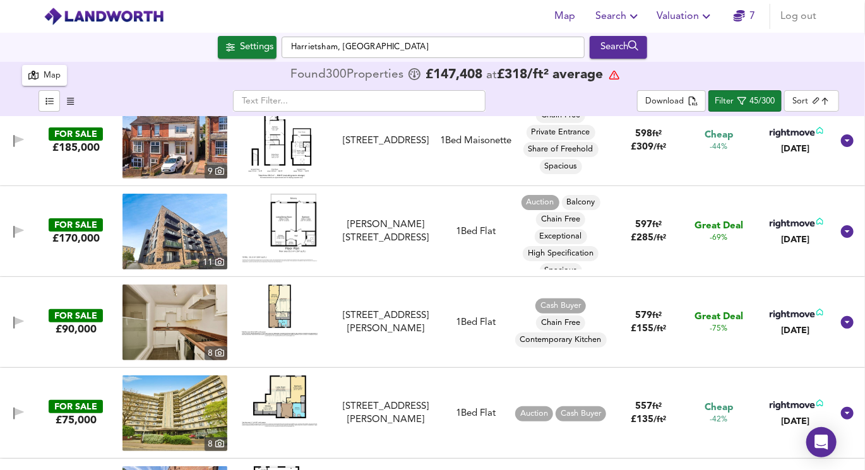
scroll to position [115, 0]
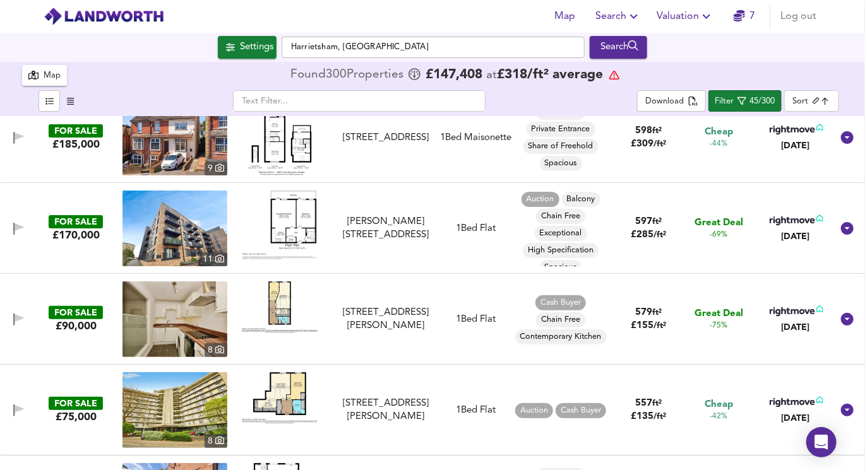
click at [293, 221] on img at bounding box center [280, 225] width 76 height 69
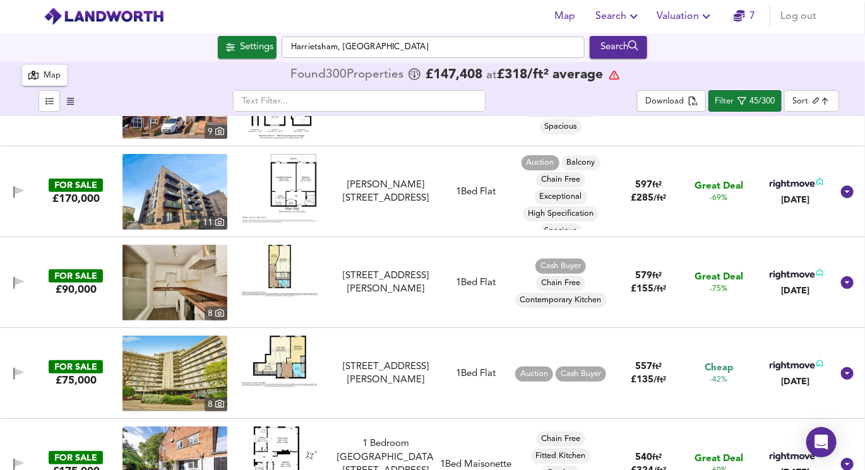
scroll to position [167, 0]
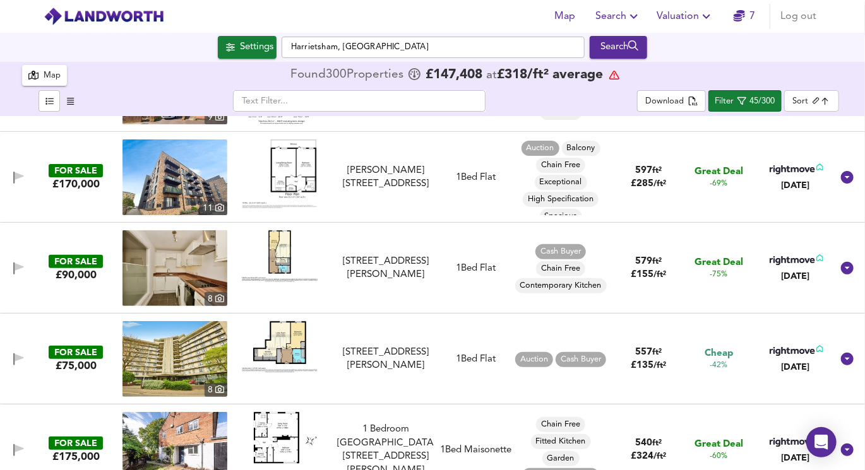
click at [276, 254] on img at bounding box center [280, 256] width 76 height 52
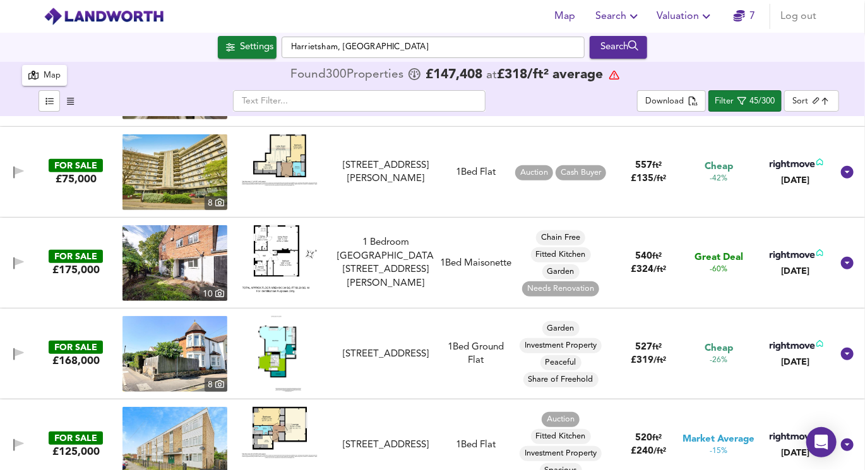
scroll to position [355, 0]
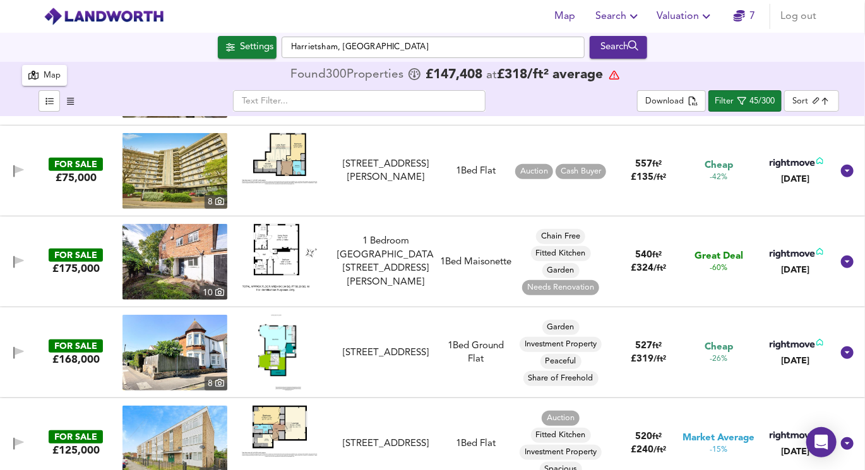
click at [280, 261] on img at bounding box center [280, 258] width 76 height 68
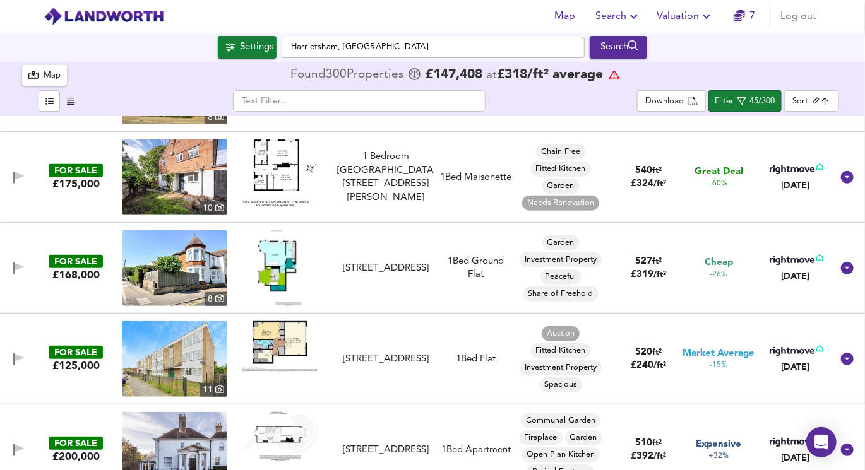
scroll to position [447, 0]
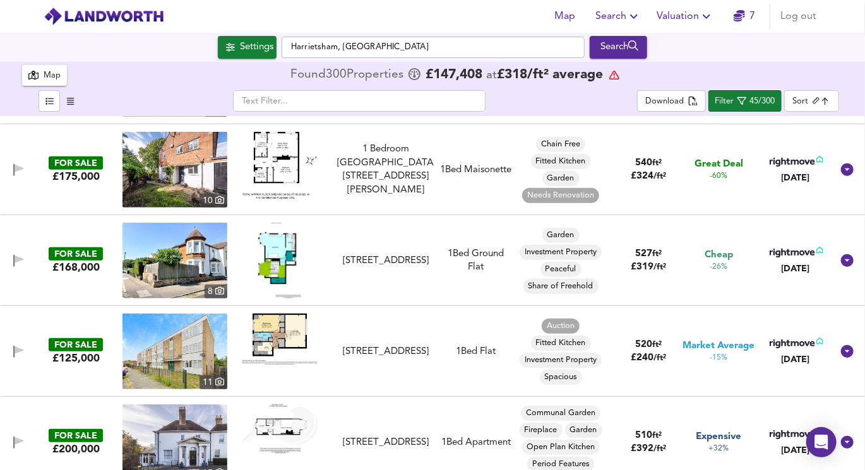
click at [276, 258] on img at bounding box center [279, 261] width 43 height 76
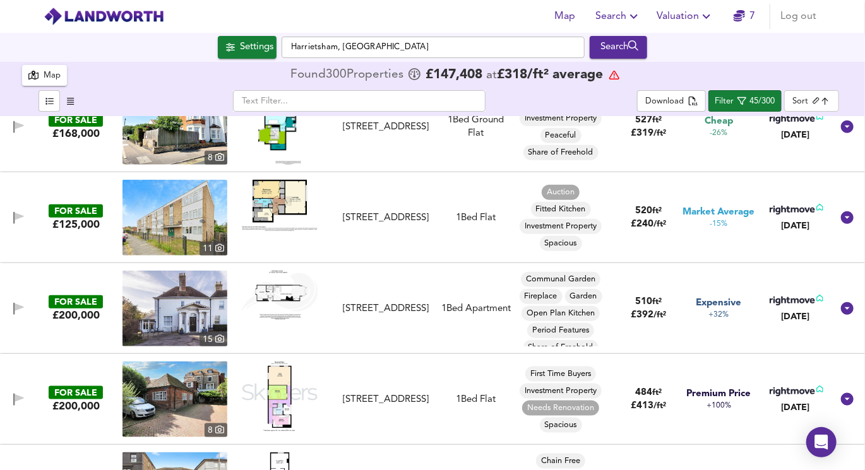
scroll to position [581, 0]
click at [280, 211] on img at bounding box center [280, 204] width 76 height 51
click at [182, 218] on img at bounding box center [174, 217] width 105 height 76
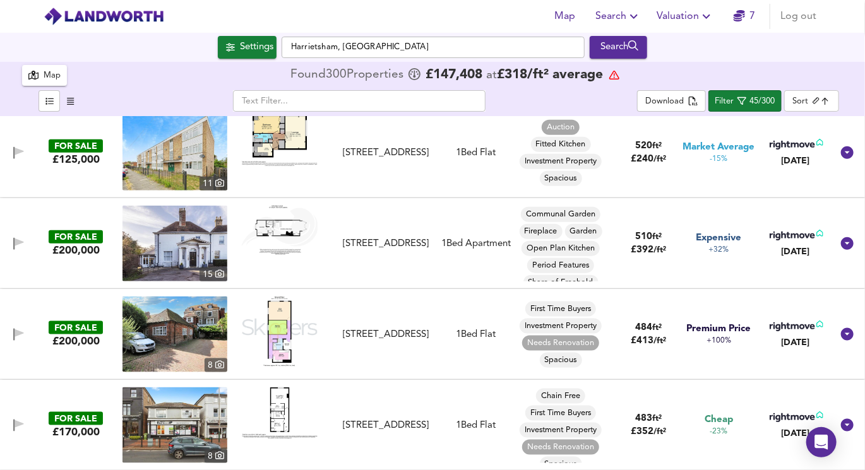
scroll to position [649, 0]
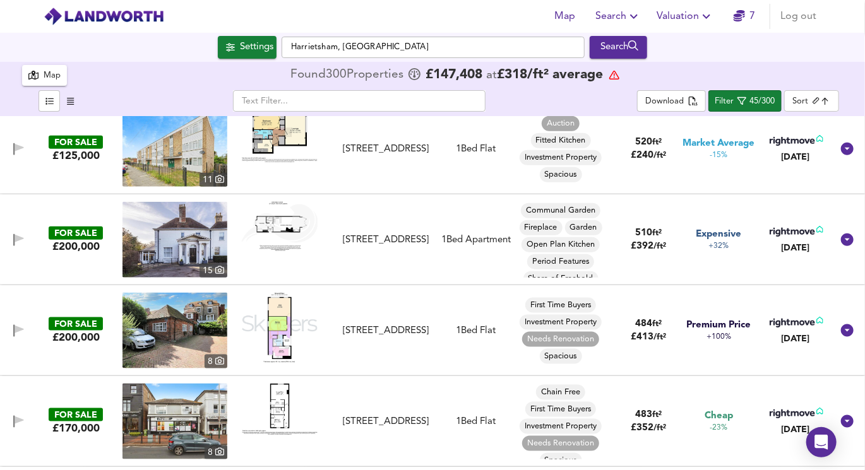
click at [286, 229] on img at bounding box center [280, 226] width 76 height 49
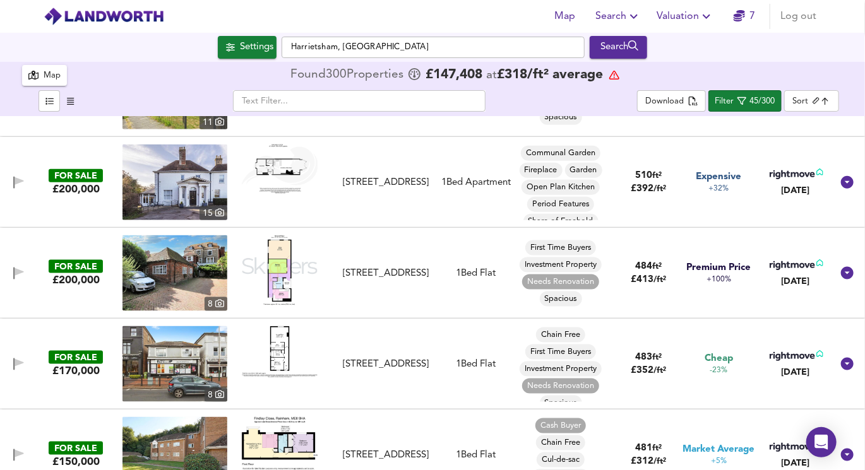
scroll to position [707, 0]
click at [275, 259] on img at bounding box center [280, 270] width 76 height 70
click at [279, 284] on img at bounding box center [280, 270] width 76 height 70
click at [205, 285] on img at bounding box center [174, 273] width 105 height 76
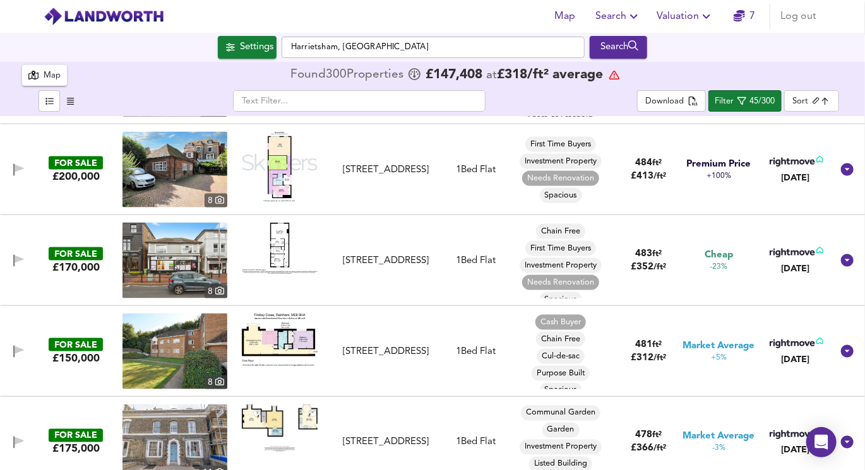
scroll to position [829, 0]
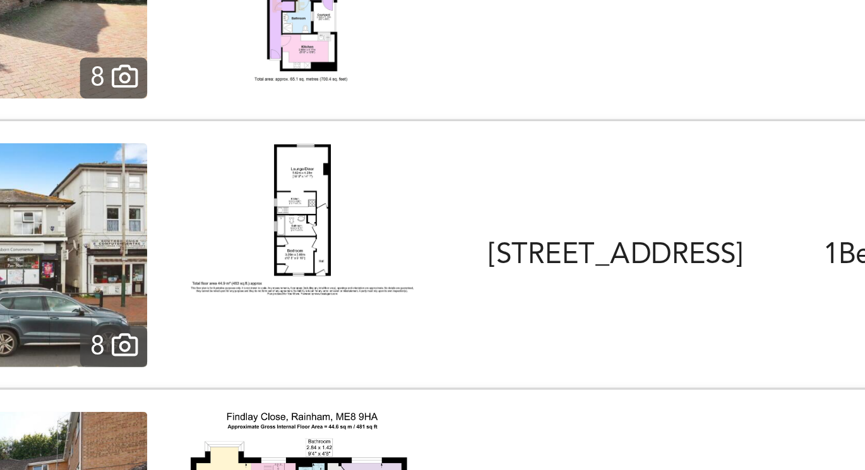
click at [281, 232] on img at bounding box center [280, 230] width 76 height 52
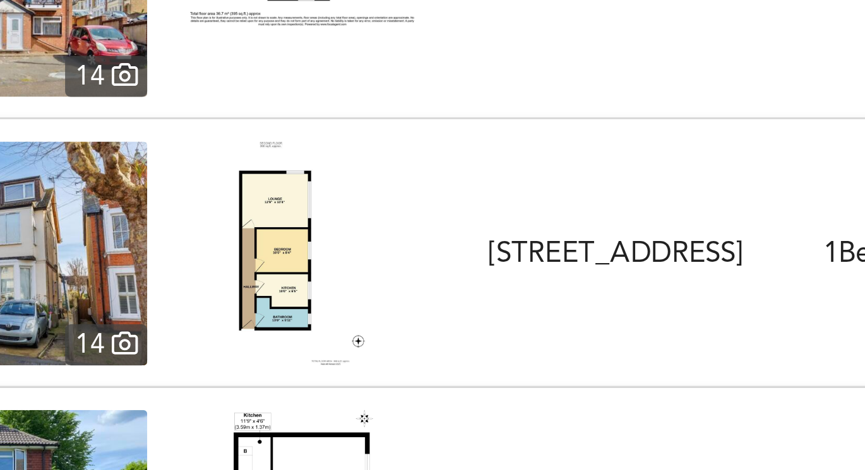
scroll to position [1831, 0]
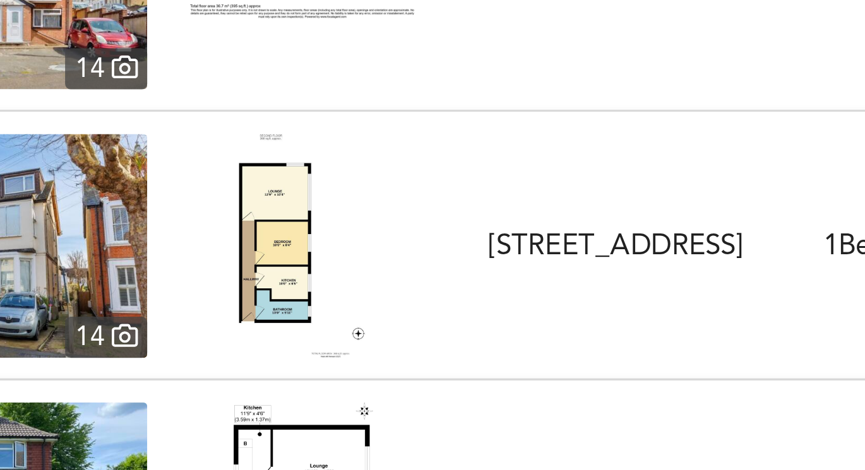
click at [277, 247] on img at bounding box center [279, 239] width 43 height 76
click at [207, 244] on img at bounding box center [174, 239] width 105 height 76
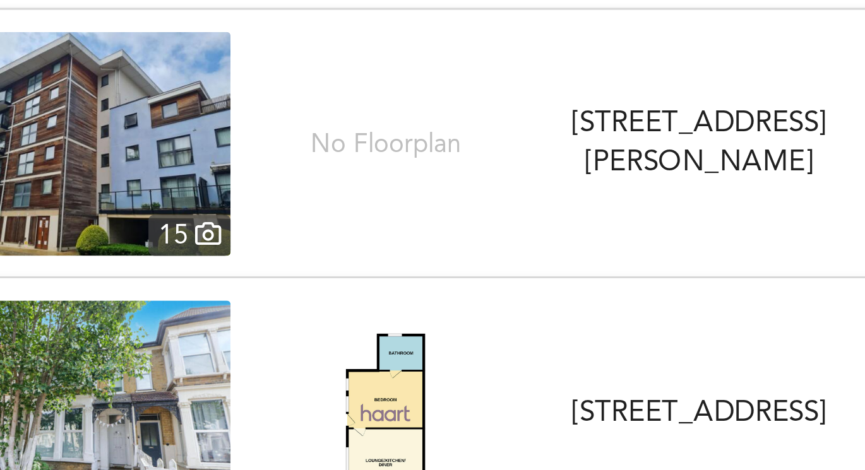
scroll to position [2591, 0]
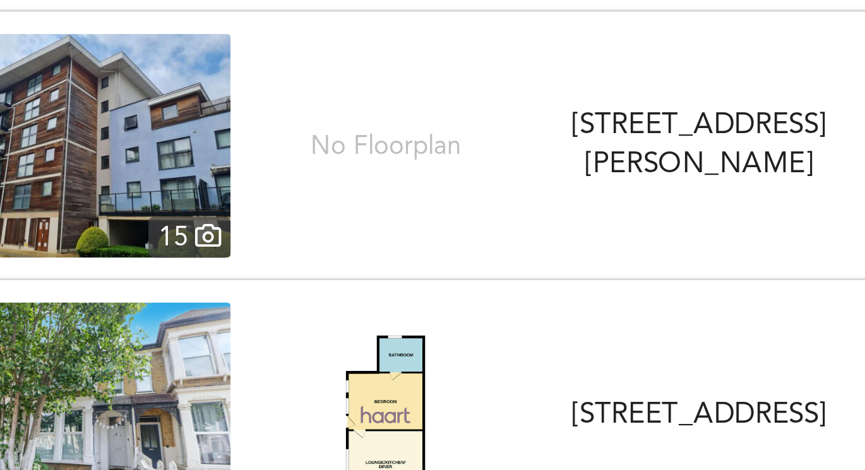
click at [215, 202] on img at bounding box center [174, 206] width 105 height 76
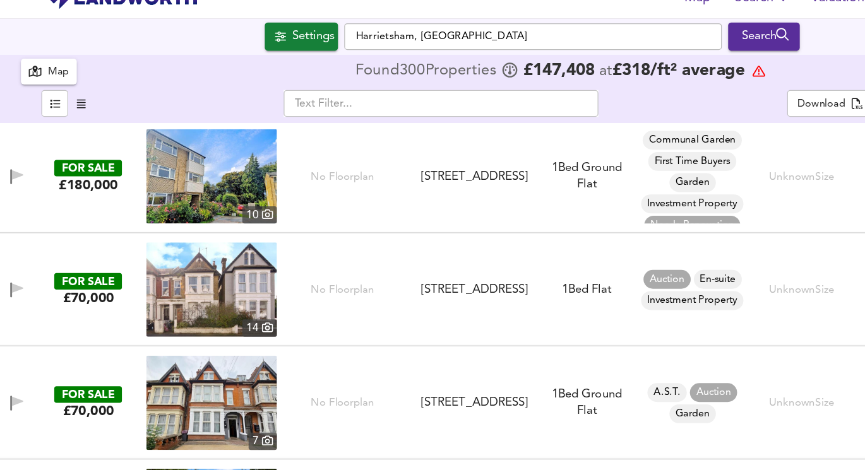
scroll to position [3736, 0]
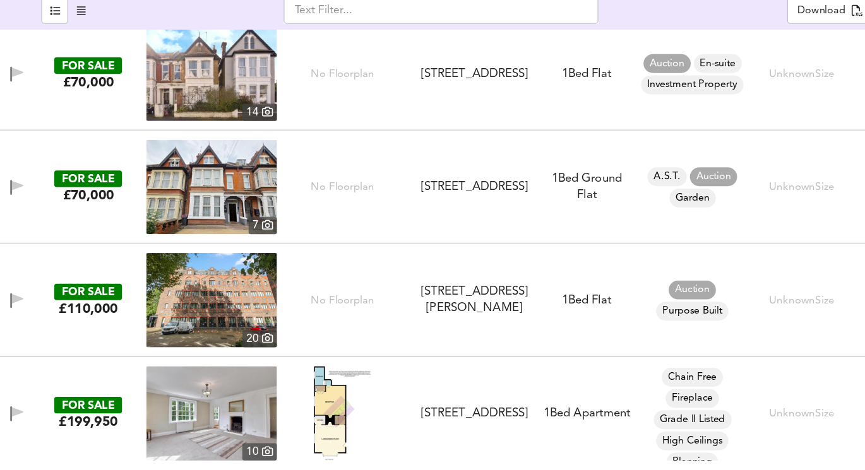
click at [182, 250] on img at bounding box center [174, 243] width 105 height 76
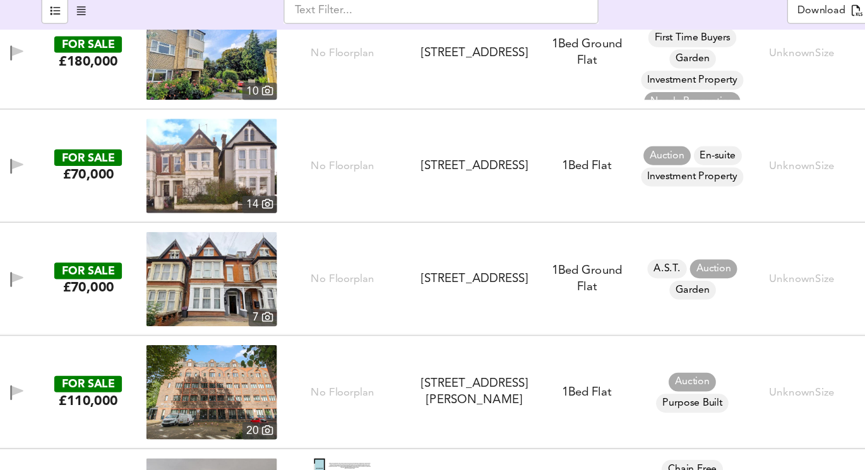
scroll to position [3642, 0]
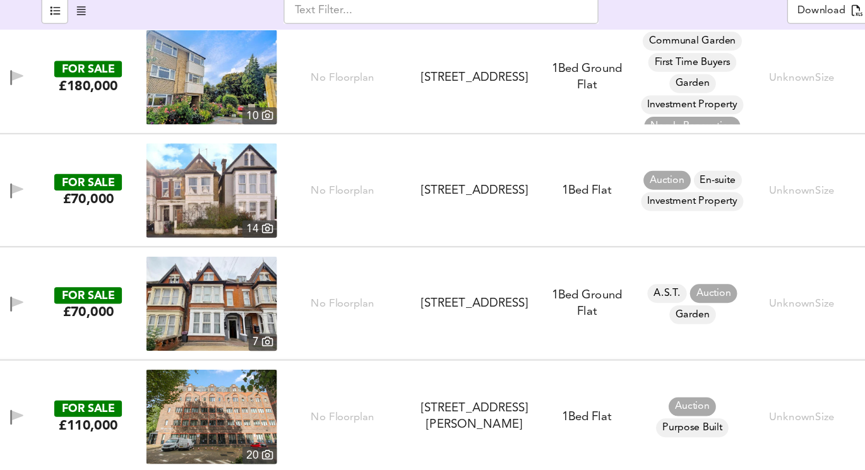
click at [174, 268] on img at bounding box center [174, 246] width 105 height 76
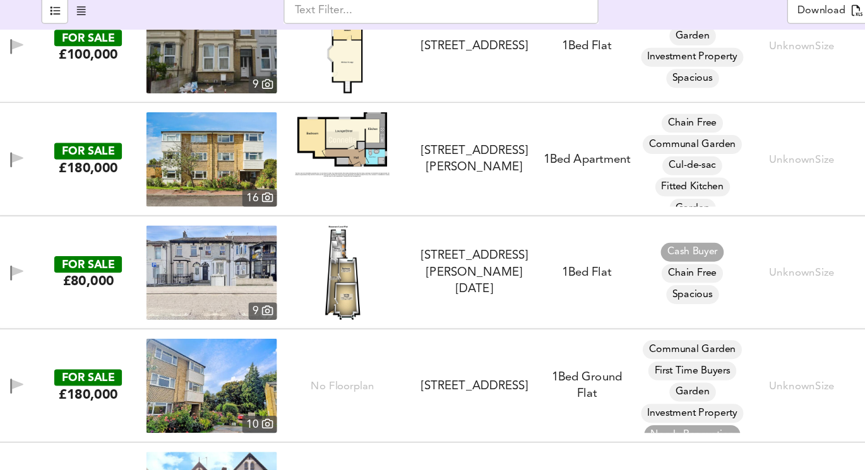
scroll to position [3368, 0]
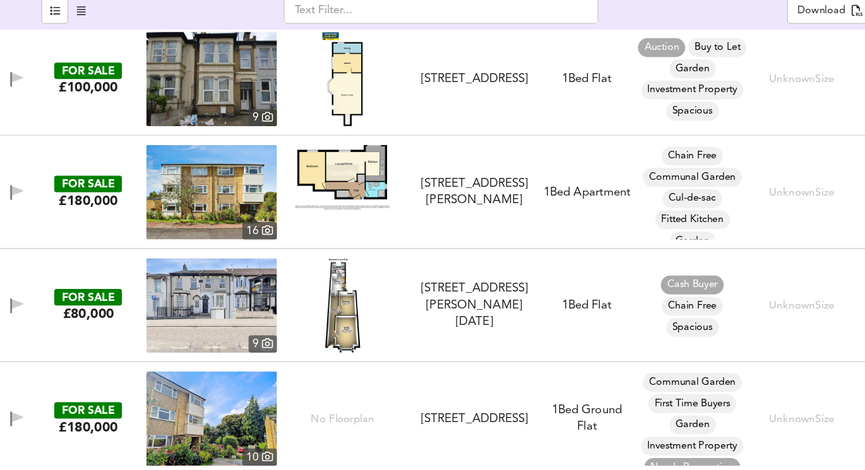
click at [266, 334] on img at bounding box center [280, 338] width 28 height 76
click at [181, 339] on img at bounding box center [174, 338] width 105 height 76
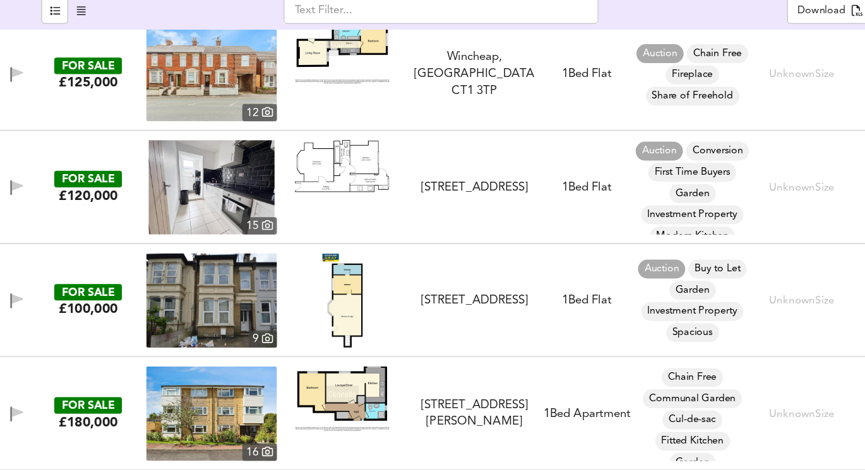
scroll to position [3184, 0]
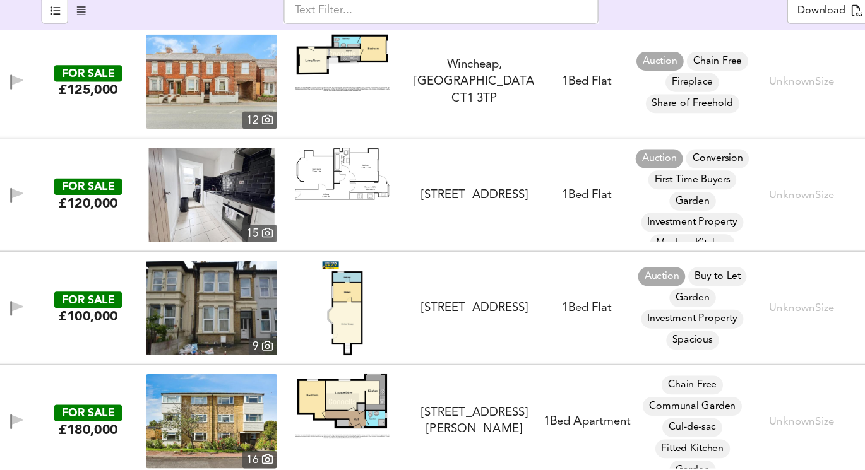
click at [197, 345] on img at bounding box center [174, 340] width 105 height 76
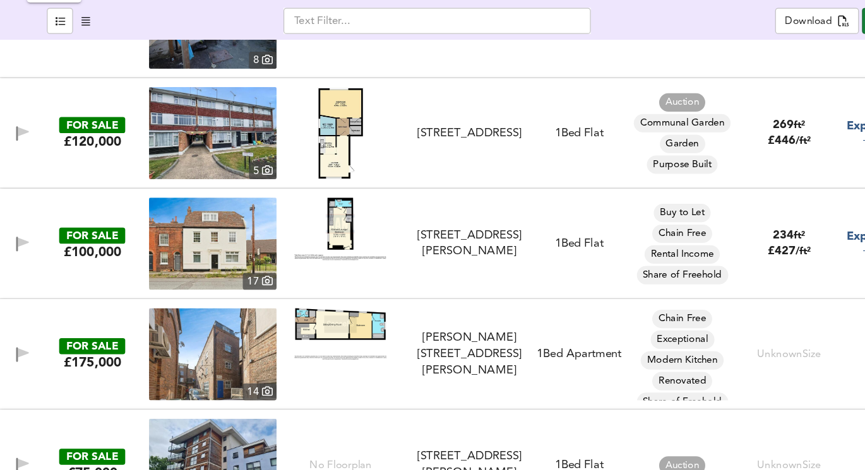
scroll to position [0, 0]
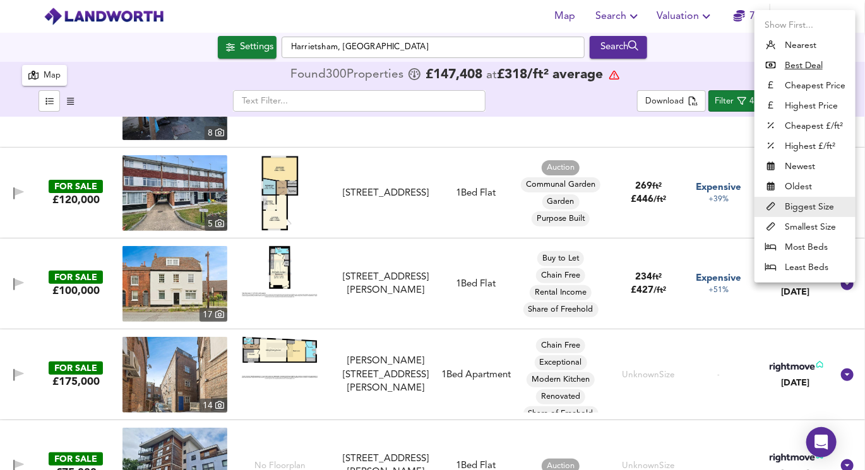
drag, startPoint x: 811, startPoint y: 103, endPoint x: 725, endPoint y: 83, distance: 88.2
click at [725, 84] on body "Map Search Valuation 7 Log out Settings [GEOGRAPHIC_DATA], [GEOGRAPHIC_DATA] Se…" at bounding box center [432, 235] width 865 height 470
click at [725, 83] on div at bounding box center [432, 235] width 865 height 470
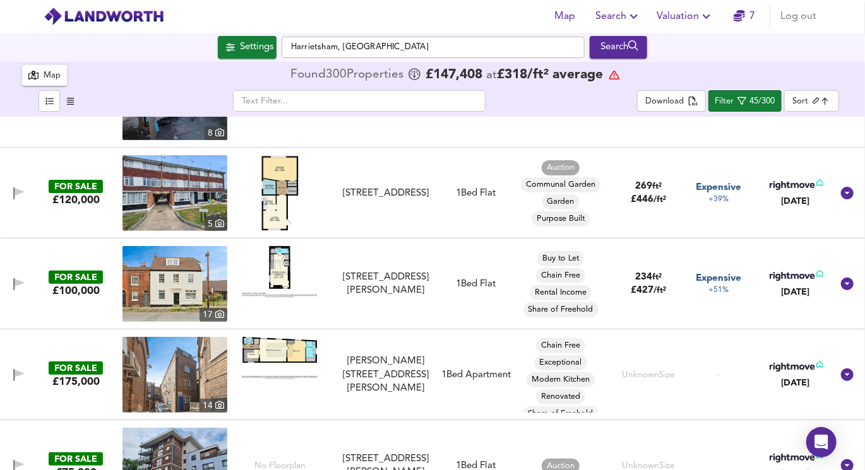
click at [735, 108] on div "Show First... Nearest Best Deal Cheapest Price Highest Price Cheapest £/ft² Hig…" at bounding box center [432, 235] width 865 height 470
click at [735, 108] on span "Filter 45/300" at bounding box center [744, 101] width 60 height 16
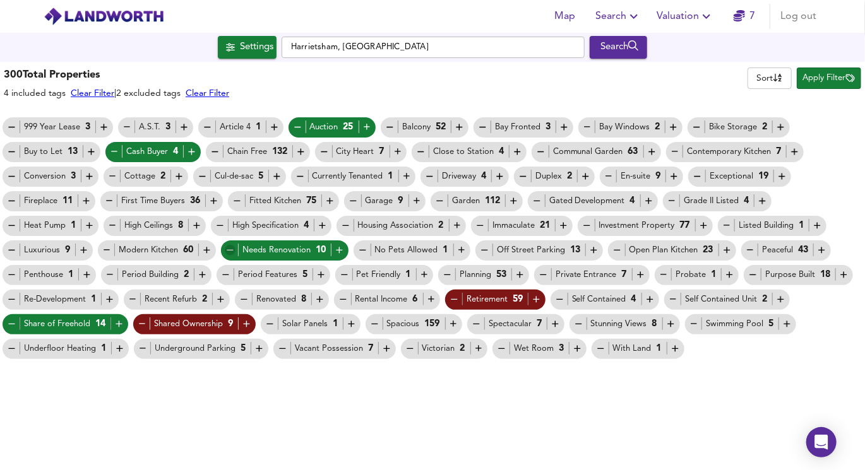
click at [229, 247] on icon "button" at bounding box center [230, 250] width 11 height 11
click at [8, 322] on icon "button" at bounding box center [11, 324] width 11 height 11
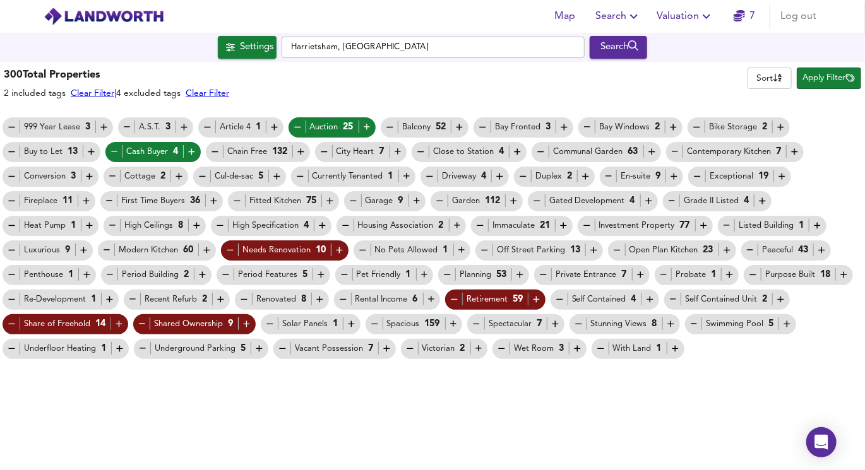
click at [115, 151] on icon "button" at bounding box center [114, 151] width 6 height 1
click at [292, 123] on icon "button" at bounding box center [297, 127] width 11 height 11
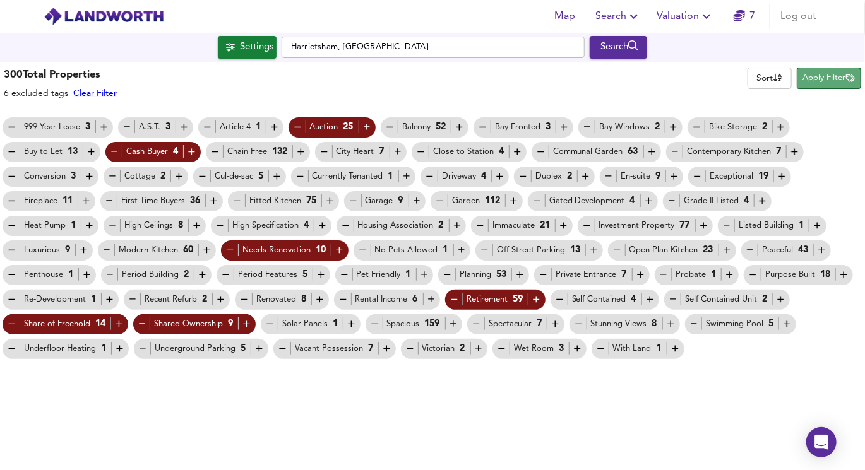
click at [829, 80] on span "Apply Filter" at bounding box center [829, 78] width 52 height 15
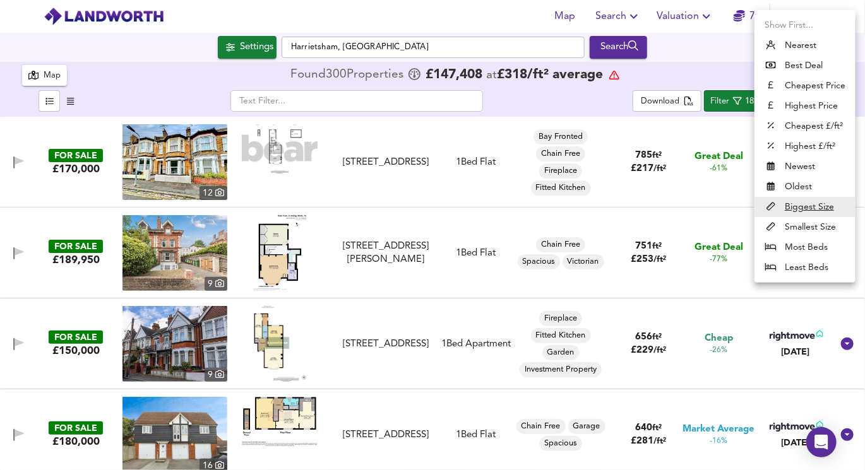
click at [826, 99] on body "Map Search Valuation 7 Log out Settings [GEOGRAPHIC_DATA], [GEOGRAPHIC_DATA] Se…" at bounding box center [432, 235] width 865 height 470
click at [682, 60] on div at bounding box center [432, 235] width 865 height 470
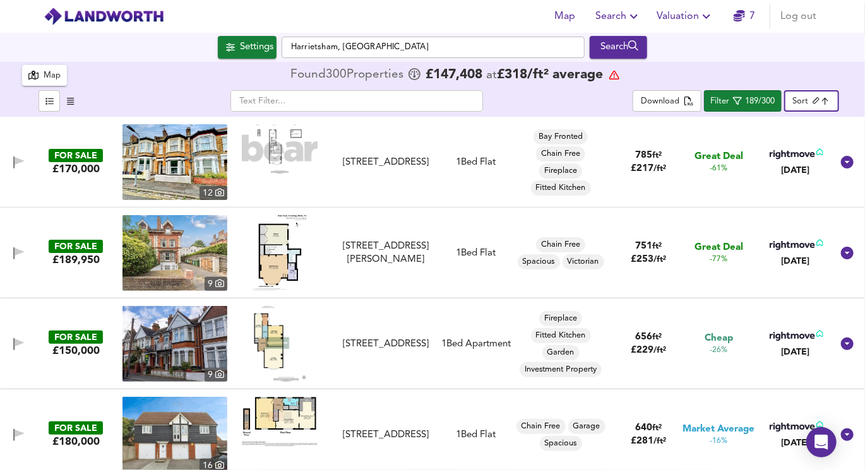
click at [281, 151] on img at bounding box center [280, 148] width 76 height 49
click at [192, 164] on img at bounding box center [174, 162] width 105 height 76
